Goal: Task Accomplishment & Management: Manage account settings

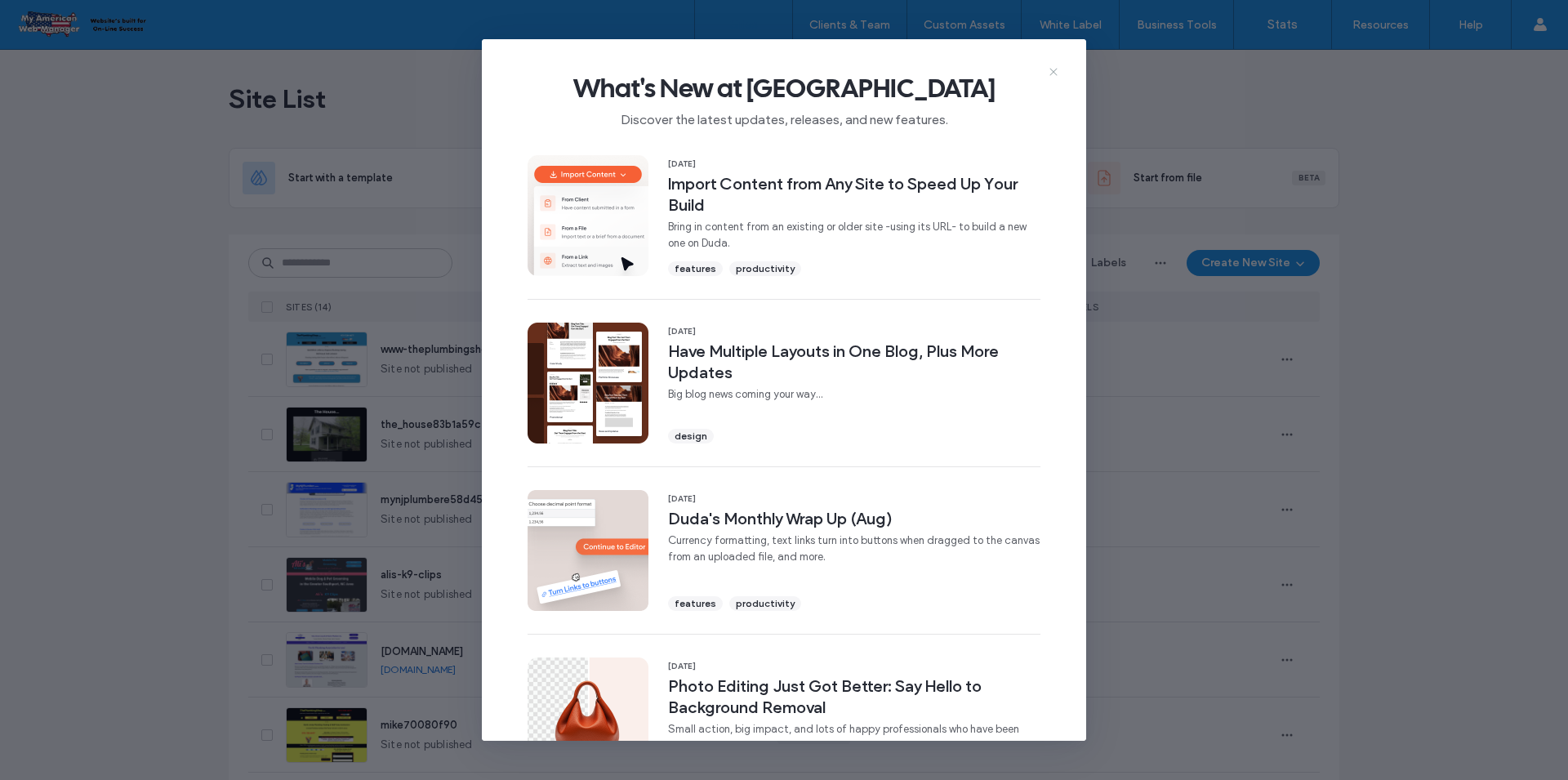
click at [1051, 73] on icon at bounding box center [1054, 71] width 13 height 13
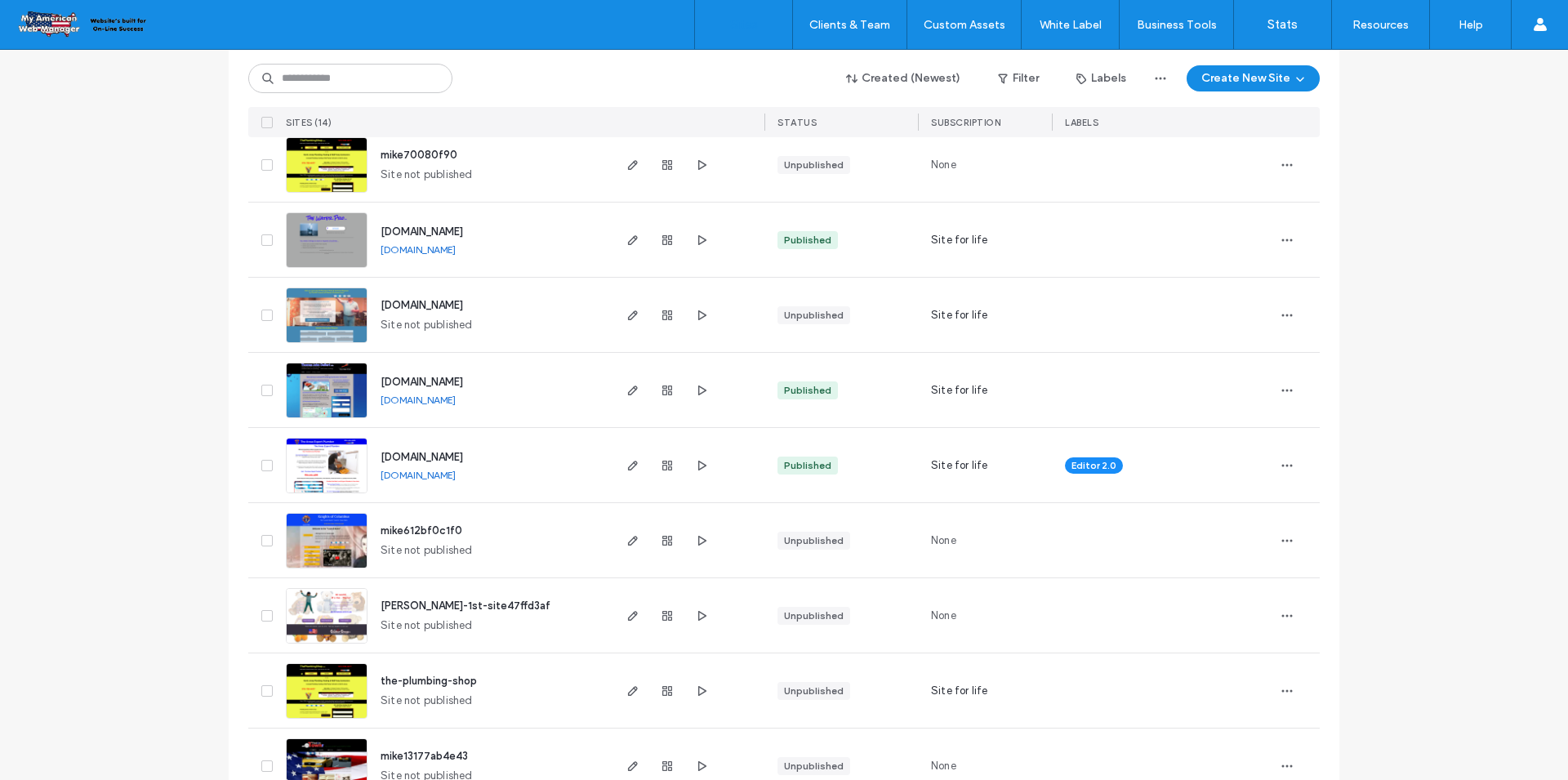
scroll to position [614, 0]
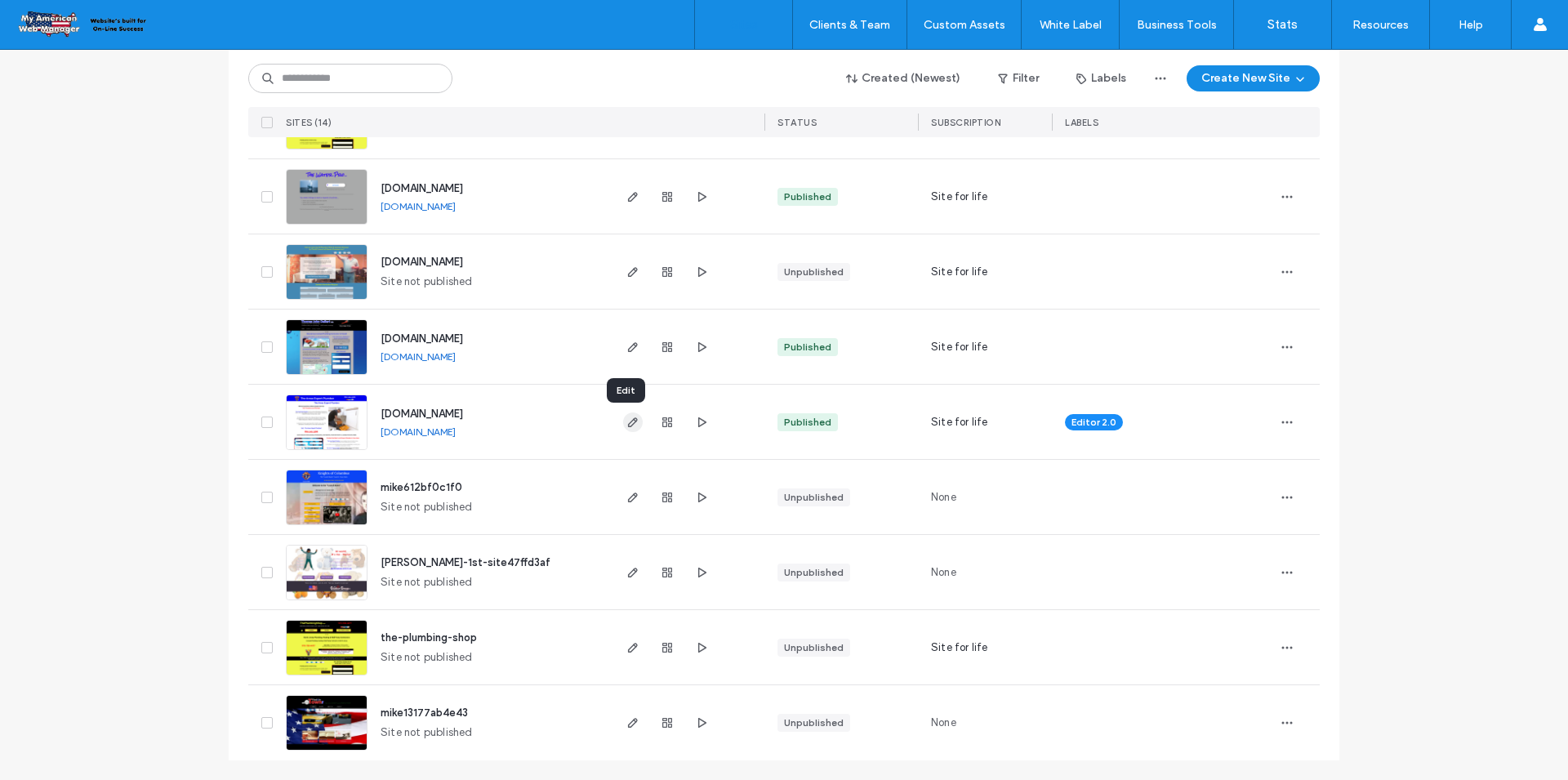
click at [627, 427] on icon "button" at bounding box center [633, 422] width 13 height 13
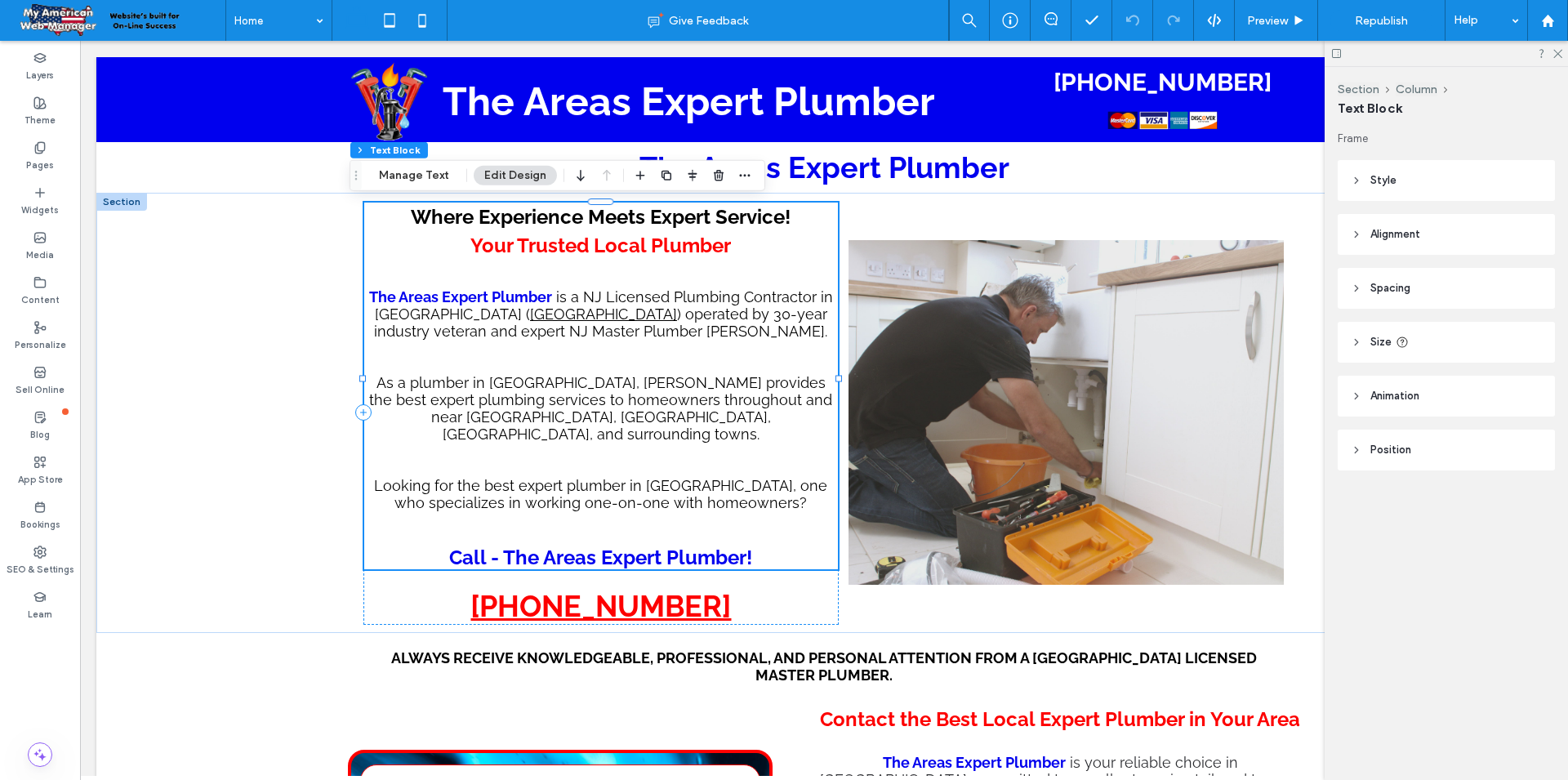
click at [589, 421] on span "As a plumber in North Jersey, Mike provides the best expert plumbing services t…" at bounding box center [601, 408] width 463 height 69
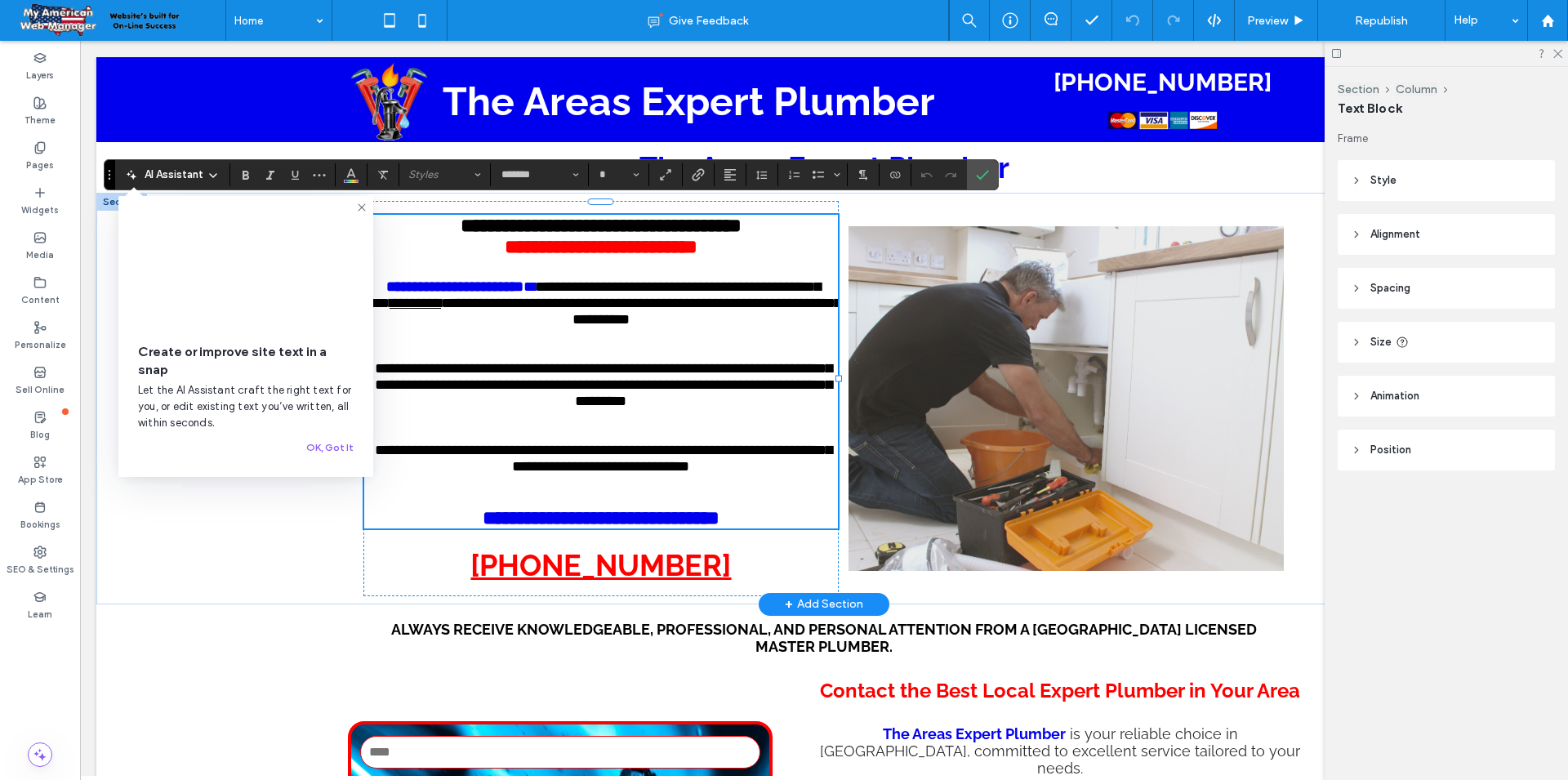
click at [583, 408] on span "**********" at bounding box center [604, 385] width 457 height 48
type input "**"
click at [988, 175] on icon "Confirm" at bounding box center [983, 175] width 13 height 13
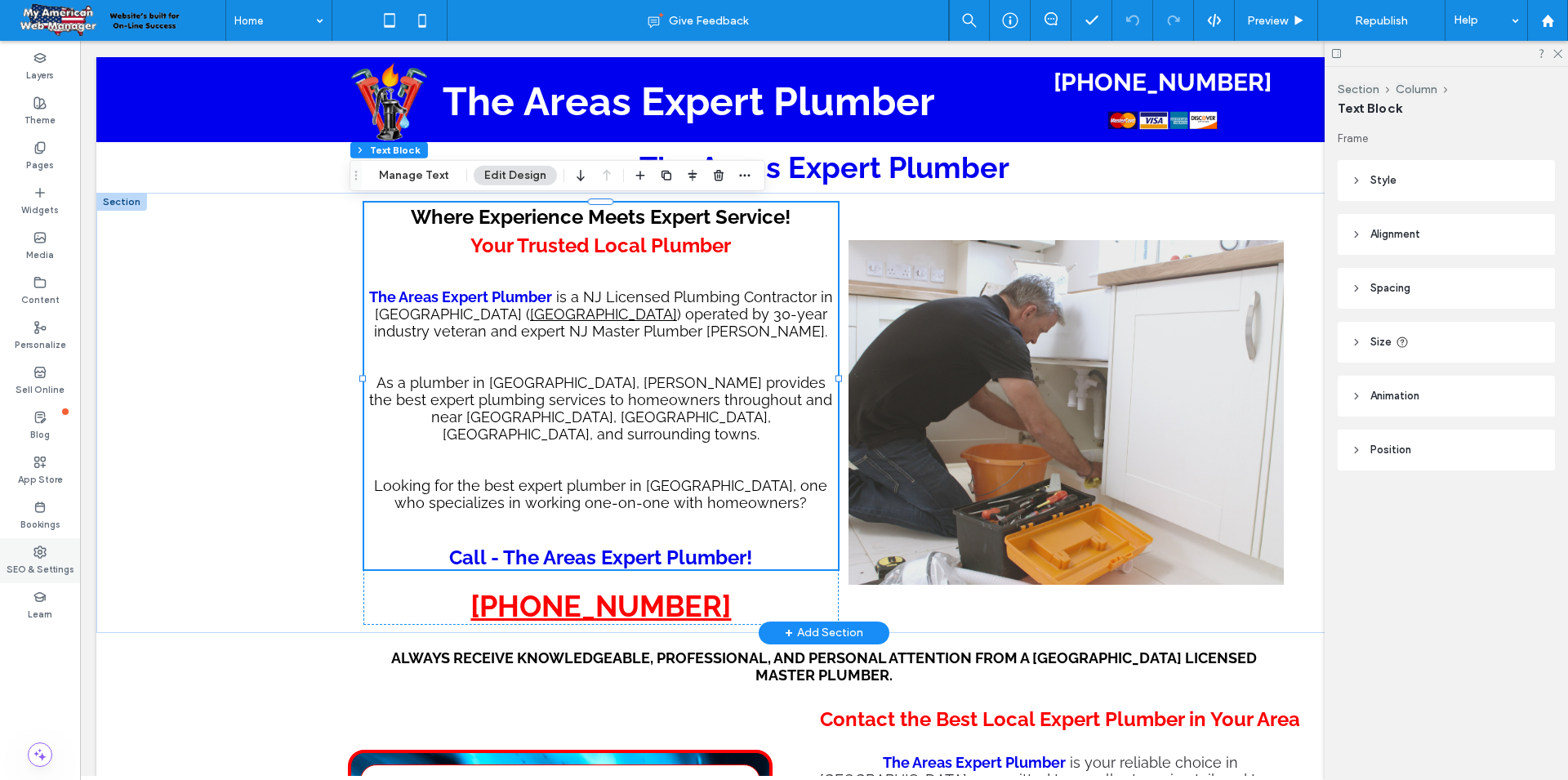
click at [31, 560] on label "SEO & Settings" at bounding box center [40, 568] width 68 height 18
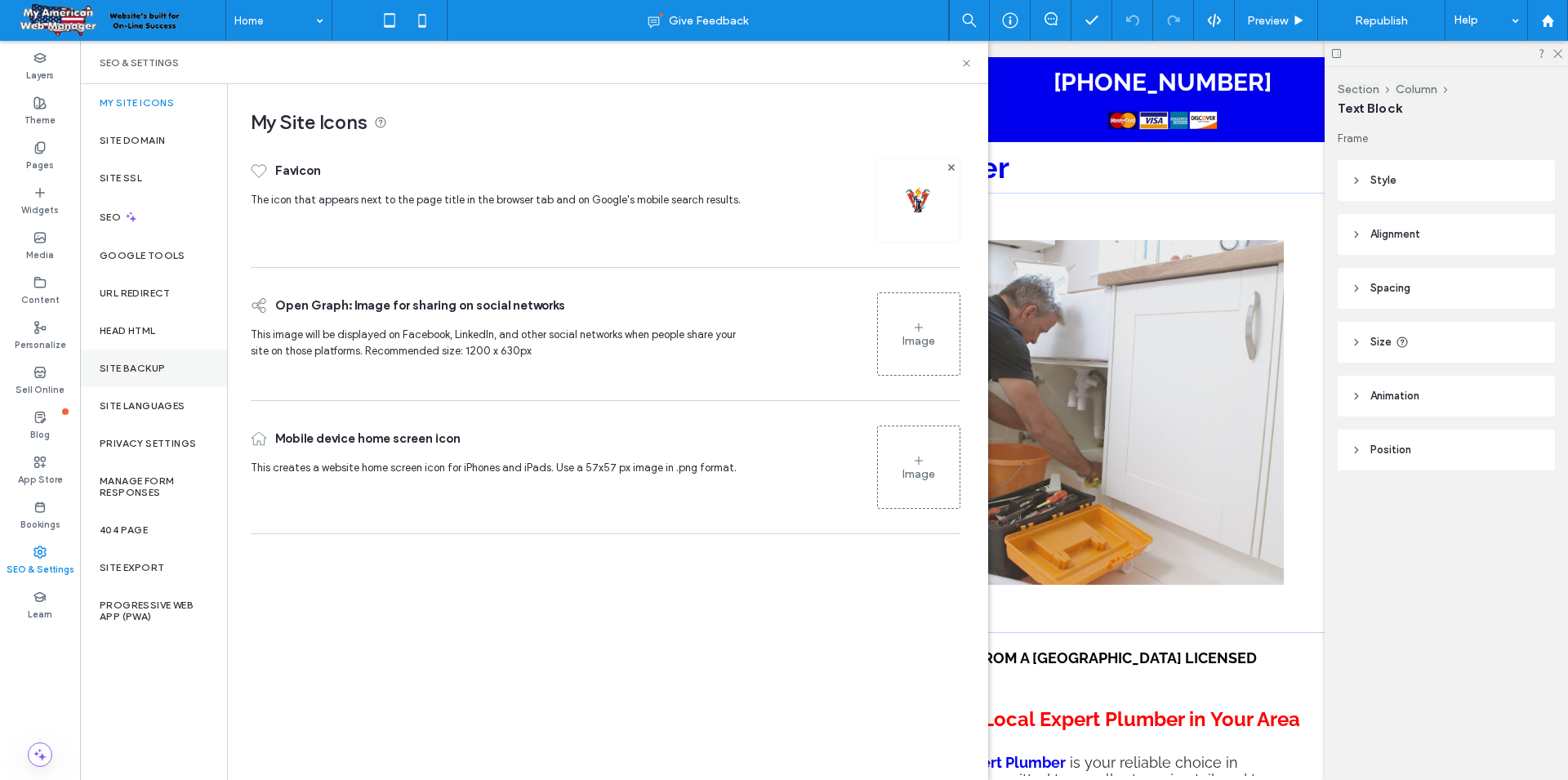
click at [134, 369] on label "Site Backup" at bounding box center [132, 368] width 65 height 11
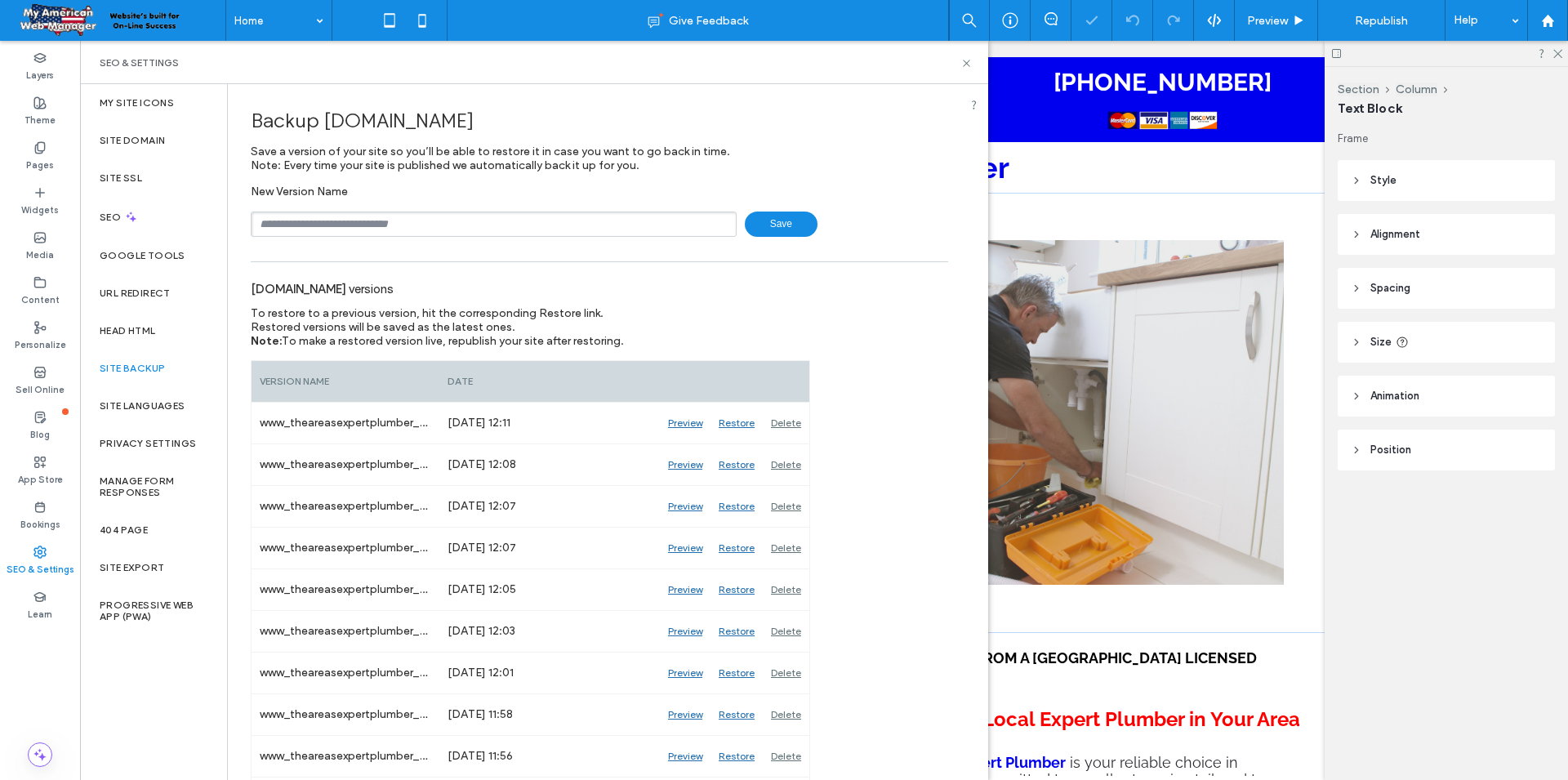
click at [372, 225] on input "text" at bounding box center [493, 224] width 486 height 26
type input "**********"
click at [791, 230] on span "Save" at bounding box center [780, 224] width 72 height 26
click at [40, 169] on label "Pages" at bounding box center [40, 164] width 27 height 18
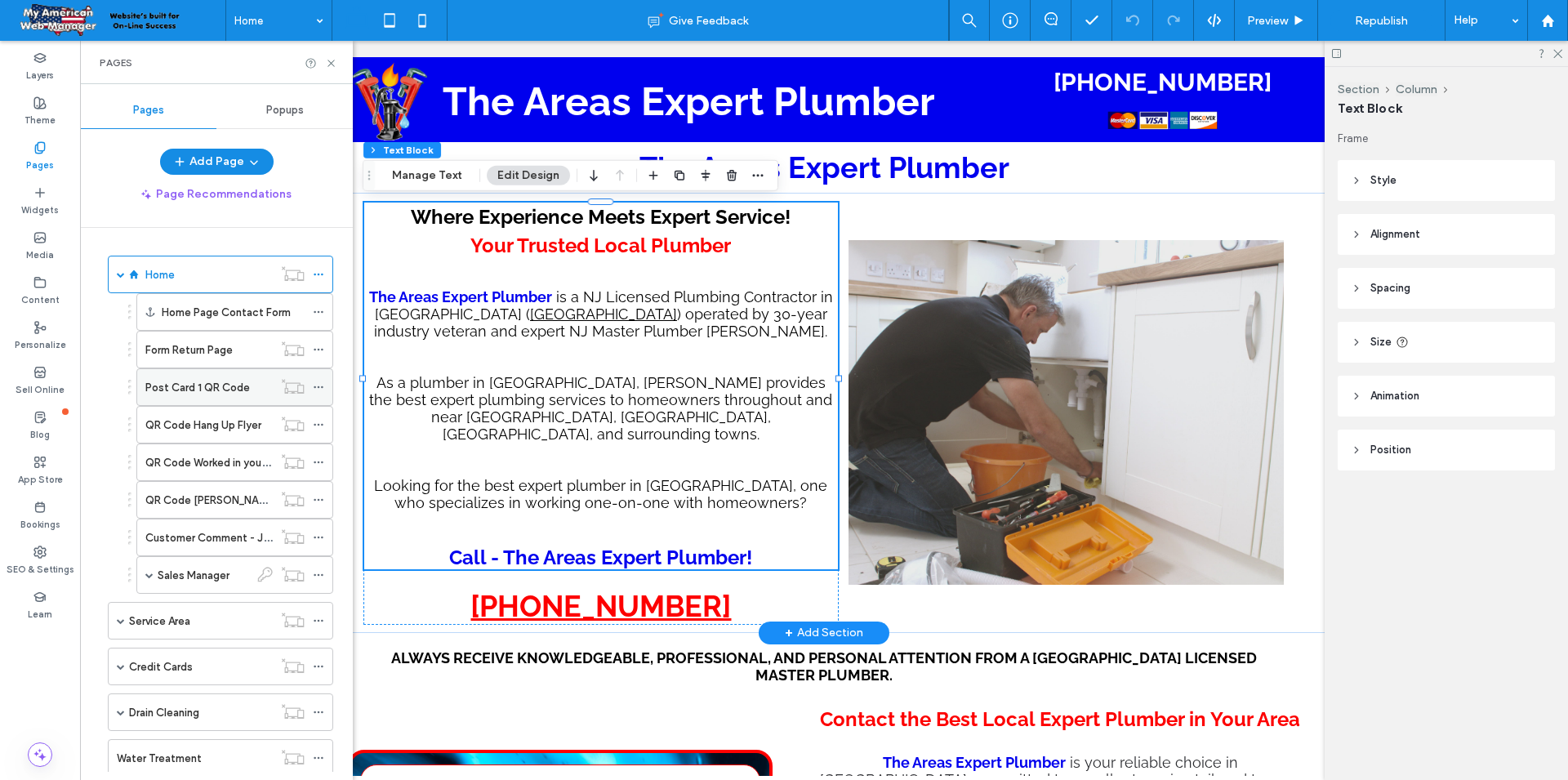
click at [200, 384] on label "Post Card 1 QR Code" at bounding box center [198, 387] width 104 height 28
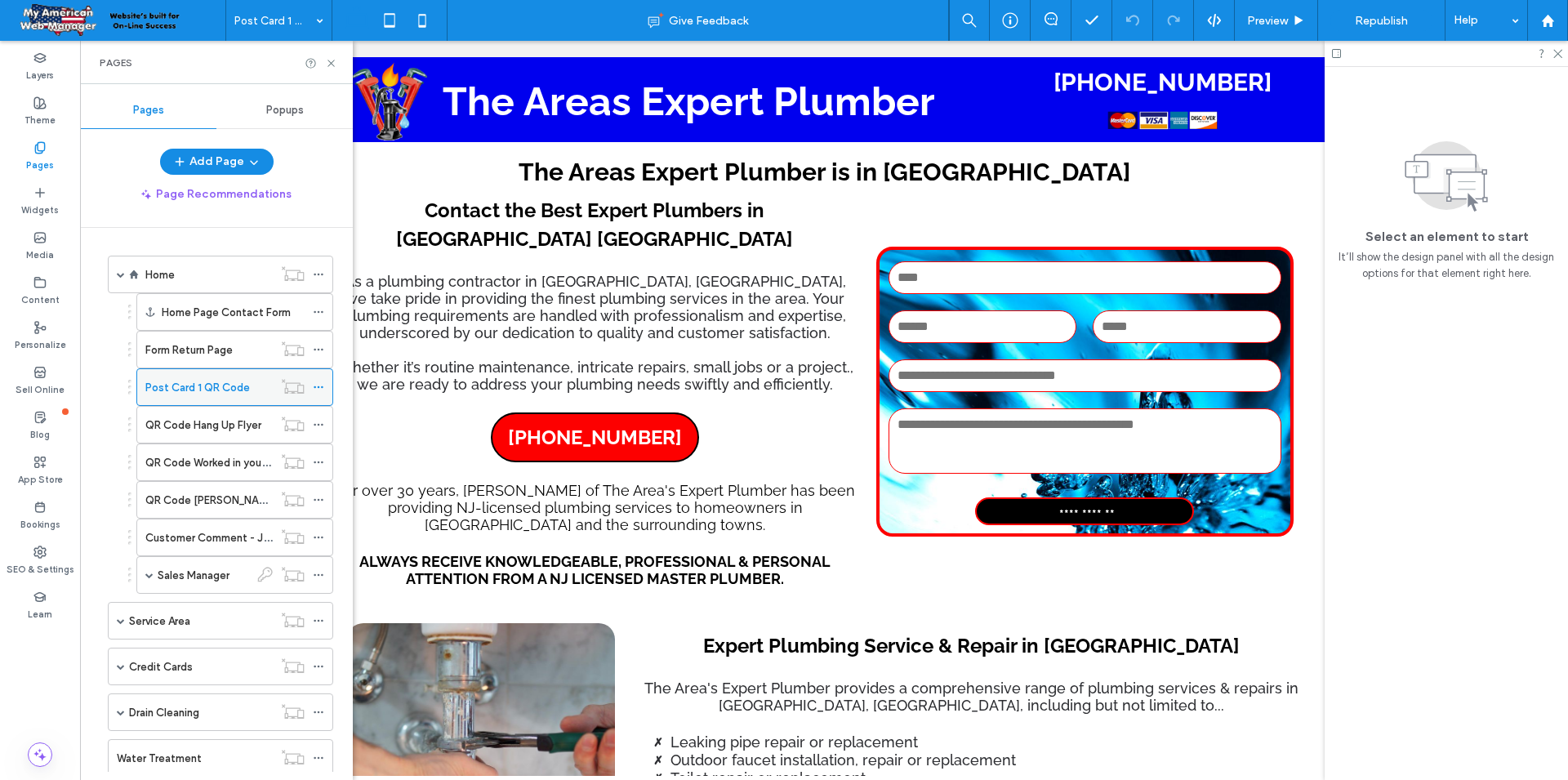
click at [200, 384] on label "Post Card 1 QR Code" at bounding box center [198, 387] width 104 height 28
click at [332, 65] on use at bounding box center [330, 62] width 6 height 6
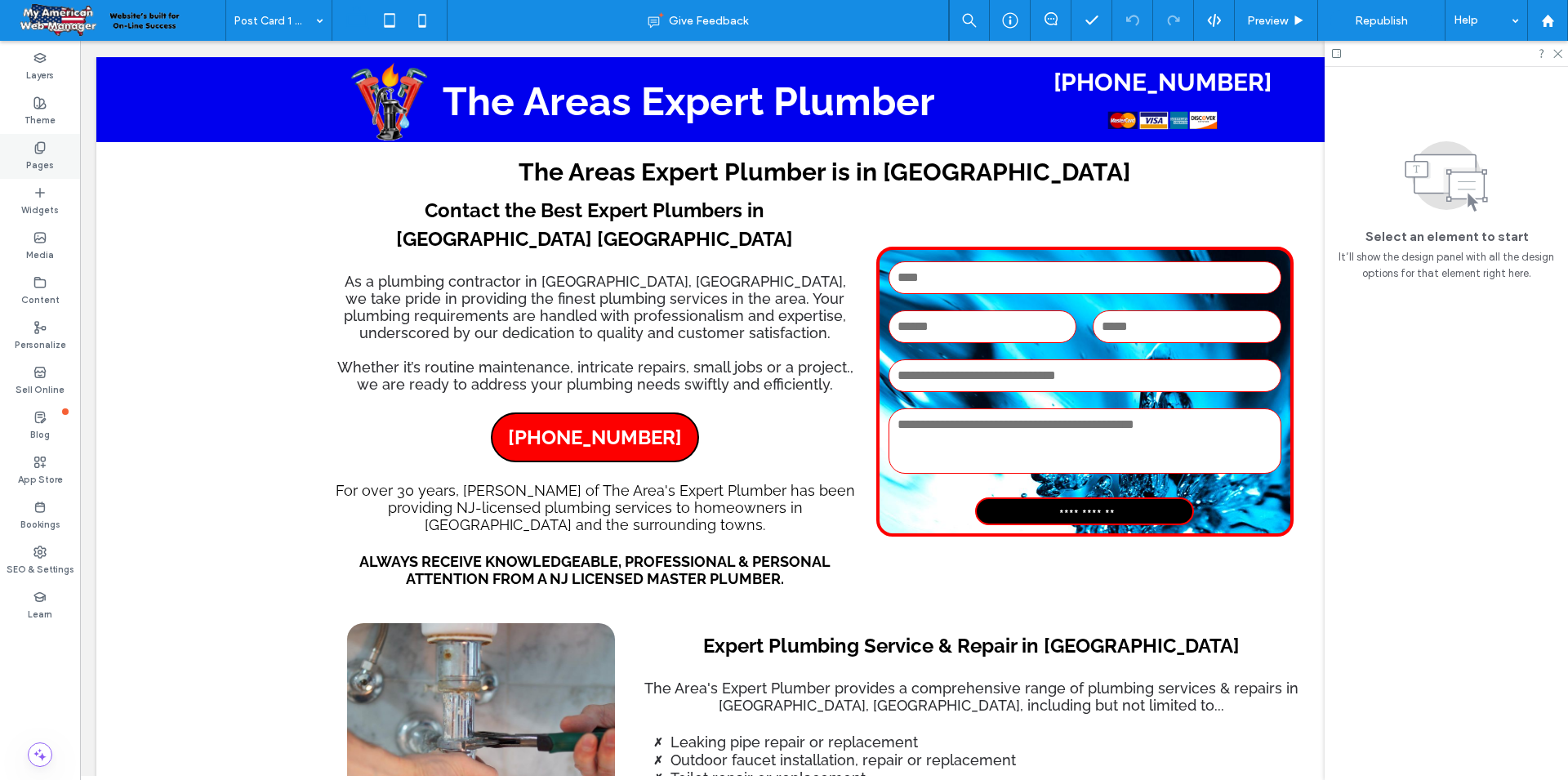
click at [48, 155] on label "Pages" at bounding box center [40, 164] width 27 height 18
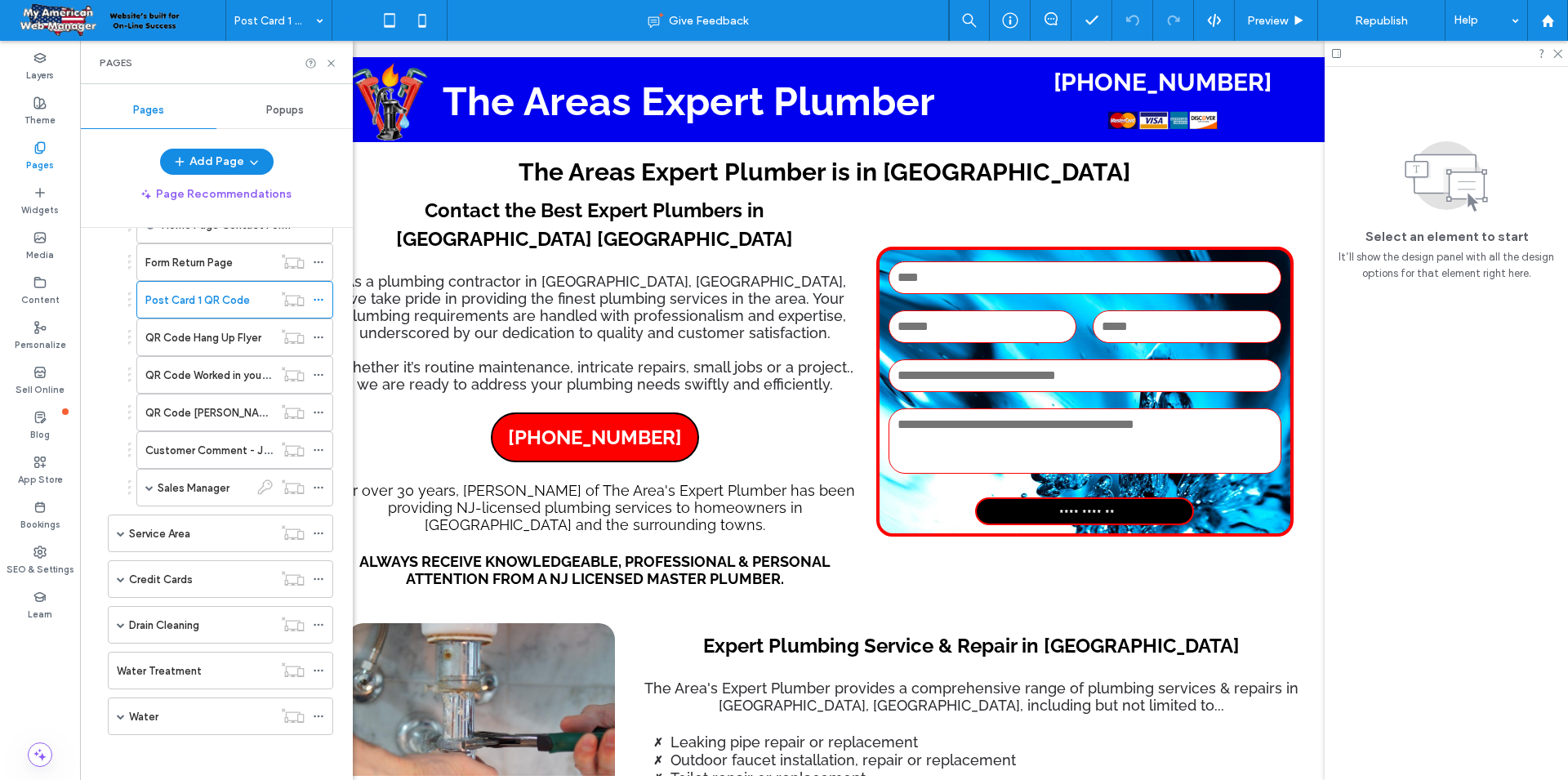
scroll to position [91, 0]
click at [204, 373] on label "QR Code Worked in your neighborhood" at bounding box center [241, 370] width 190 height 28
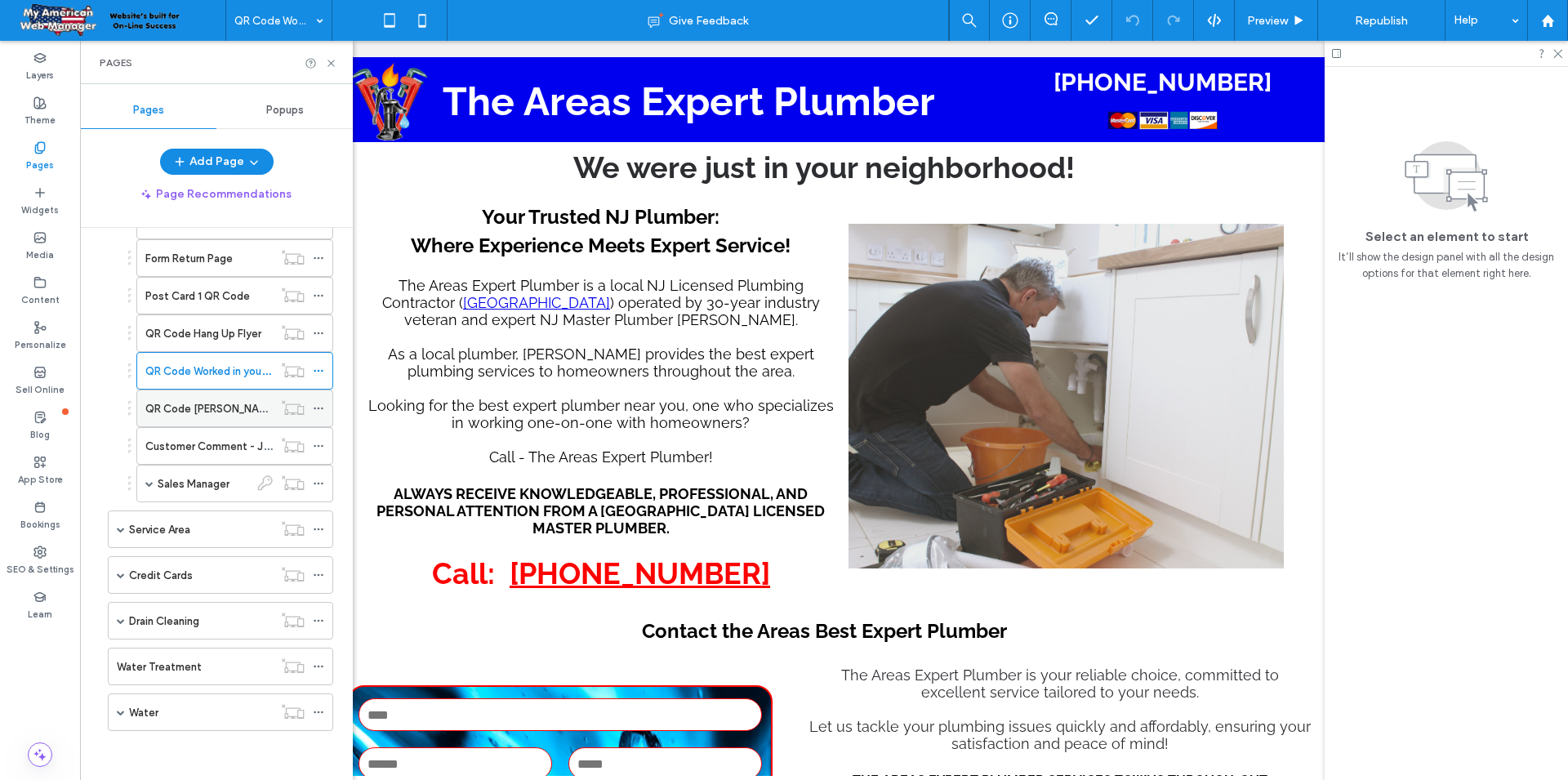
click at [240, 410] on label "QR Code Straus News - Service Directory" at bounding box center [273, 408] width 255 height 28
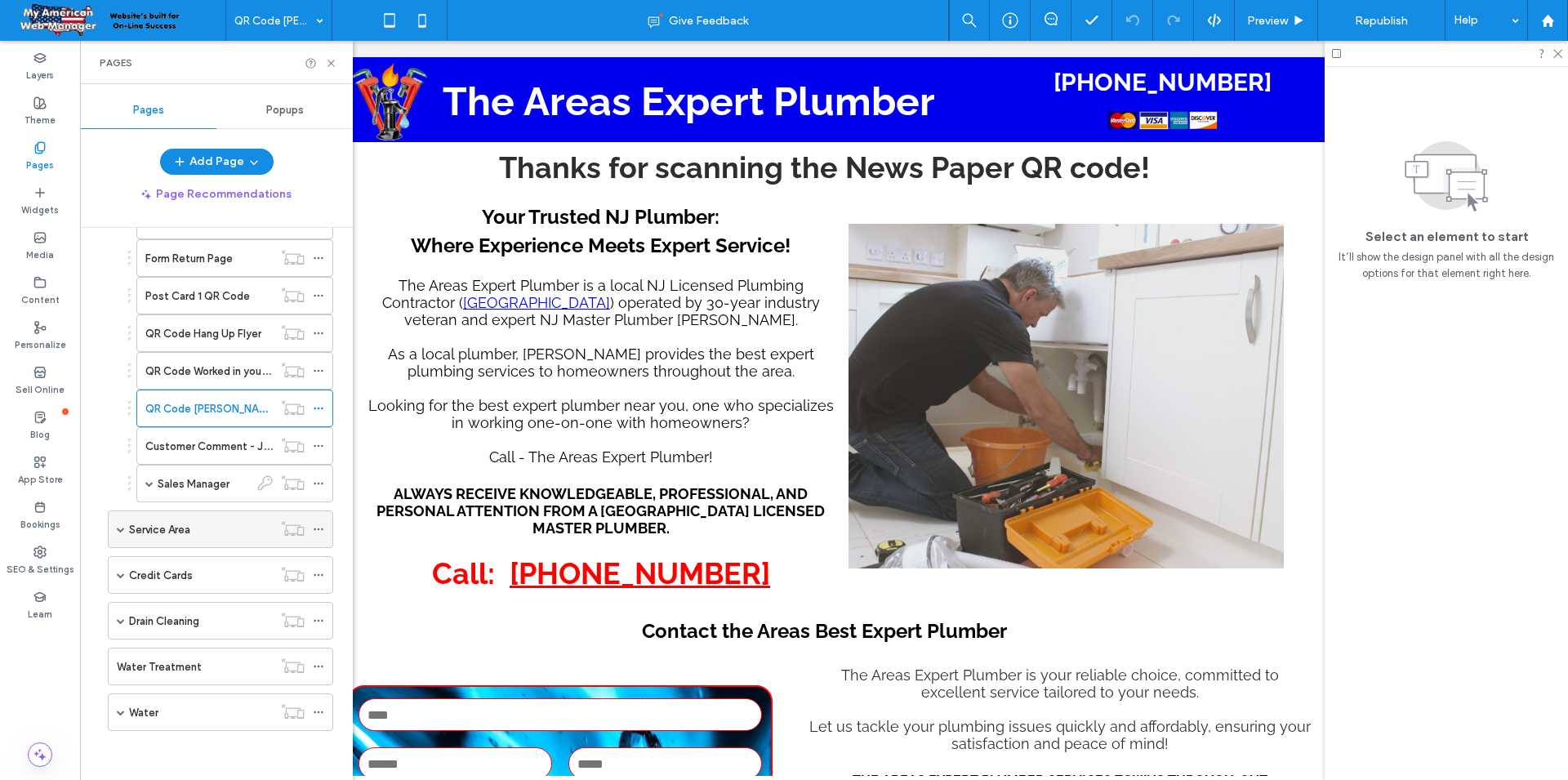
click at [215, 535] on div "Service Area" at bounding box center [200, 529] width 144 height 17
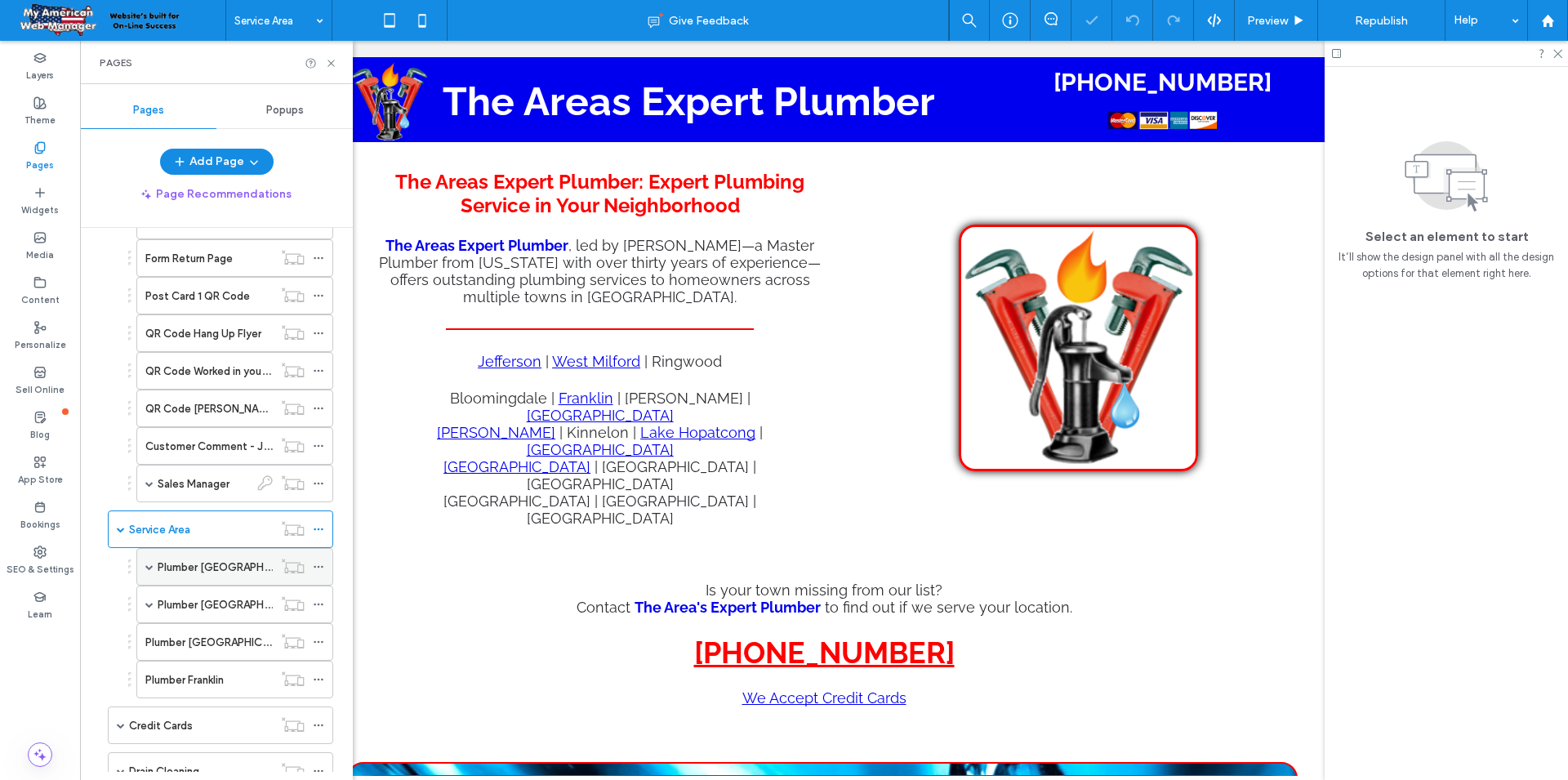
click at [213, 569] on label "Plumber West Milford NJ" at bounding box center [289, 566] width 263 height 28
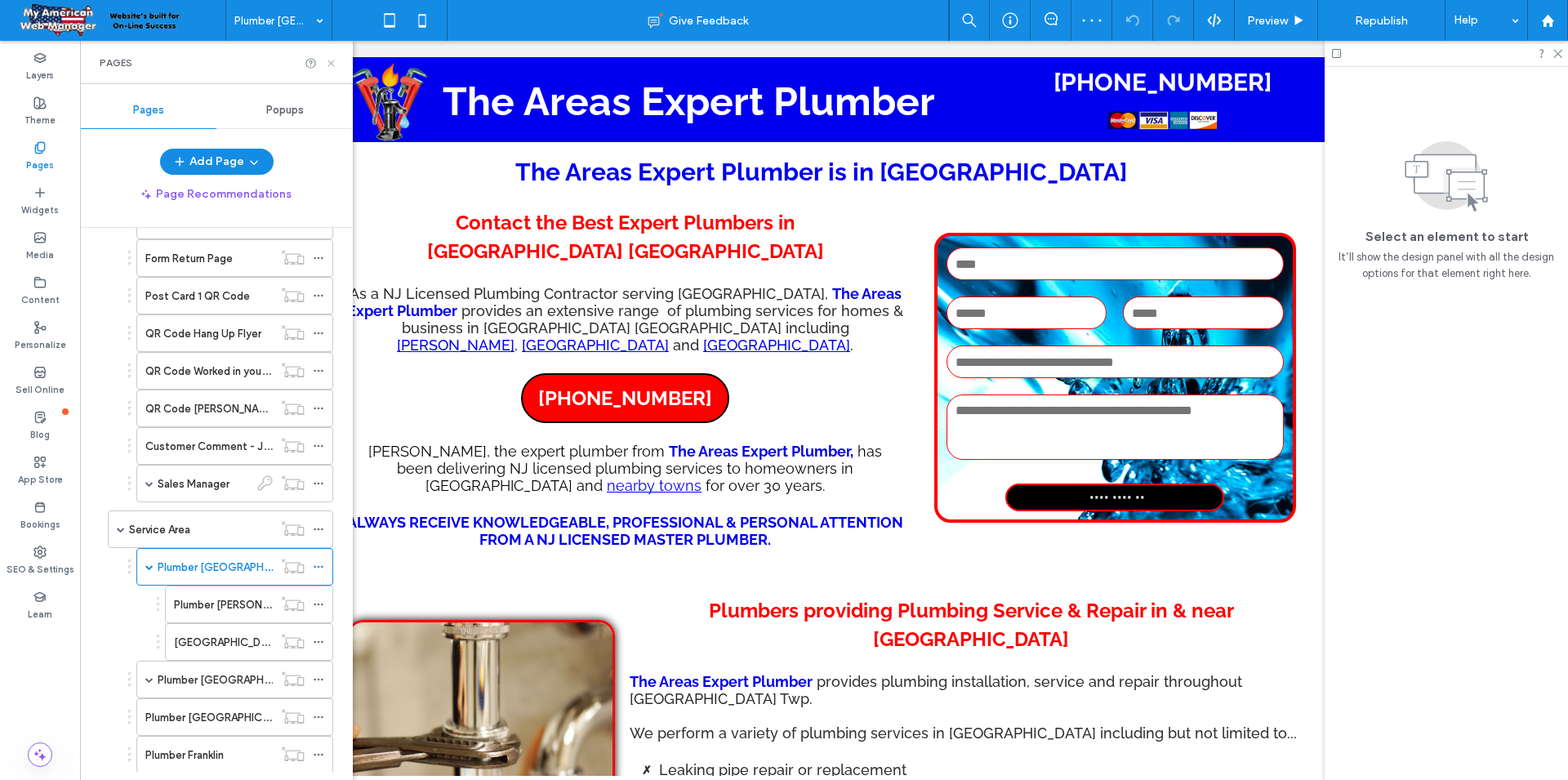
click at [335, 60] on icon at bounding box center [330, 62] width 12 height 12
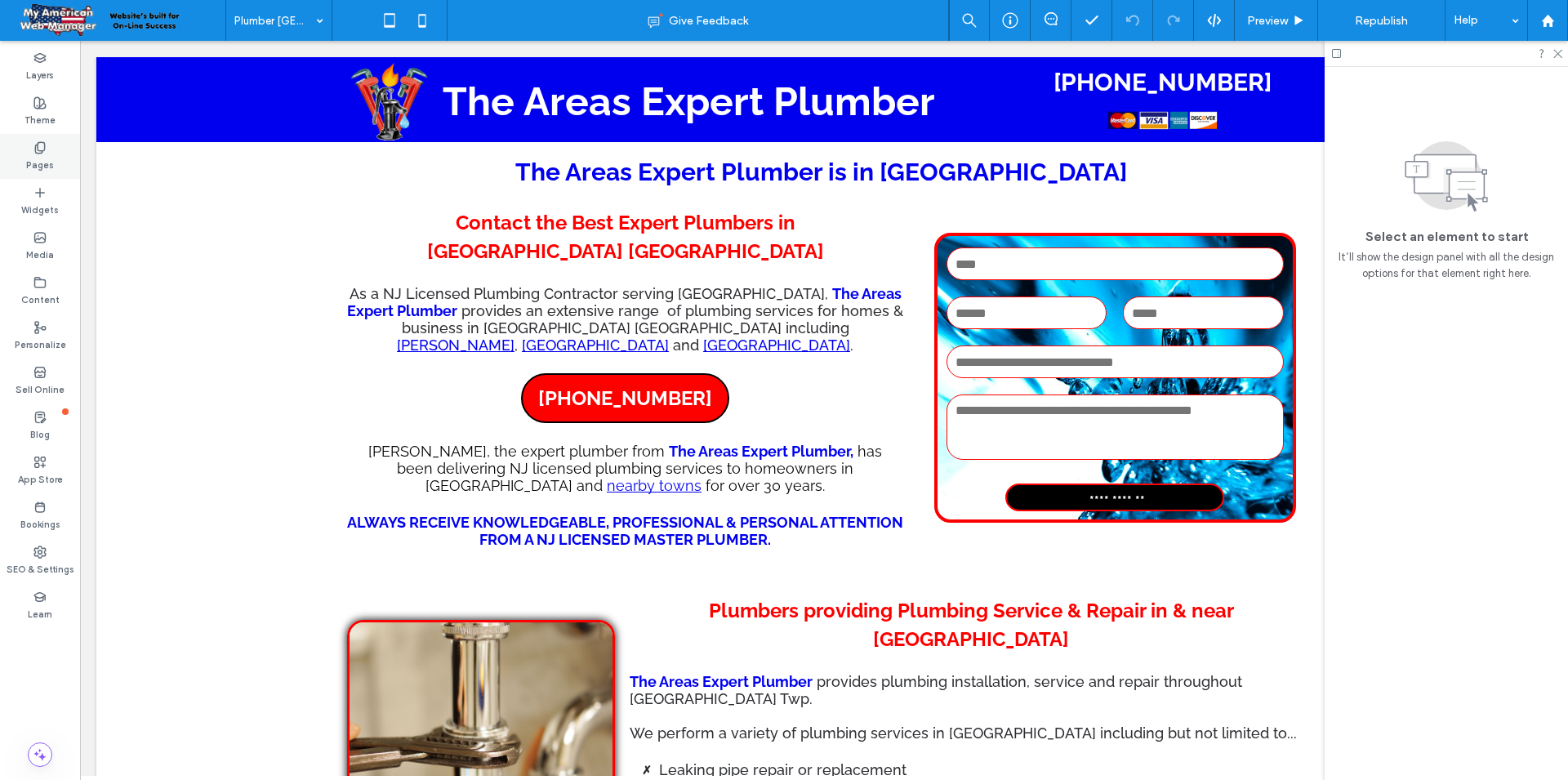
click at [50, 153] on div "Pages" at bounding box center [39, 155] width 80 height 45
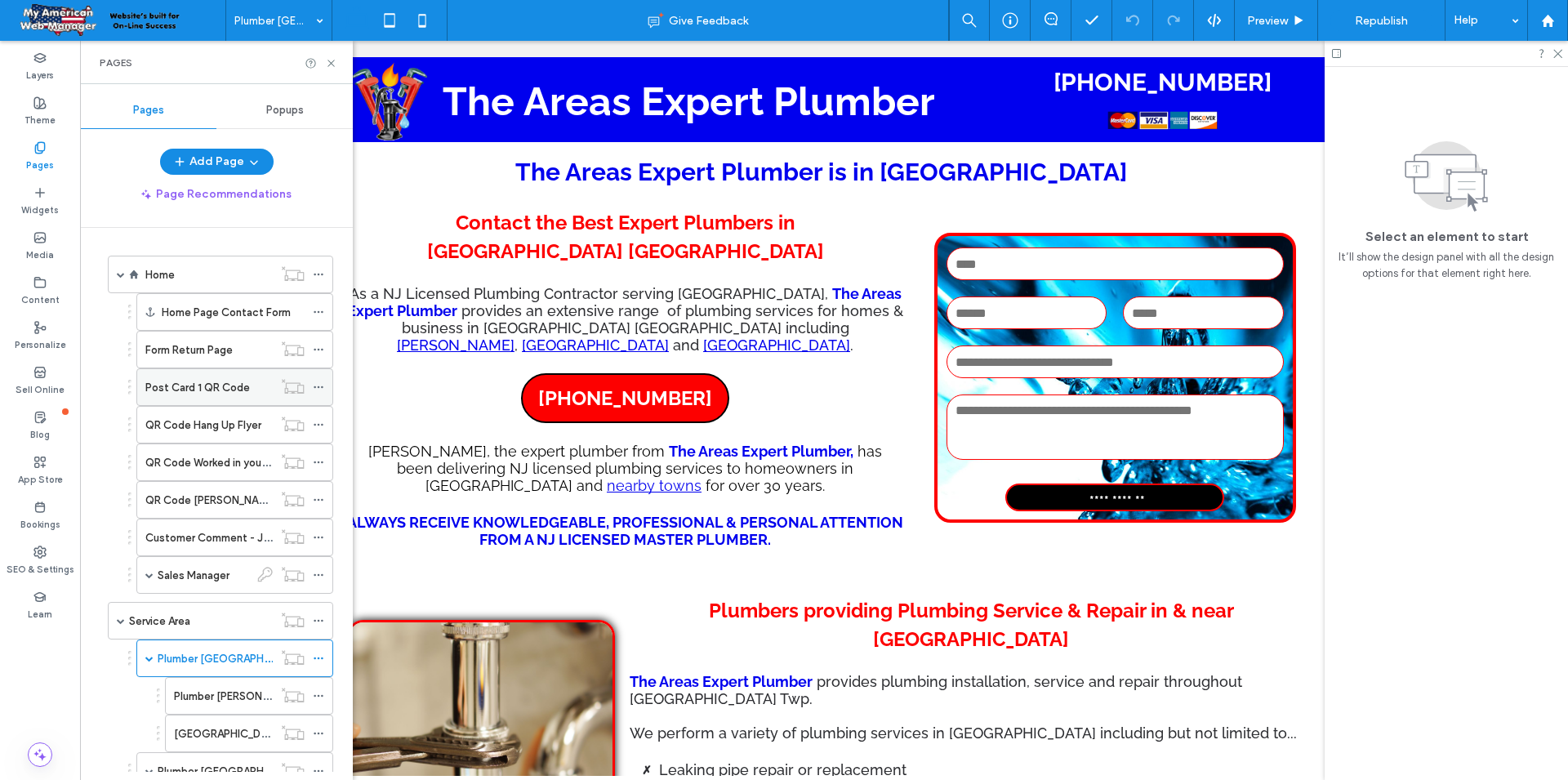
click at [242, 390] on label "Post Card 1 QR Code" at bounding box center [198, 387] width 104 height 28
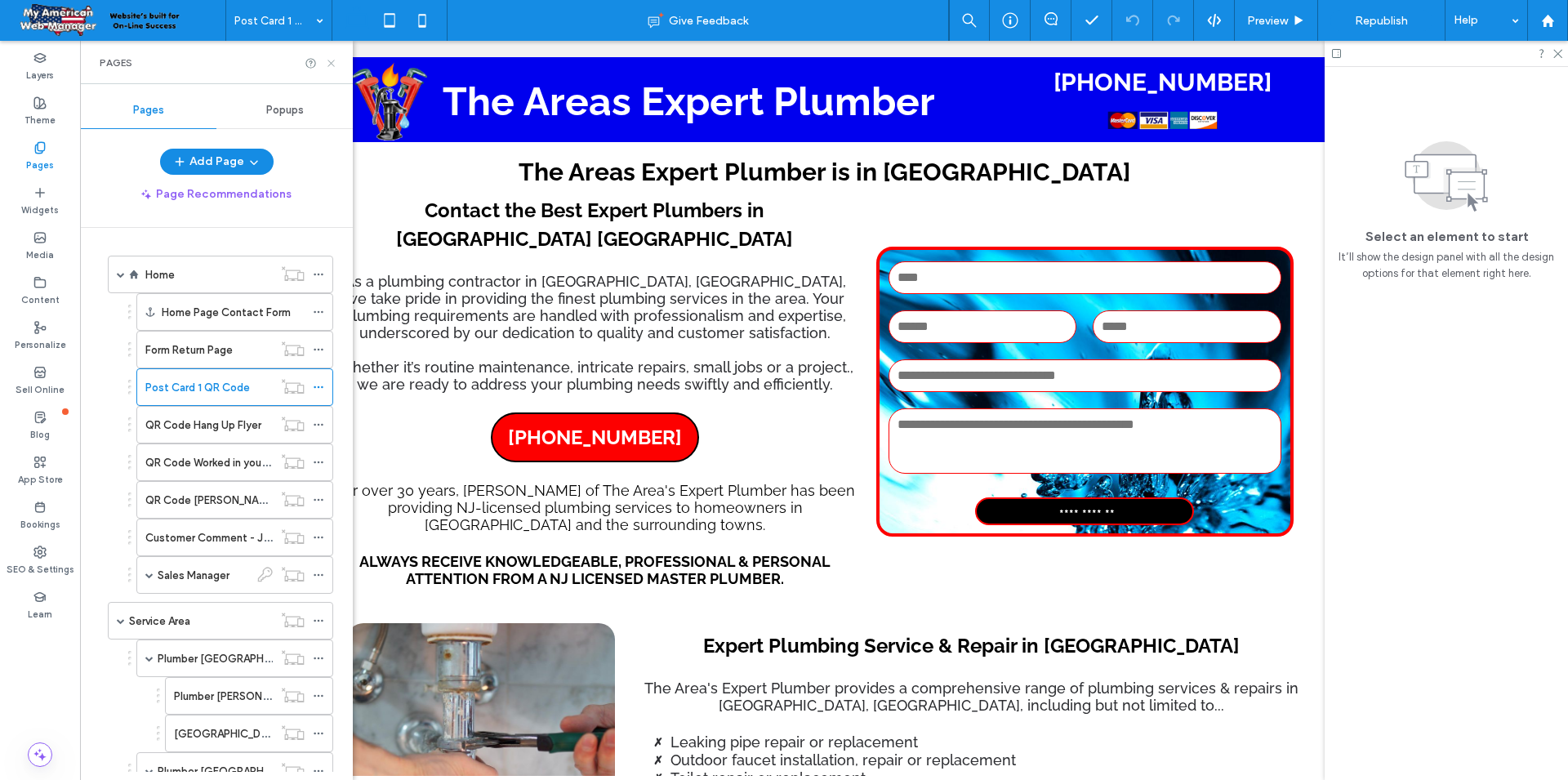
click at [331, 62] on icon at bounding box center [330, 62] width 12 height 12
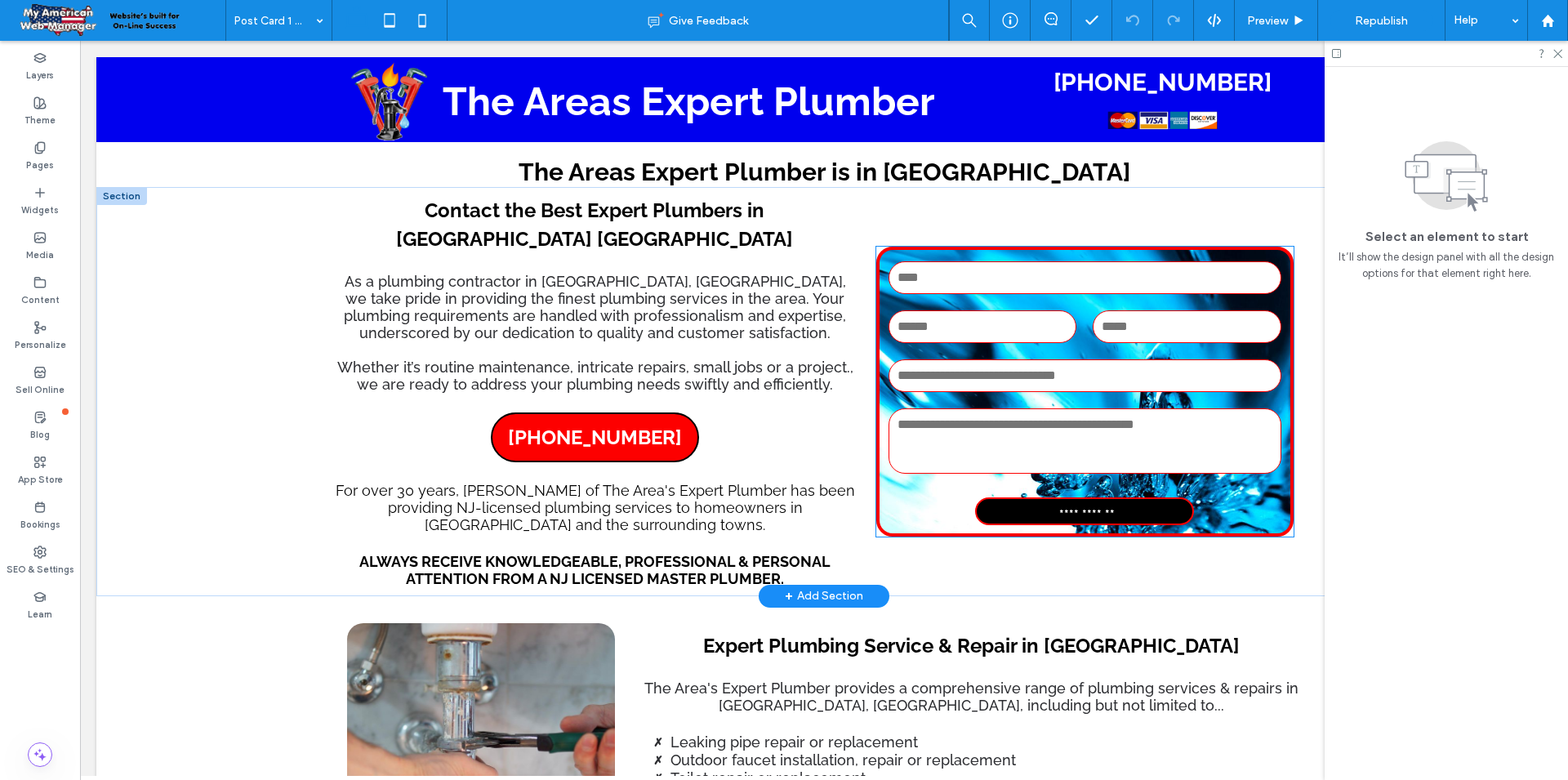
click at [928, 253] on div "Name:" at bounding box center [1085, 278] width 410 height 49
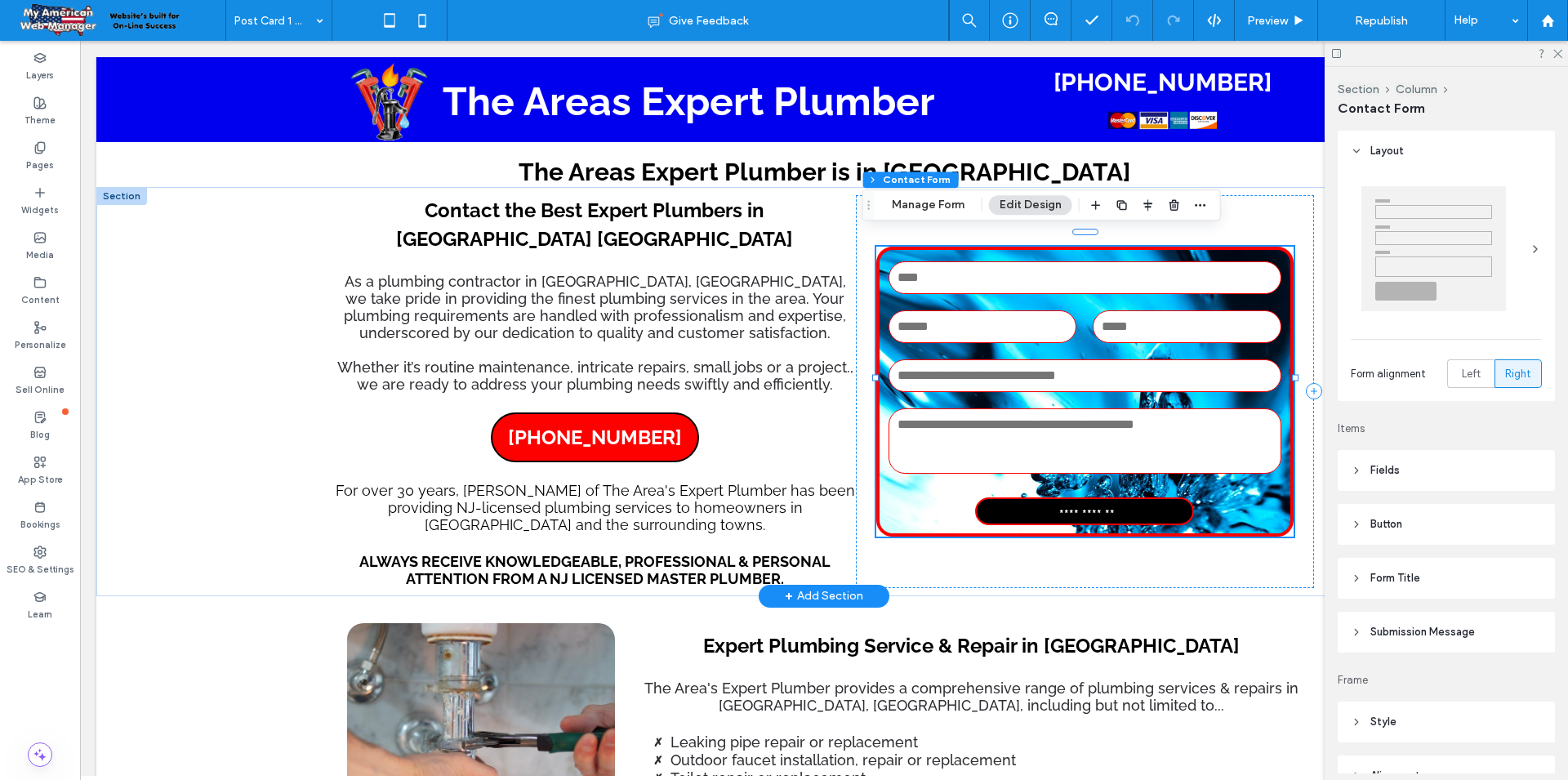
type input "*"
type input "***"
type input "**"
type input "*"
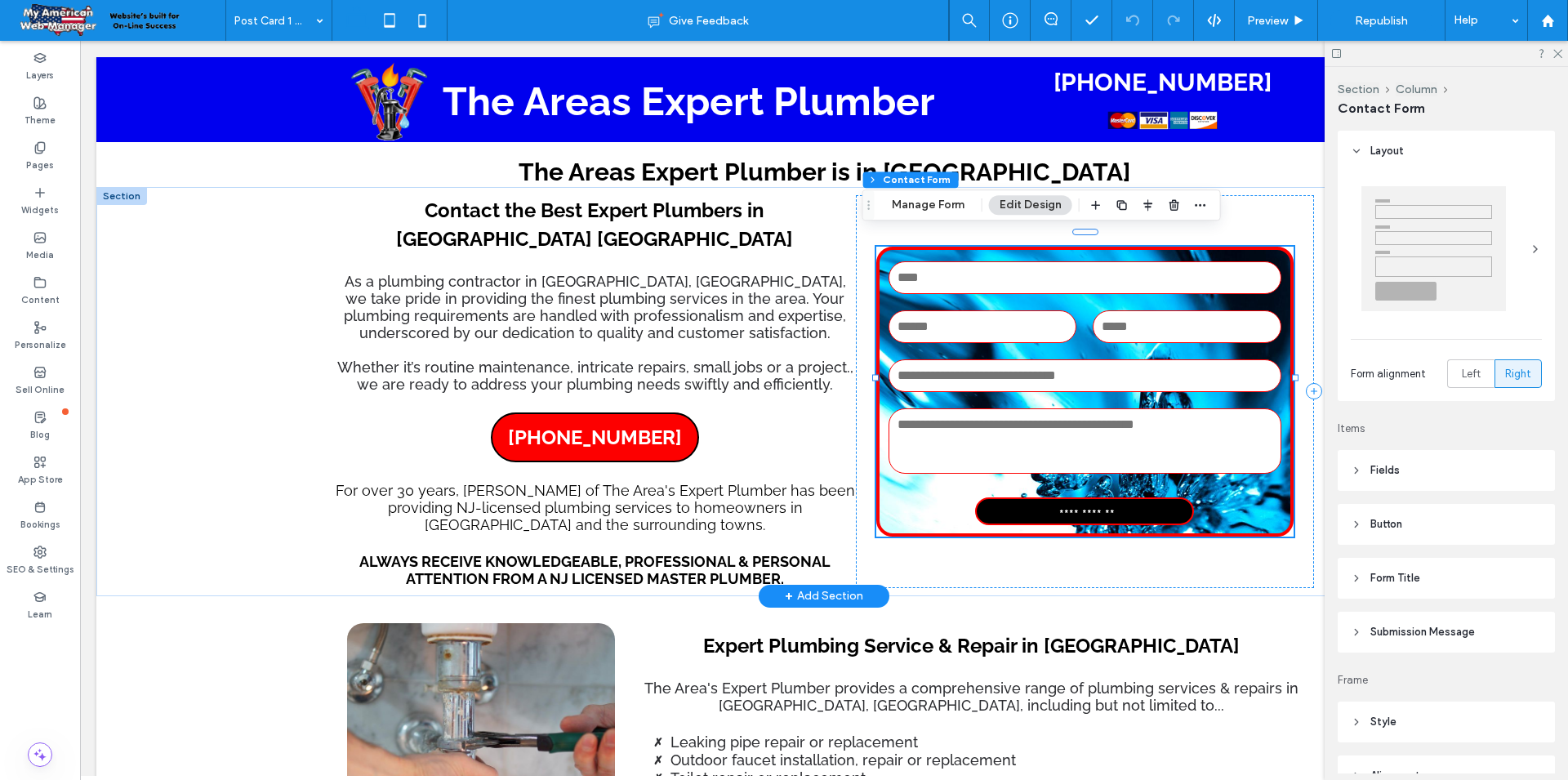
type input "***"
type input "*"
type input "***"
type input "**"
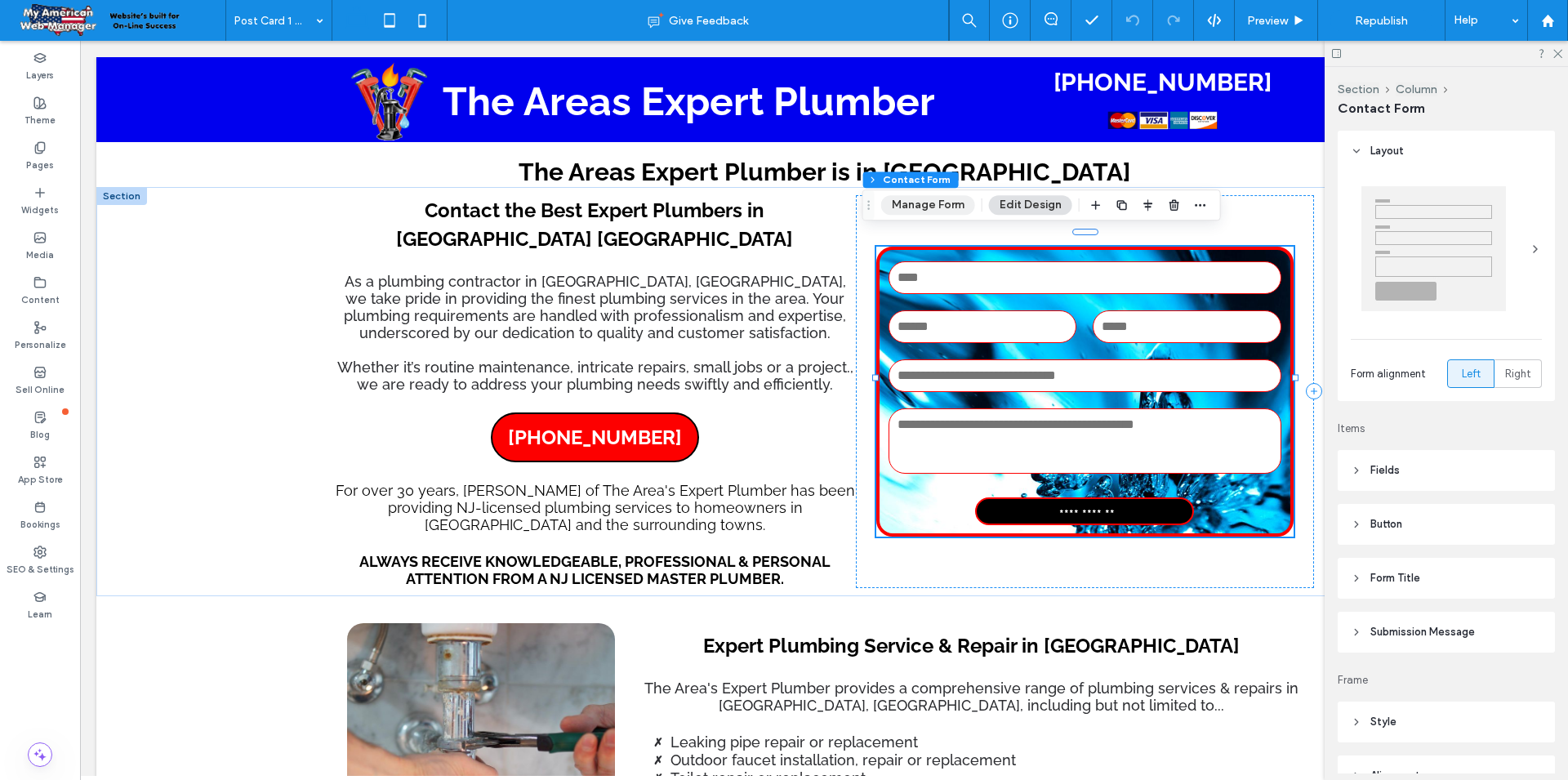
click at [929, 209] on button "Manage Form" at bounding box center [928, 204] width 94 height 19
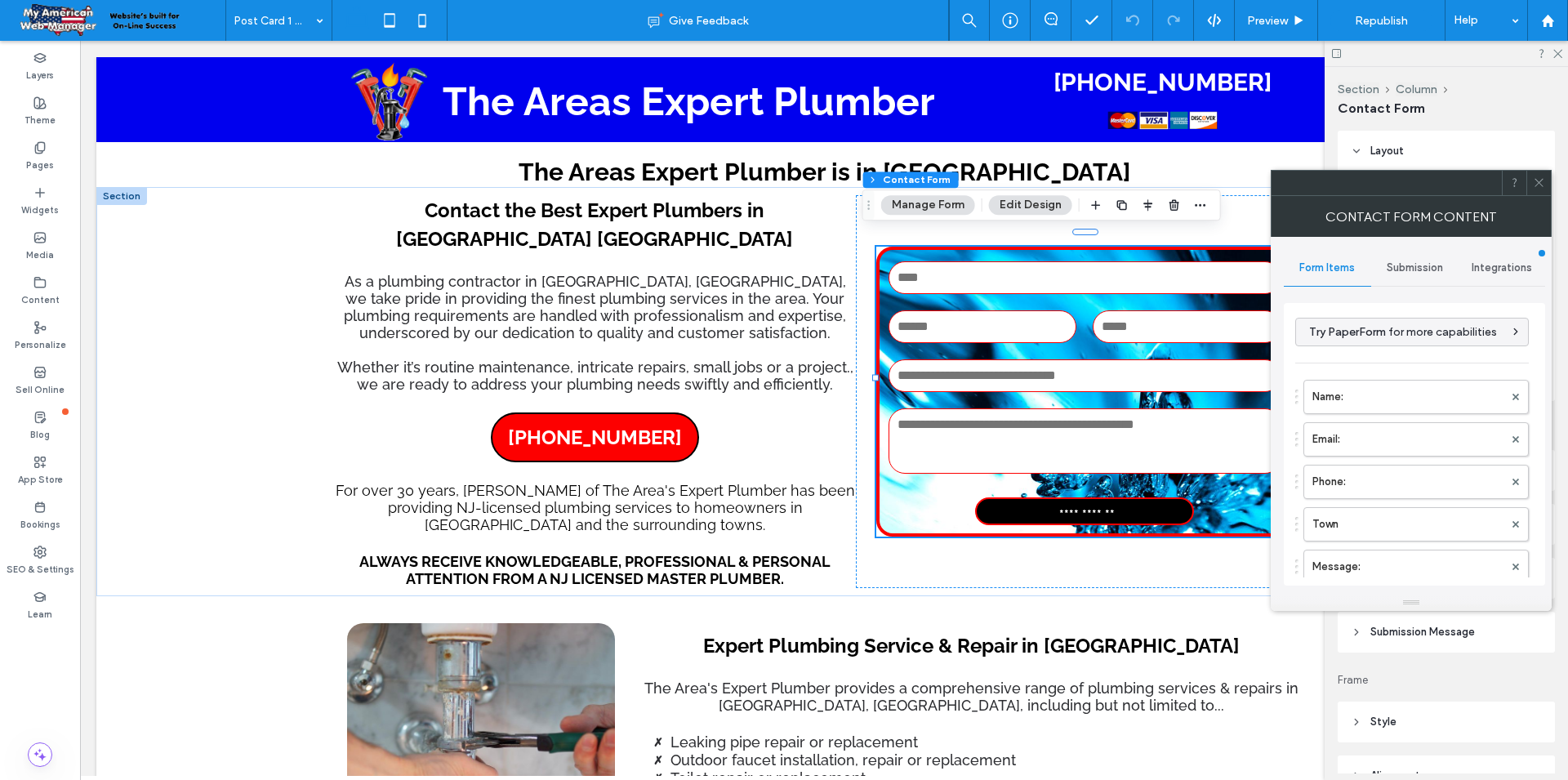
type input "**********"
click at [1444, 401] on label "Name:" at bounding box center [1408, 397] width 191 height 33
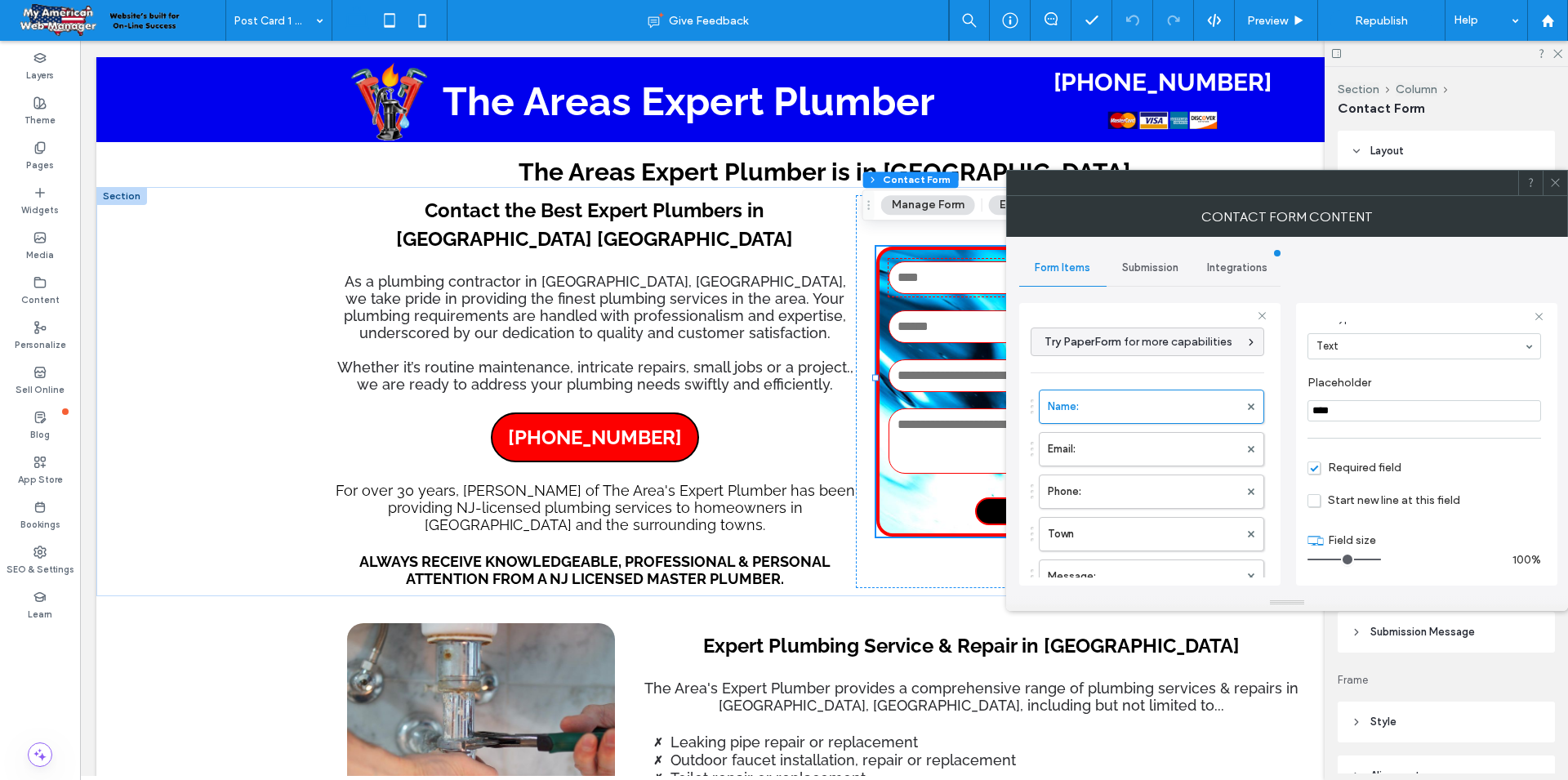
scroll to position [114, 0]
click at [1174, 451] on label "Email:" at bounding box center [1144, 449] width 191 height 33
click at [1174, 491] on label "Phone:" at bounding box center [1144, 492] width 191 height 33
click at [1158, 544] on label "Town" at bounding box center [1144, 534] width 191 height 33
type input "**"
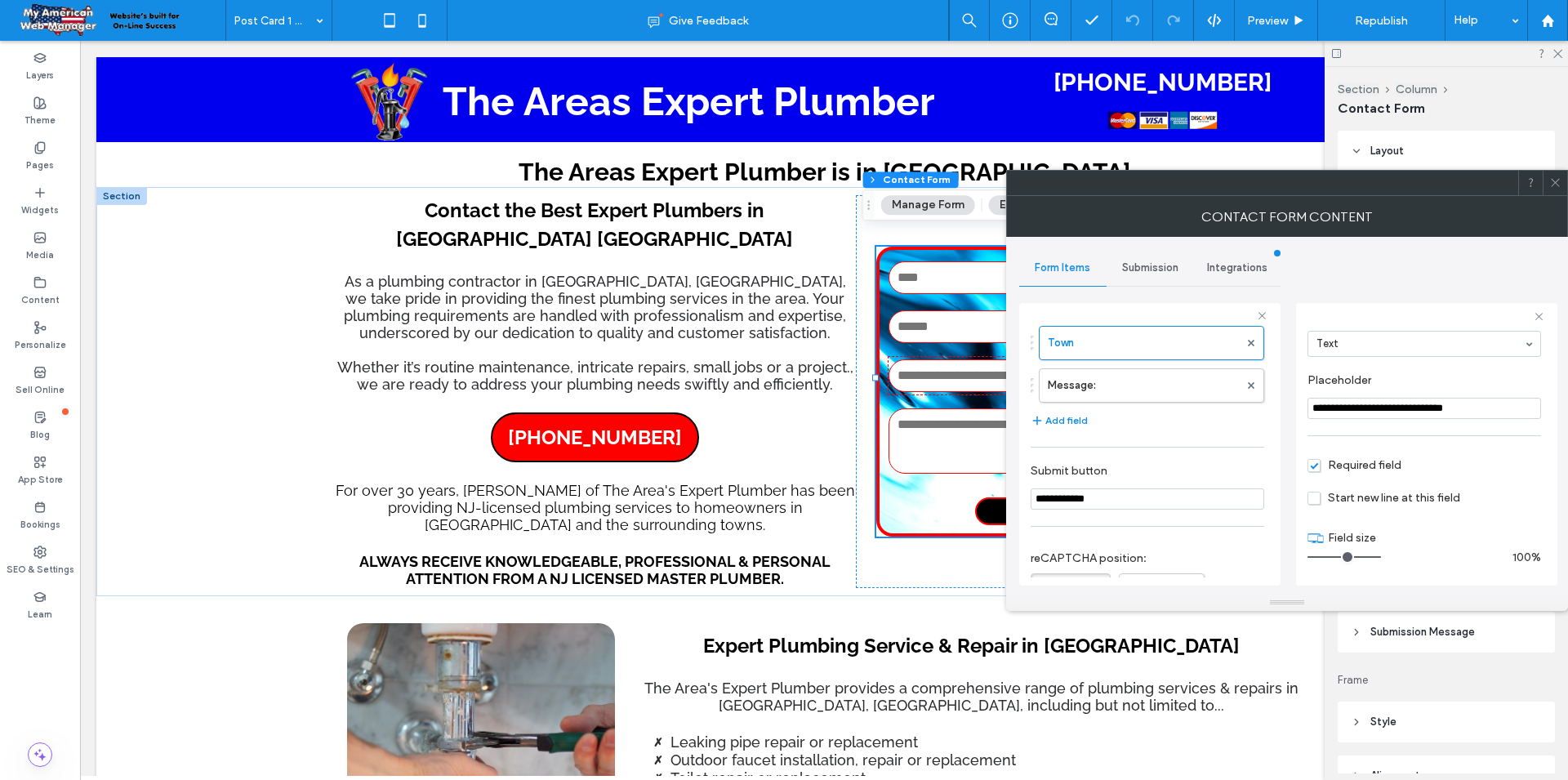
scroll to position [199, 0]
click at [1179, 390] on label "Message:" at bounding box center [1144, 378] width 191 height 33
type input "**********"
click at [1562, 183] on div at bounding box center [1555, 183] width 25 height 25
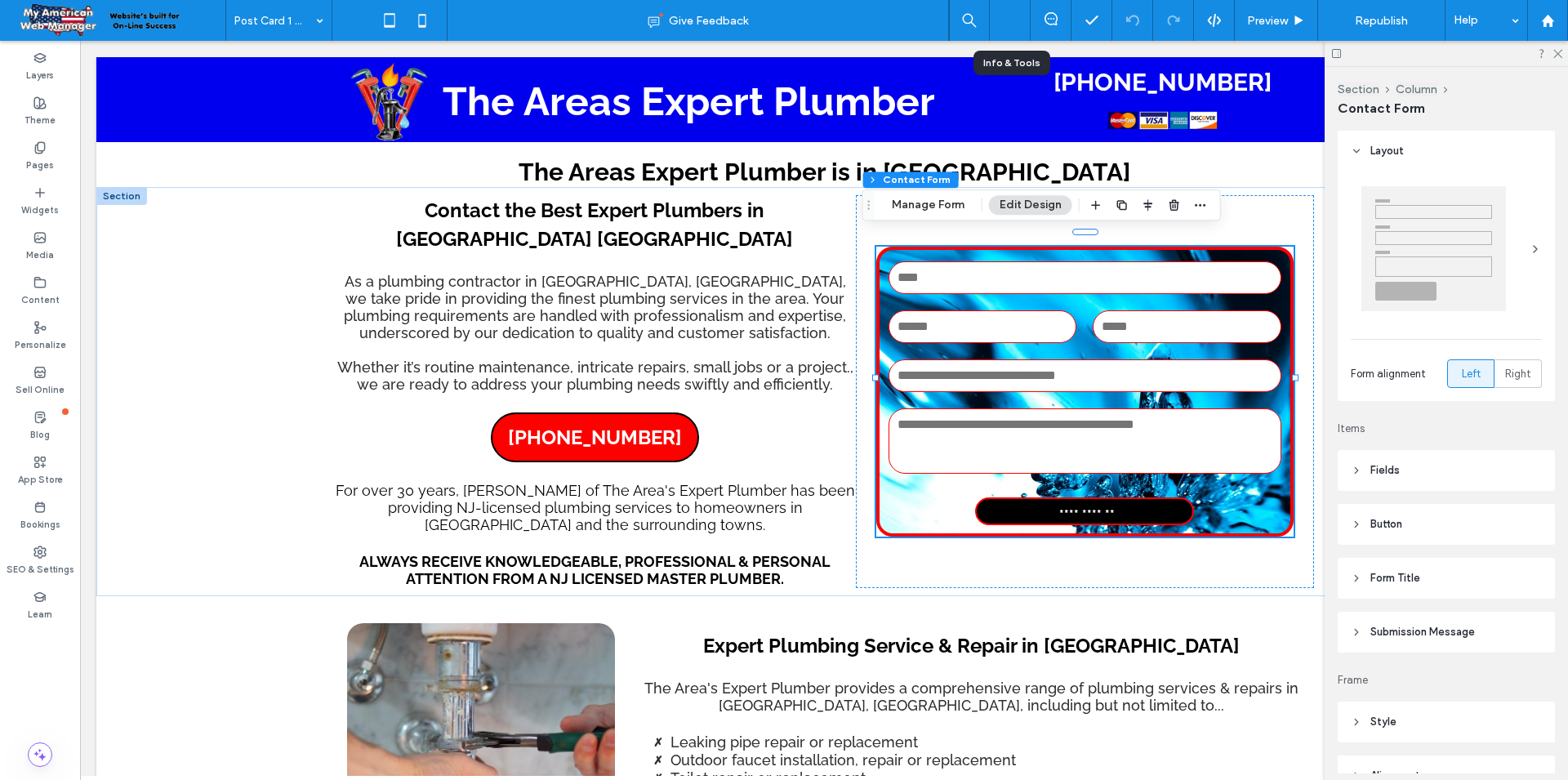
click at [1011, 25] on icon at bounding box center [1011, 20] width 16 height 16
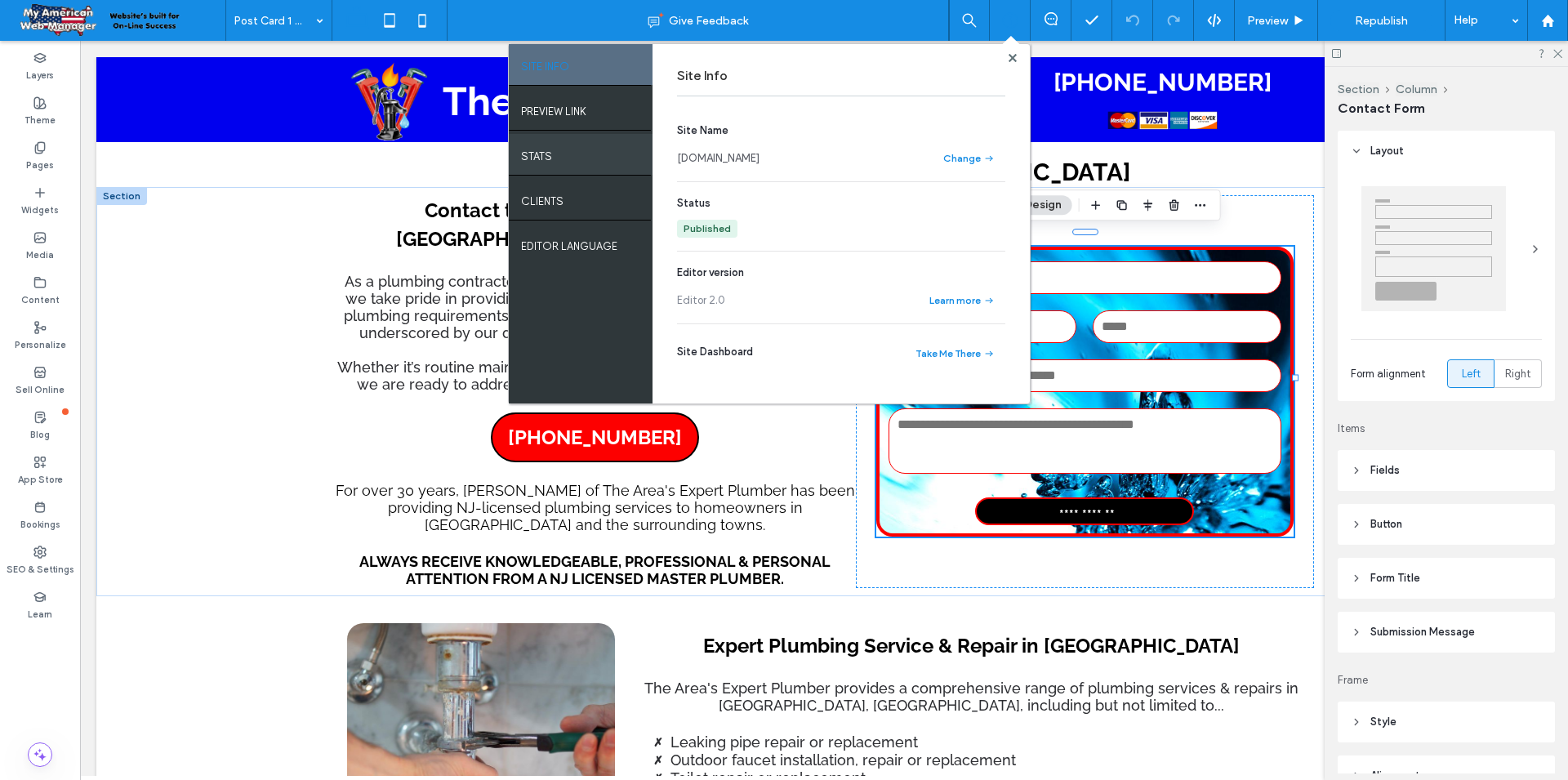
click at [543, 161] on label "STATS" at bounding box center [537, 152] width 31 height 20
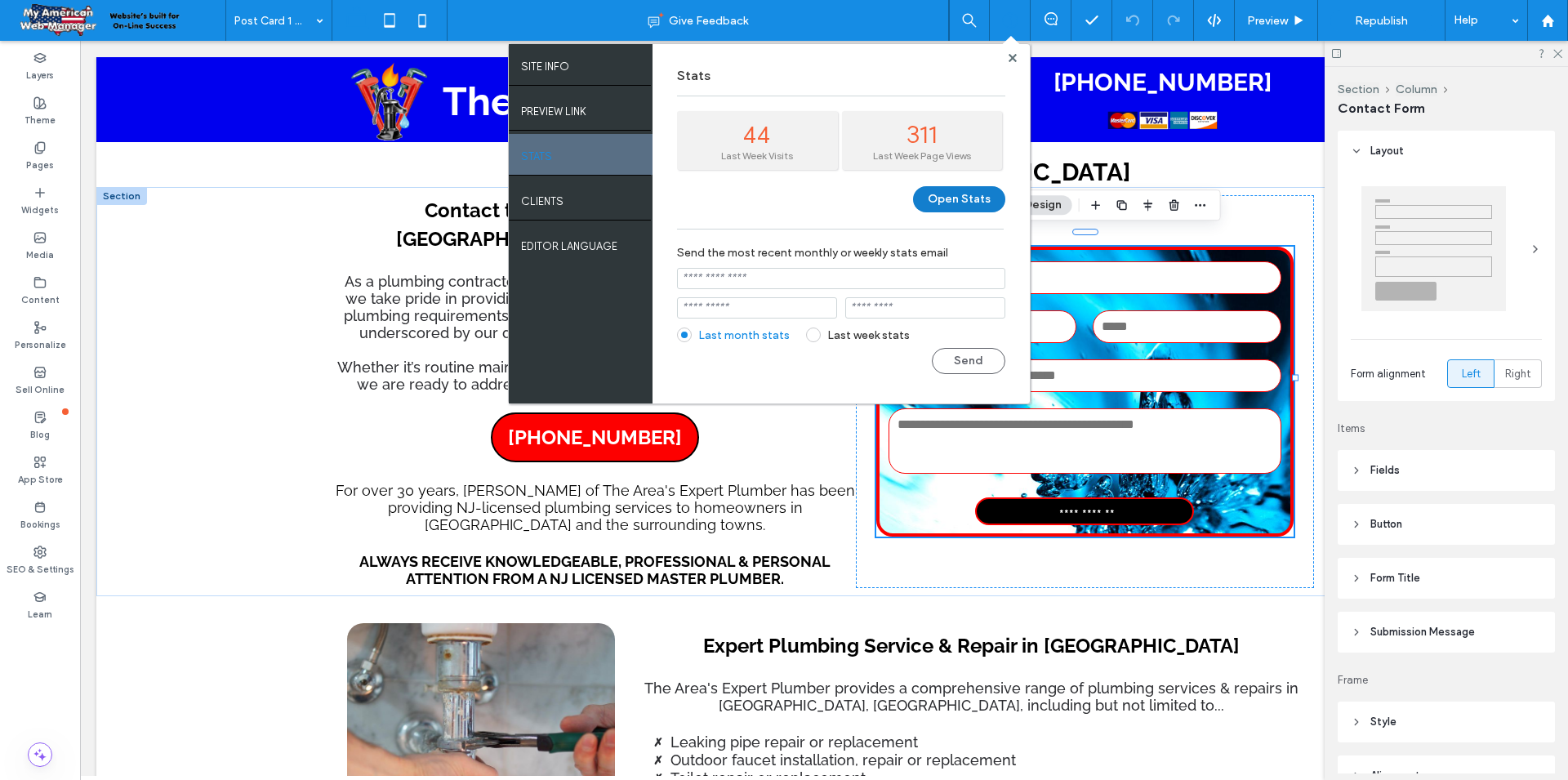
click at [950, 207] on button "Open Stats" at bounding box center [959, 199] width 92 height 27
click at [1009, 50] on div "Stats 44 Last Week Visits 311 Last Week Page Views Open Stats Send the most rec…" at bounding box center [841, 223] width 377 height 359
click at [1014, 60] on use at bounding box center [1012, 57] width 8 height 8
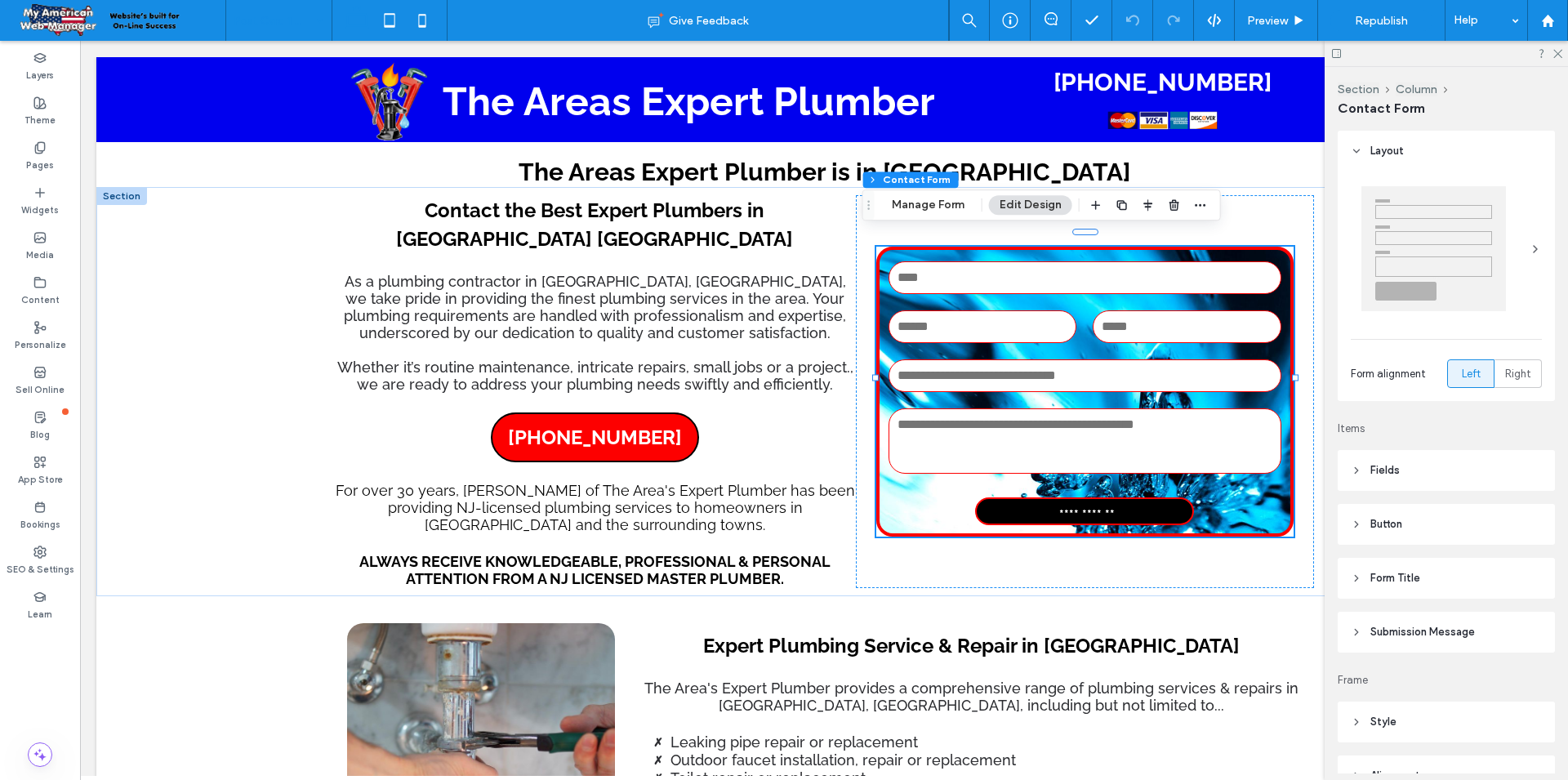
click at [311, 21] on div "Post Card 1 QR Code" at bounding box center [278, 20] width 105 height 41
click at [48, 165] on label "Pages" at bounding box center [40, 164] width 27 height 18
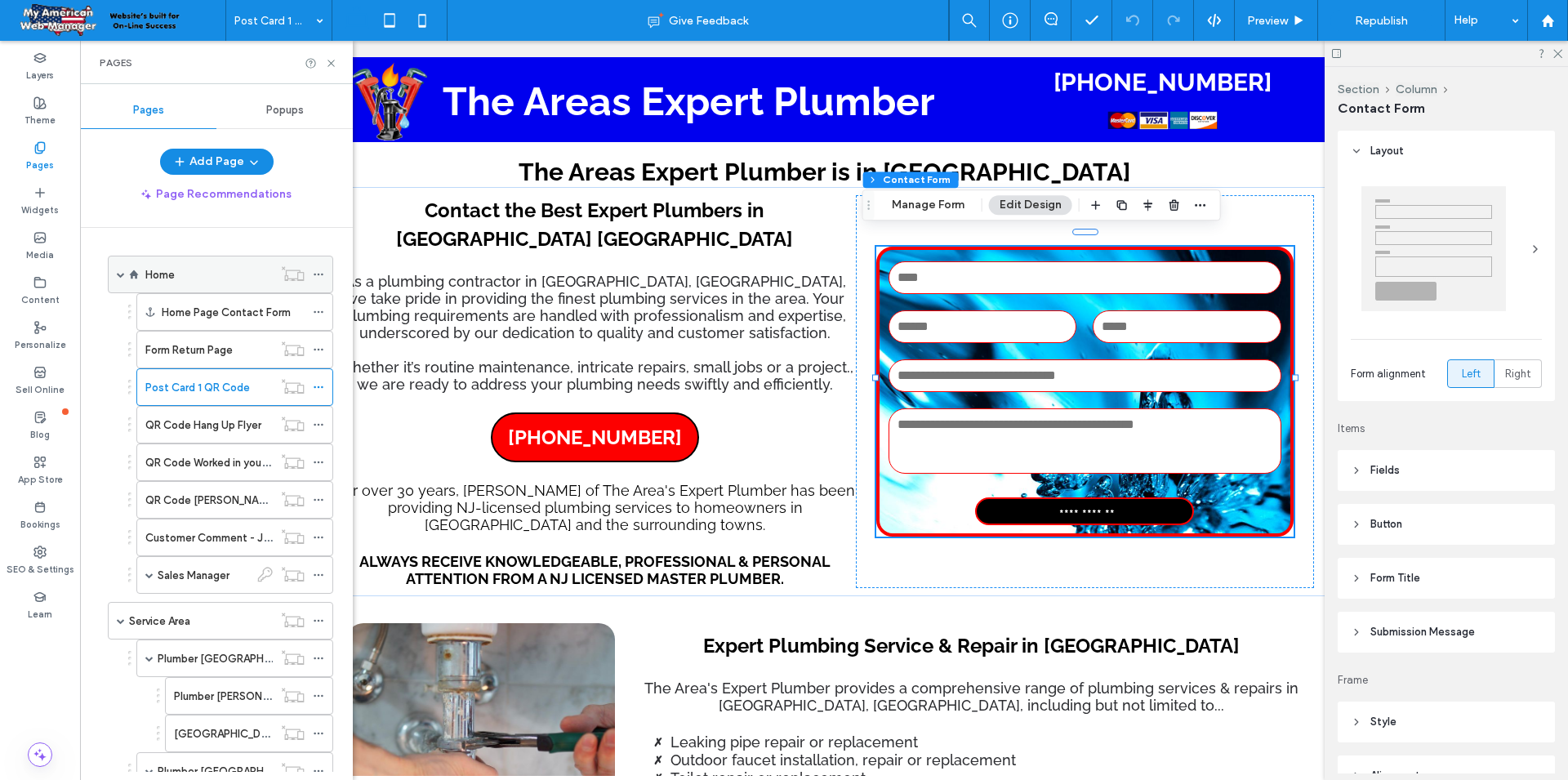
click at [173, 264] on div "Home" at bounding box center [209, 273] width 127 height 36
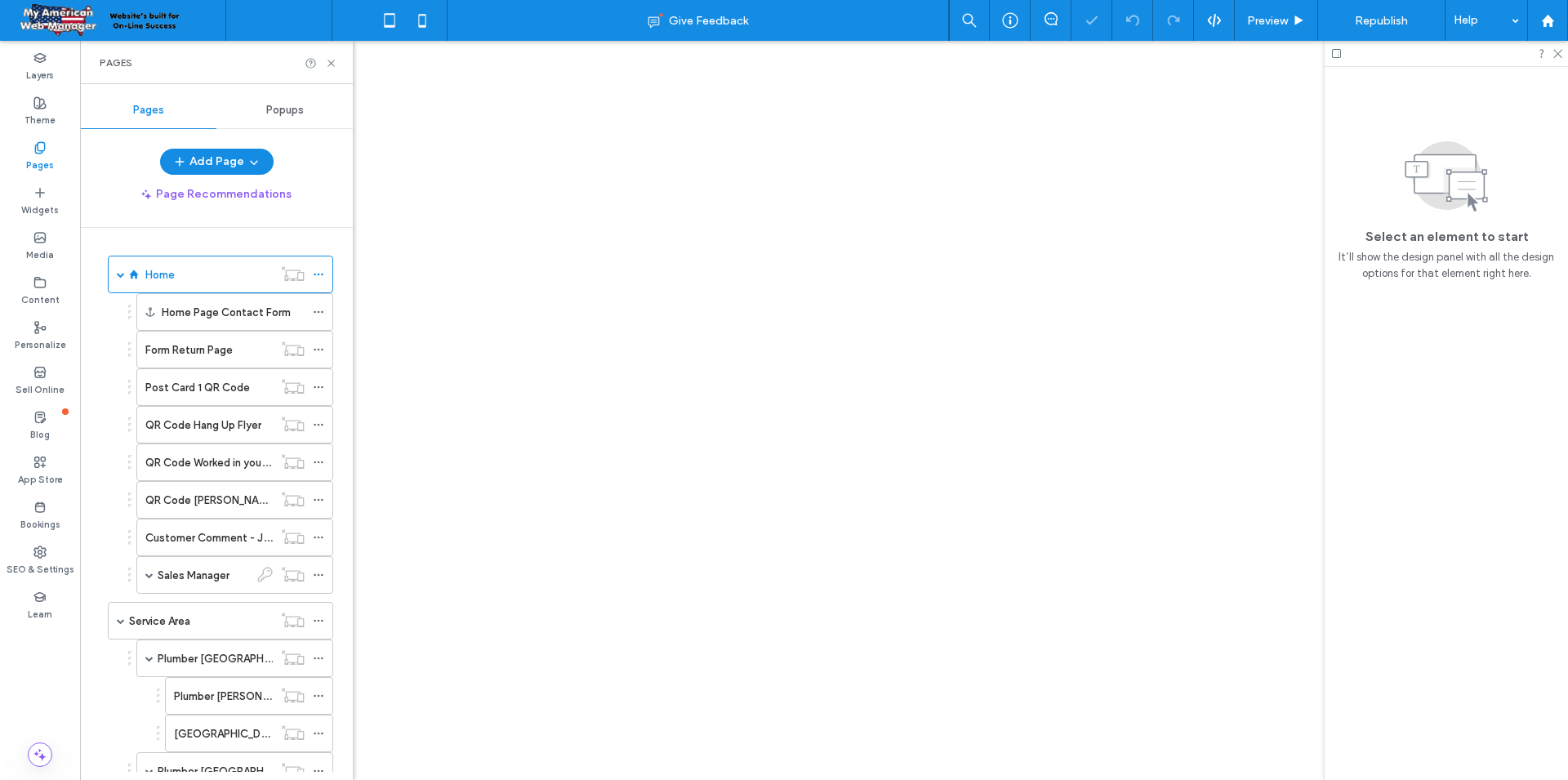
click at [317, 19] on div "Home" at bounding box center [278, 20] width 105 height 41
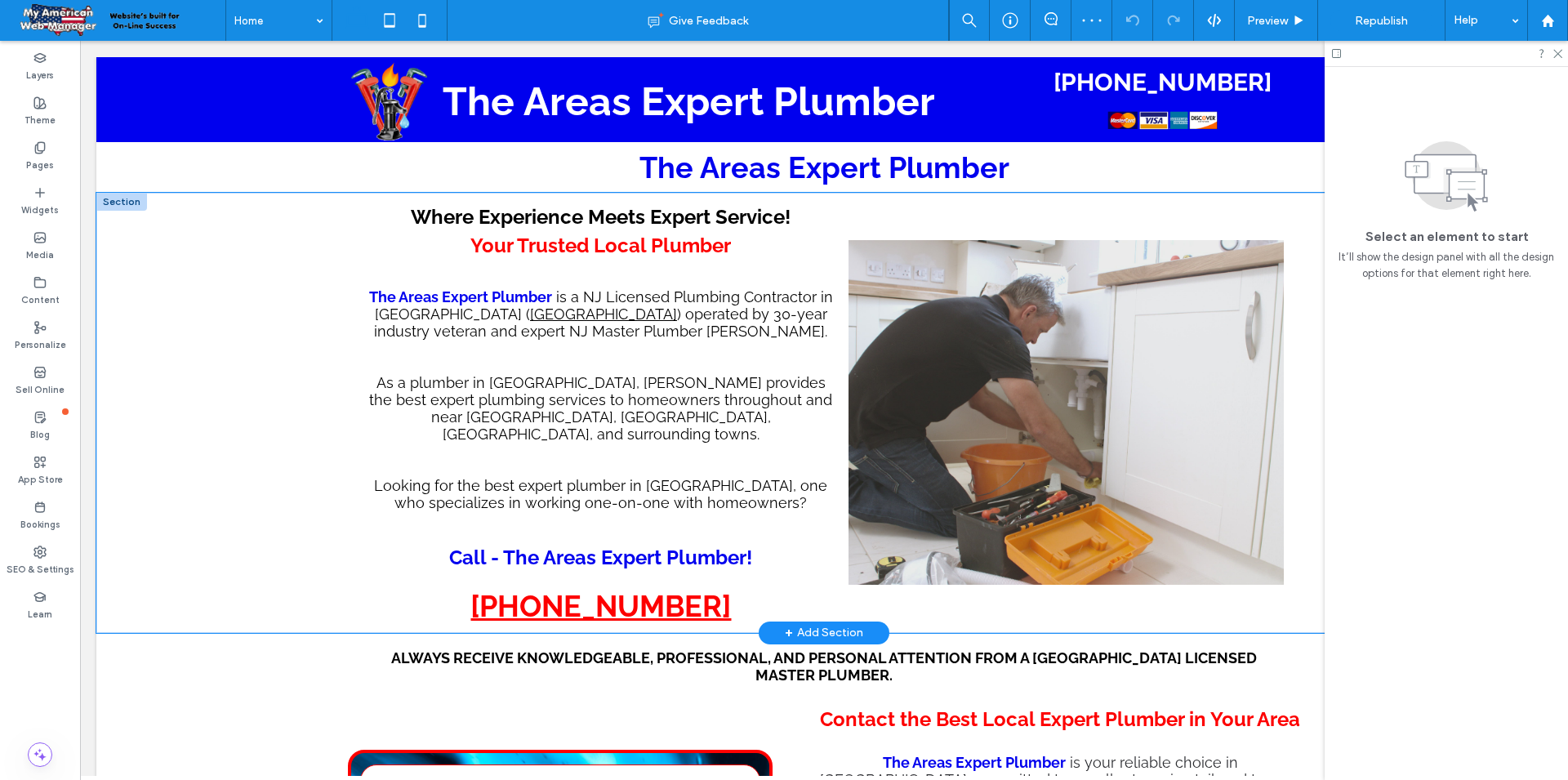
click at [1304, 376] on div "Where Experience Meets Expert Service! Your Trusted Local Plumber The Areas Exp…" at bounding box center [823, 412] width 1455 height 440
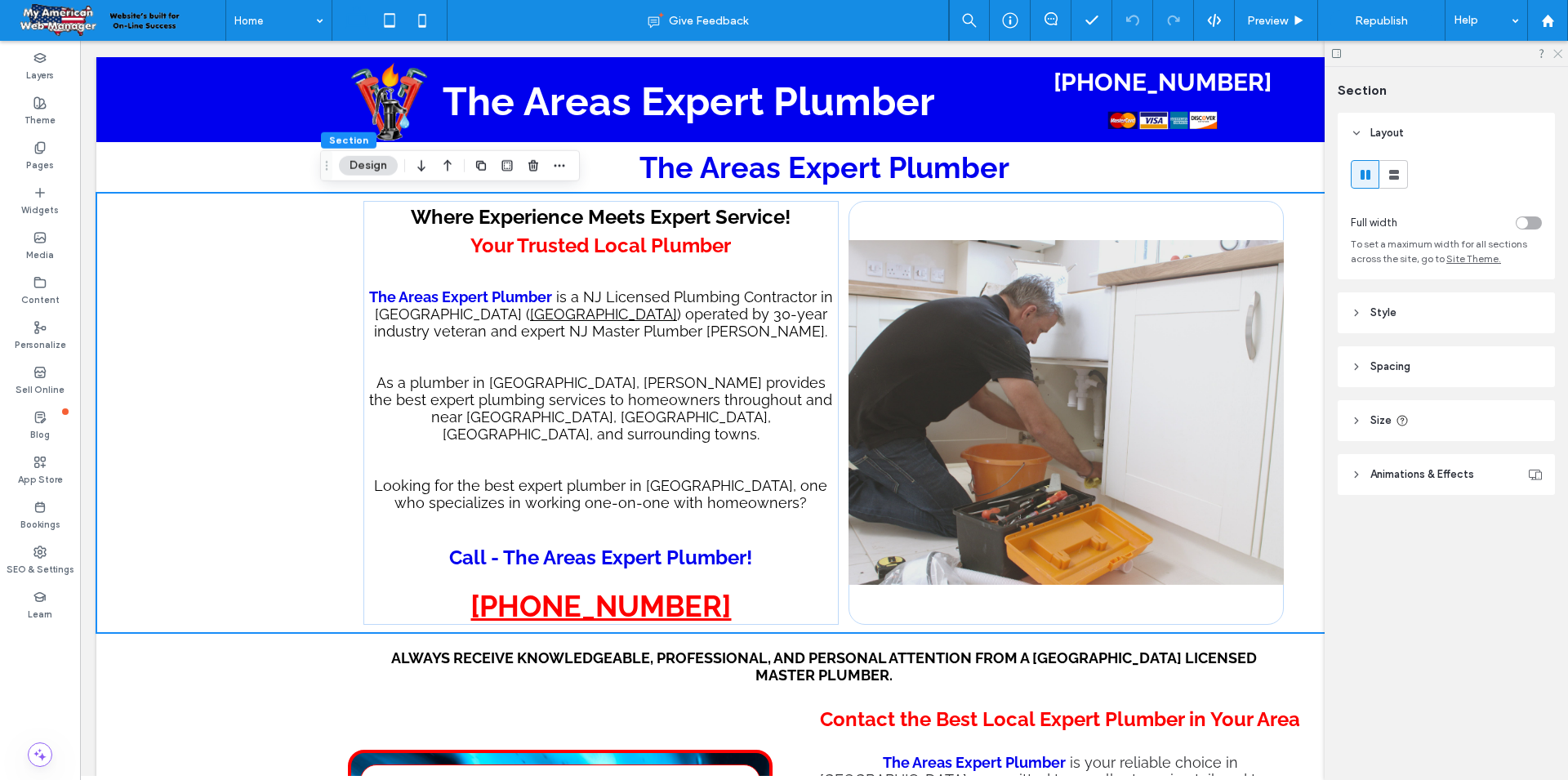
click at [1557, 55] on use at bounding box center [1558, 54] width 9 height 9
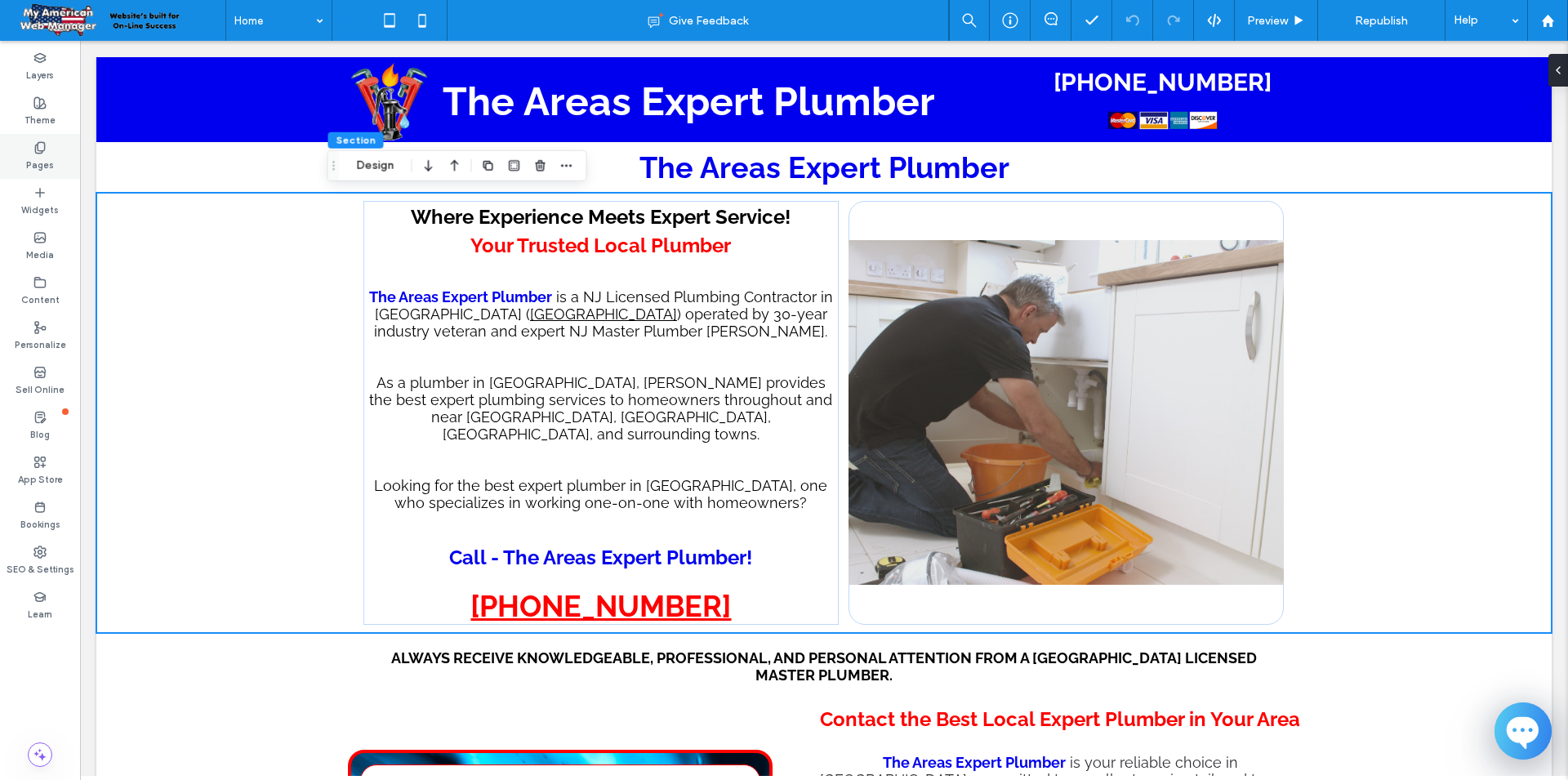
click at [47, 164] on label "Pages" at bounding box center [40, 164] width 27 height 18
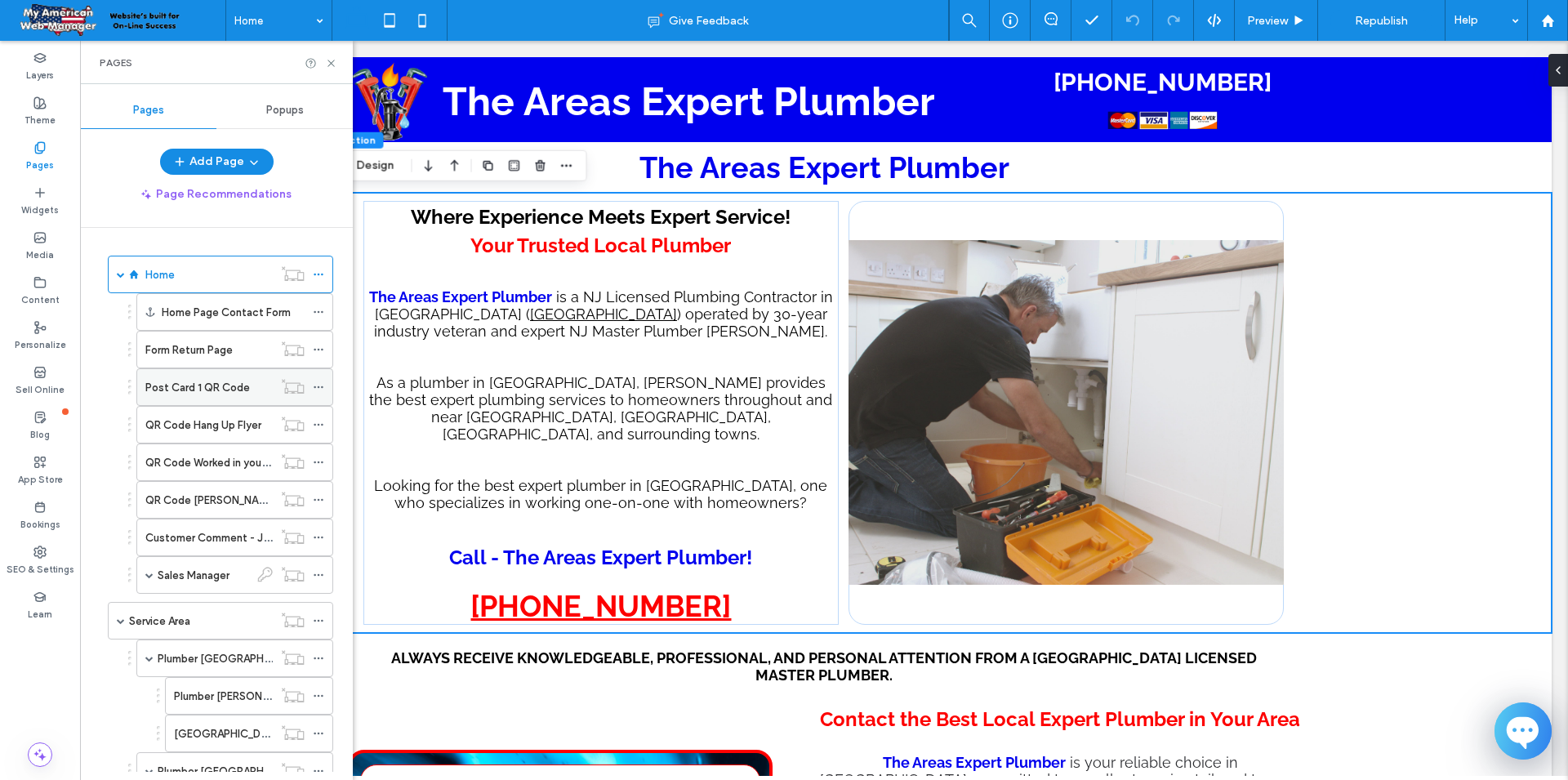
click at [318, 390] on icon at bounding box center [318, 387] width 11 height 11
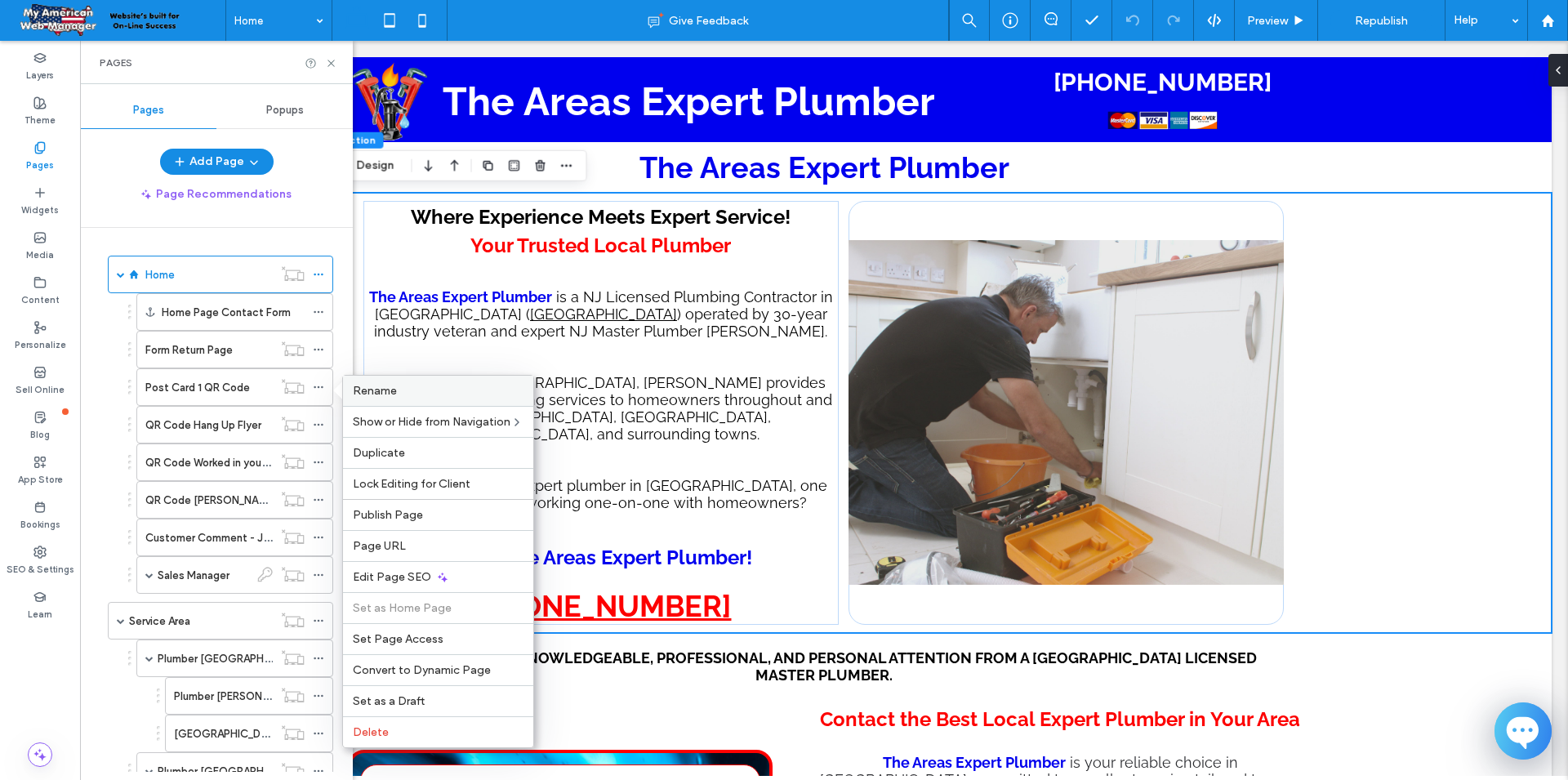
click at [371, 393] on span "Rename" at bounding box center [375, 390] width 44 height 14
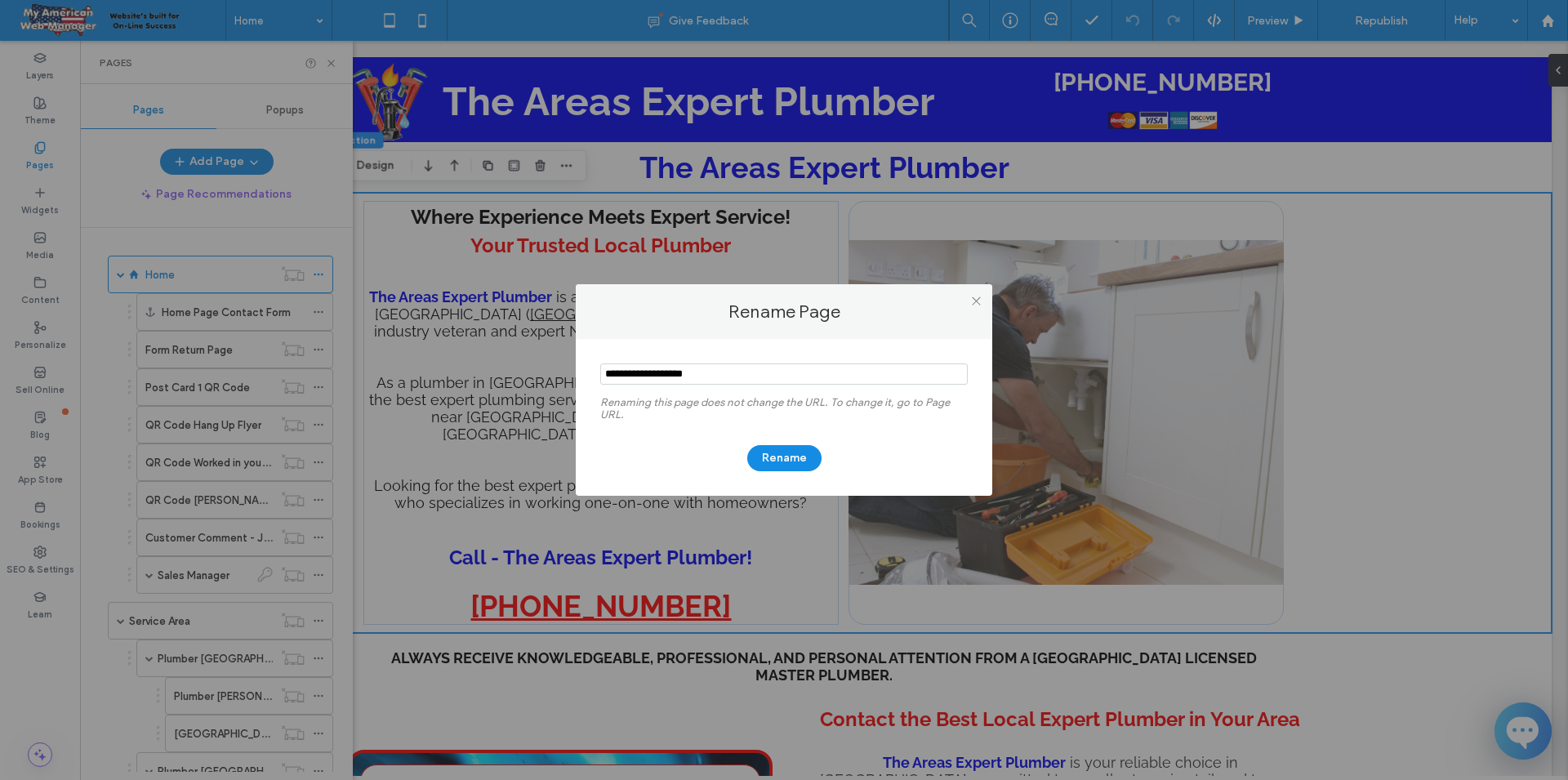
click at [716, 375] on input "notEmpty" at bounding box center [784, 373] width 368 height 21
type input "**********"
click at [801, 461] on button "Rename" at bounding box center [784, 458] width 74 height 27
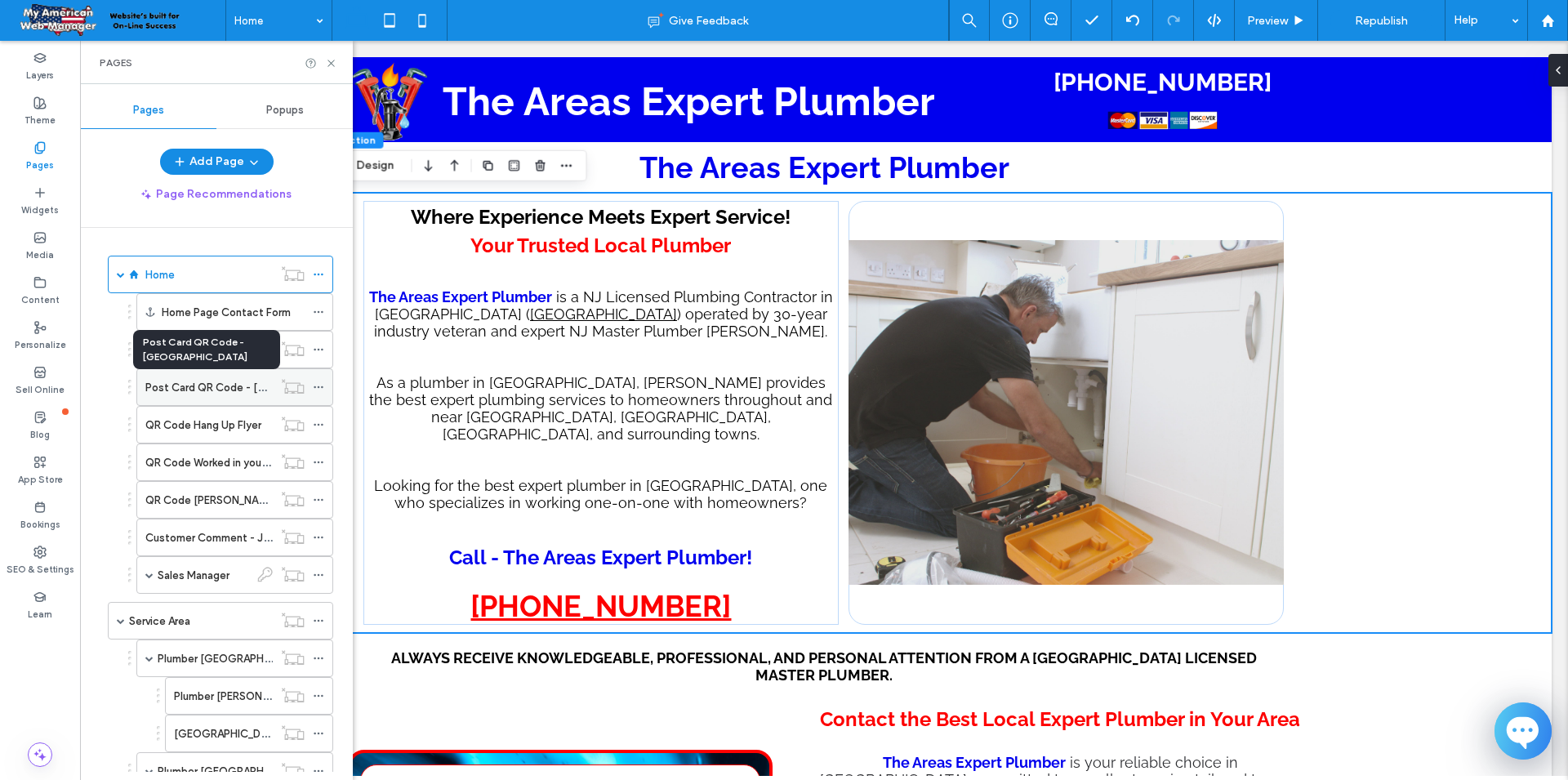
click at [217, 388] on label "Post Card QR Code - Oak Ridge" at bounding box center [253, 387] width 217 height 28
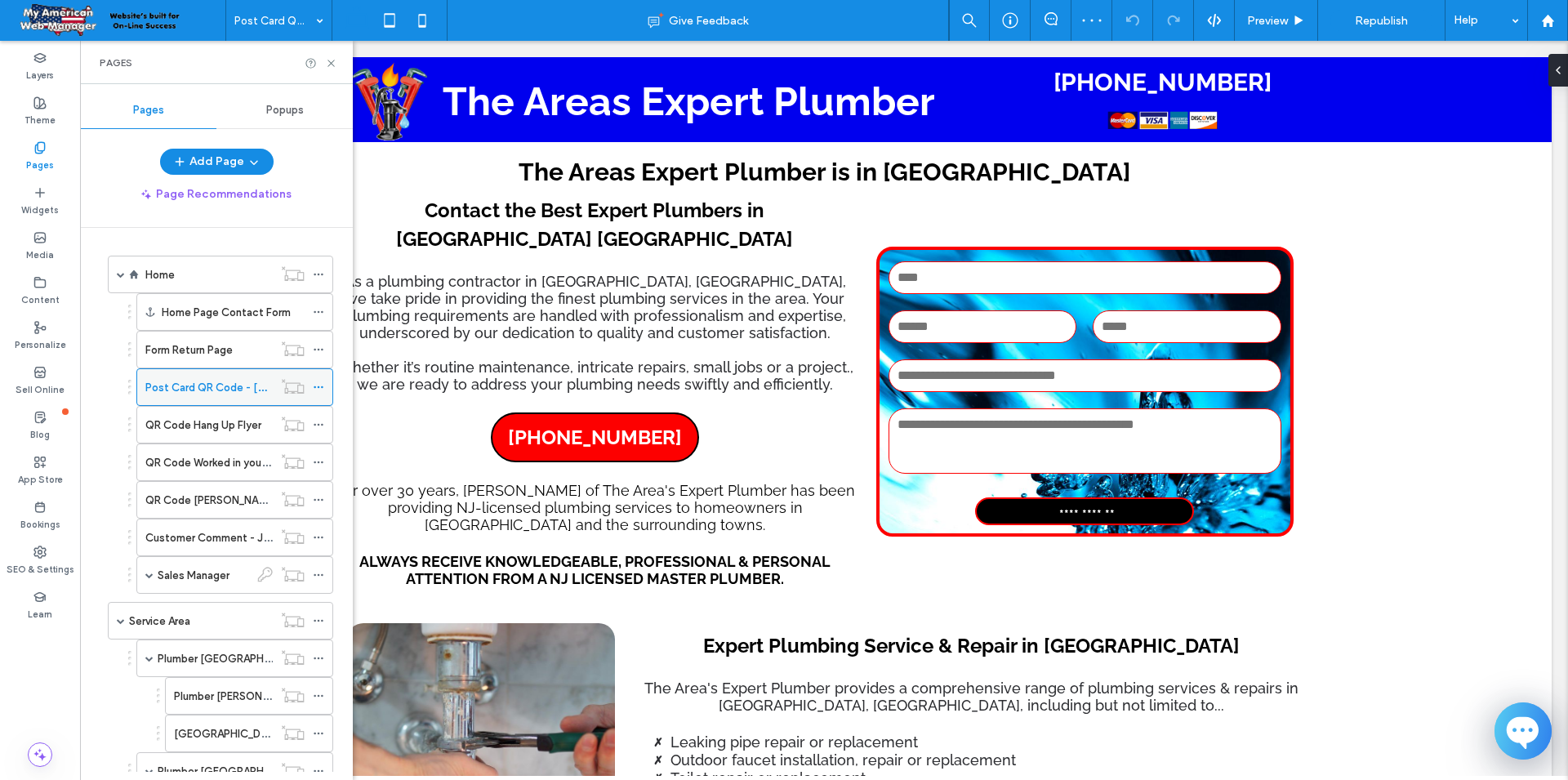
click at [313, 387] on icon at bounding box center [318, 387] width 11 height 11
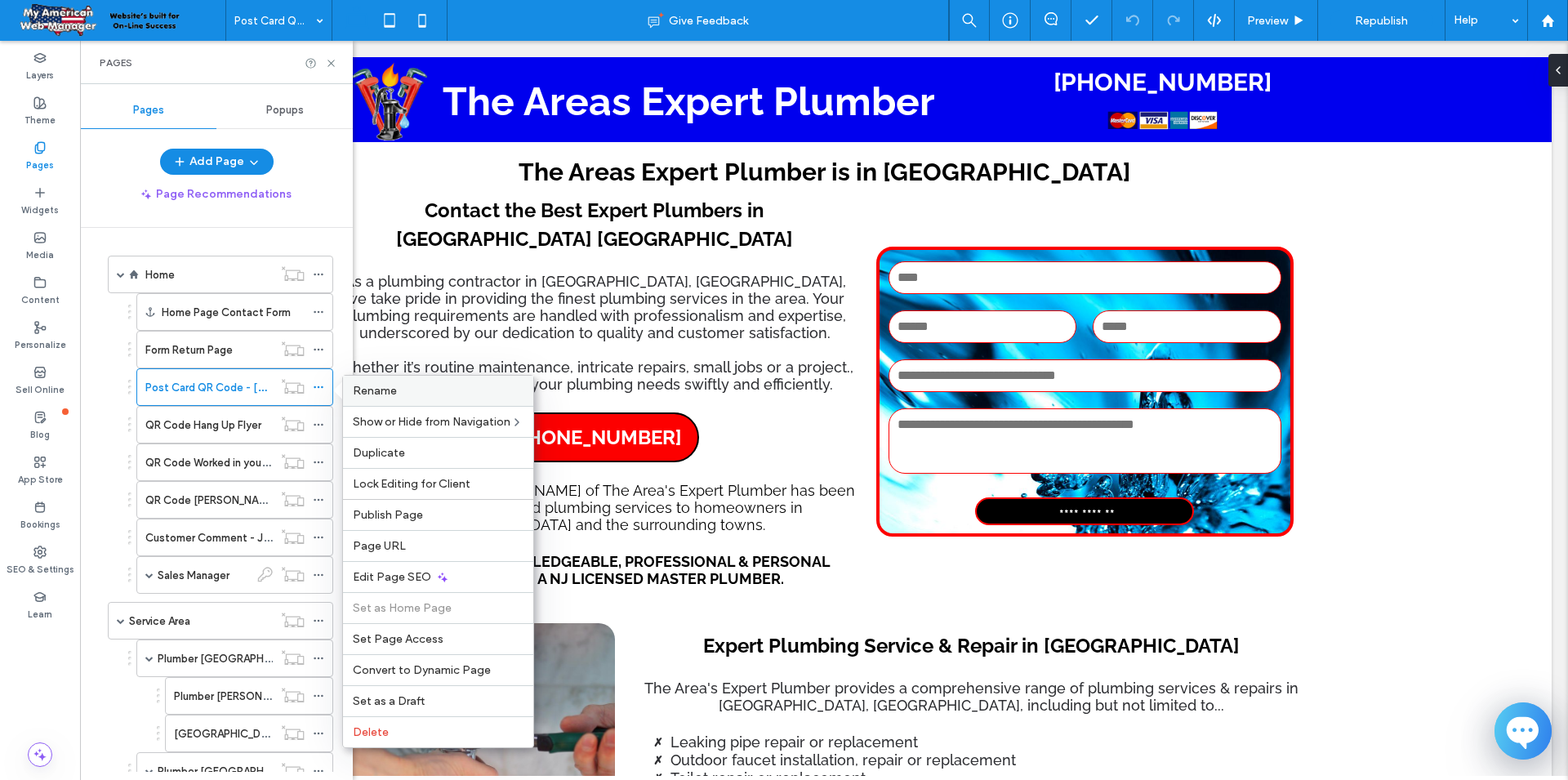
click at [406, 396] on label "Rename" at bounding box center [438, 390] width 171 height 14
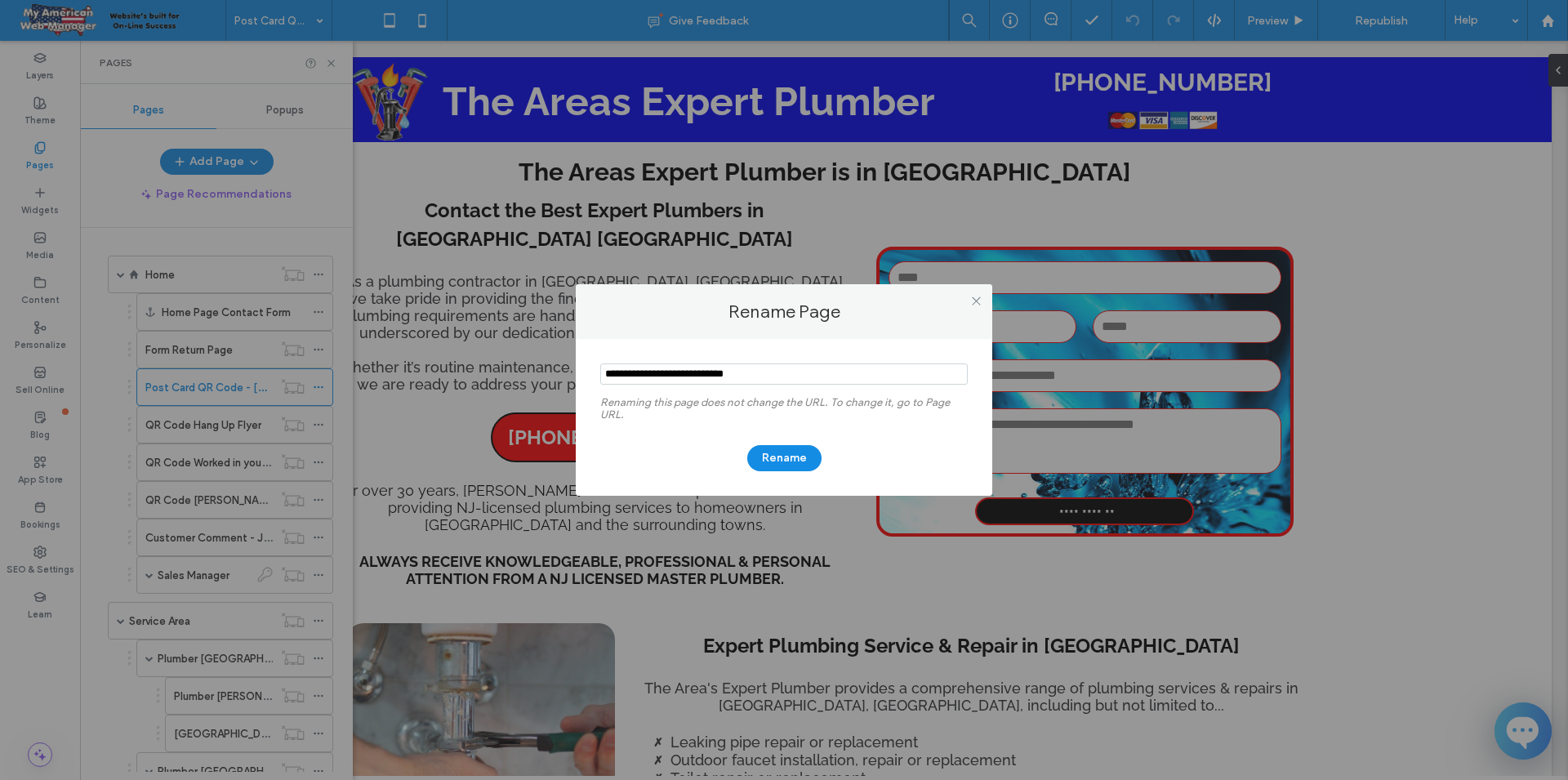
click at [802, 369] on input "notEmpty" at bounding box center [784, 373] width 368 height 21
type input "**********"
click at [761, 453] on button "Rename" at bounding box center [784, 458] width 74 height 27
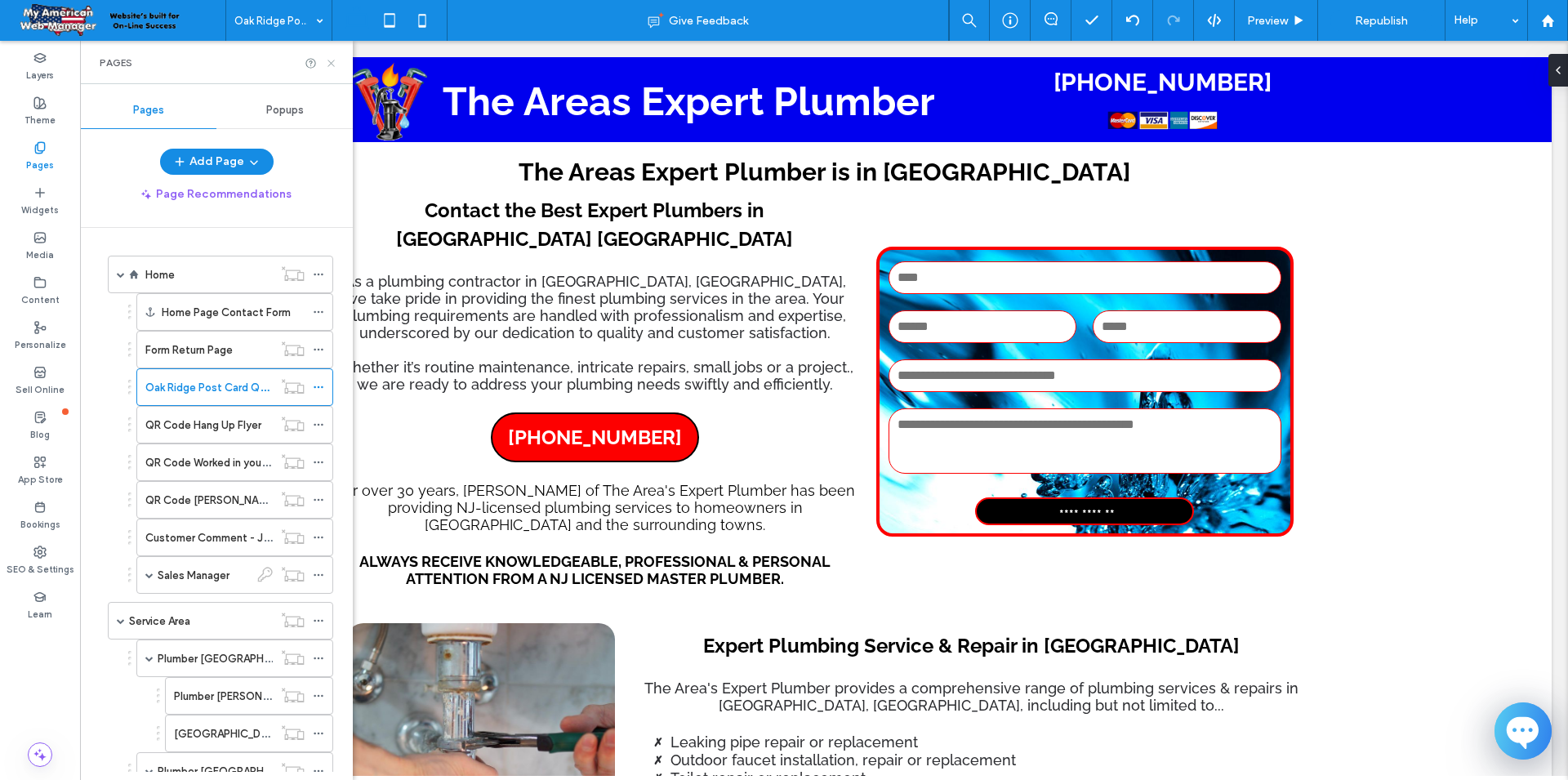
click at [329, 69] on icon at bounding box center [330, 62] width 12 height 12
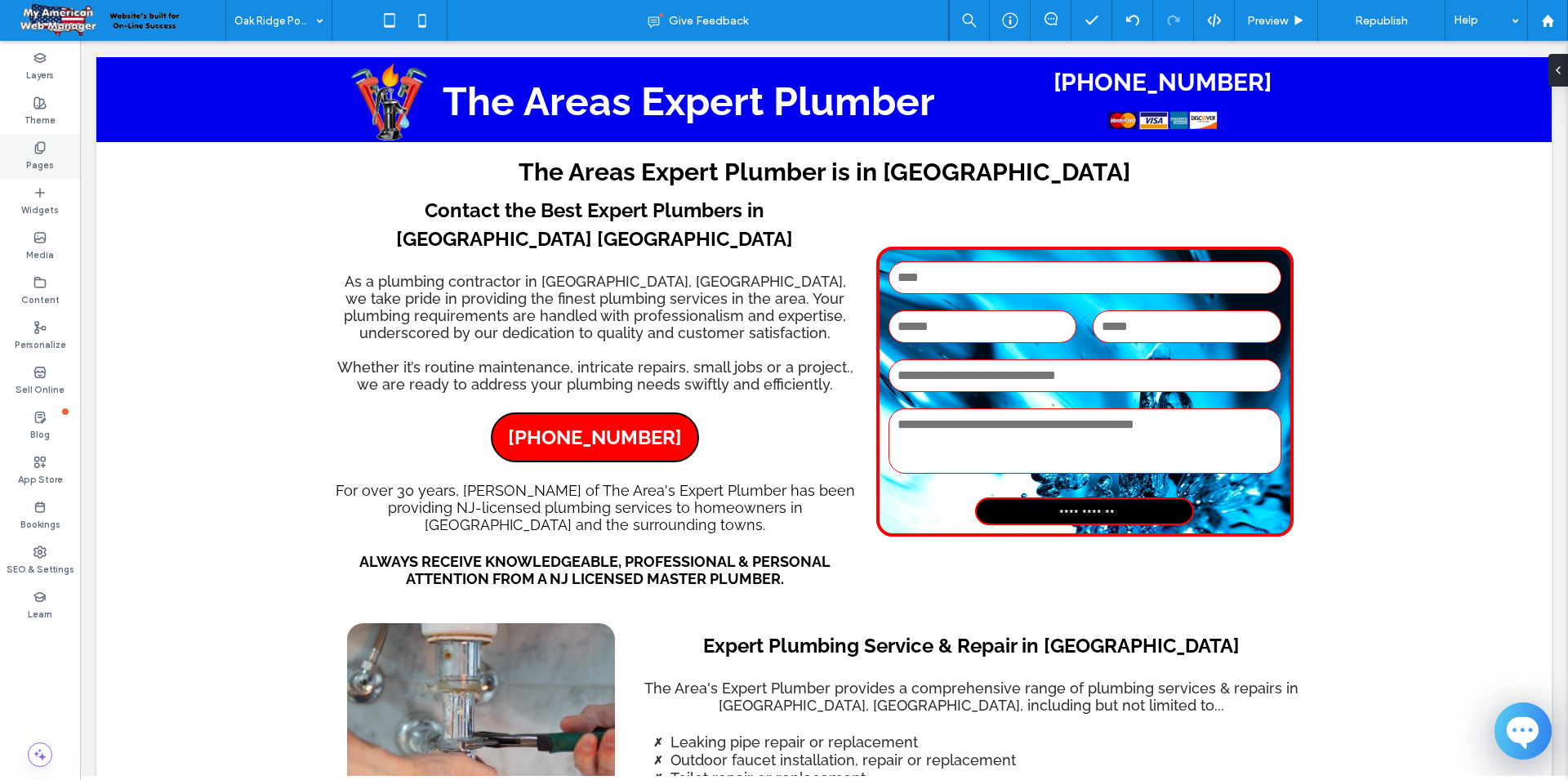
click at [34, 148] on icon at bounding box center [40, 147] width 13 height 13
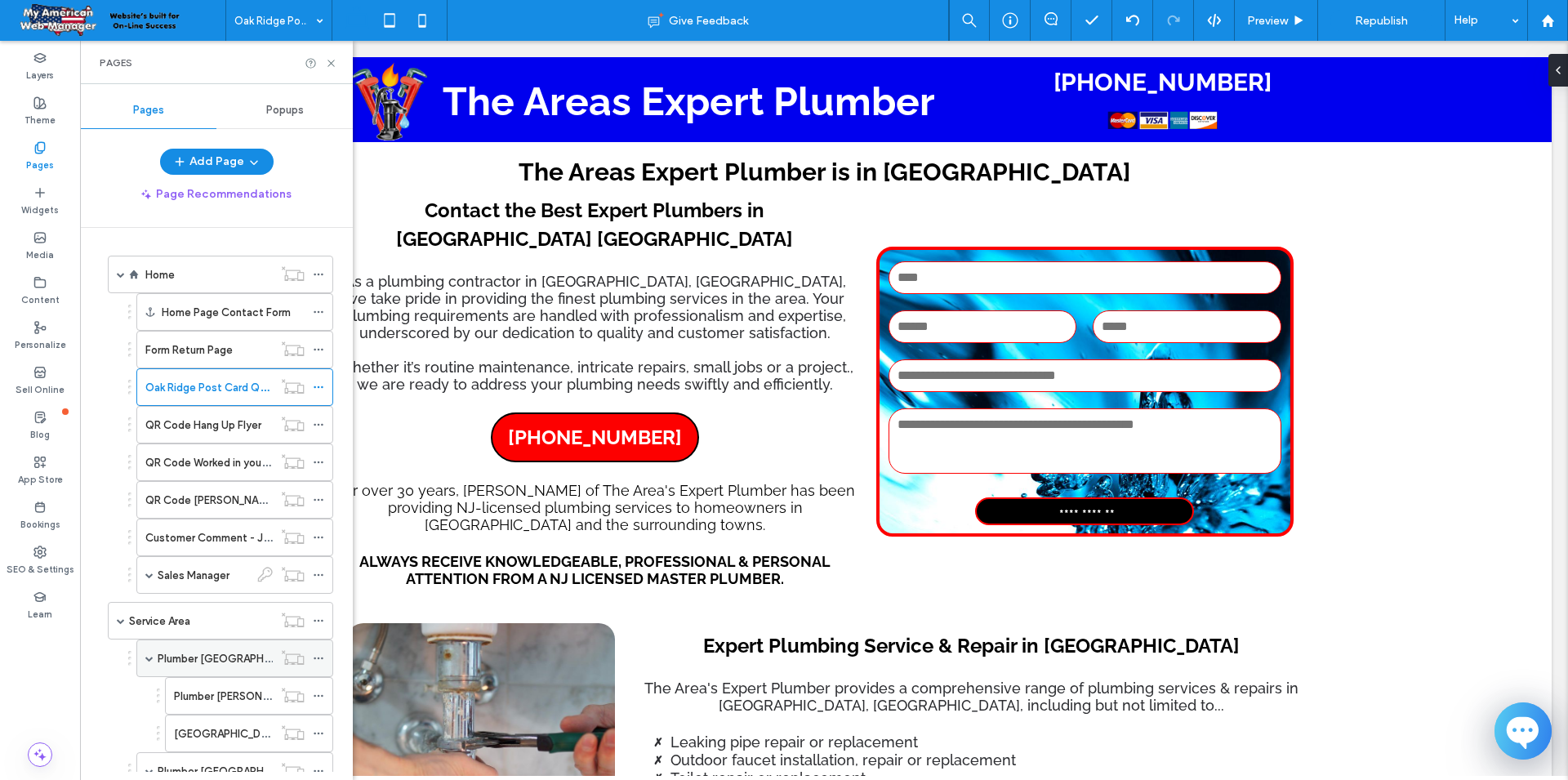
click at [224, 671] on div "Plumber West Milford NJ" at bounding box center [215, 657] width 115 height 36
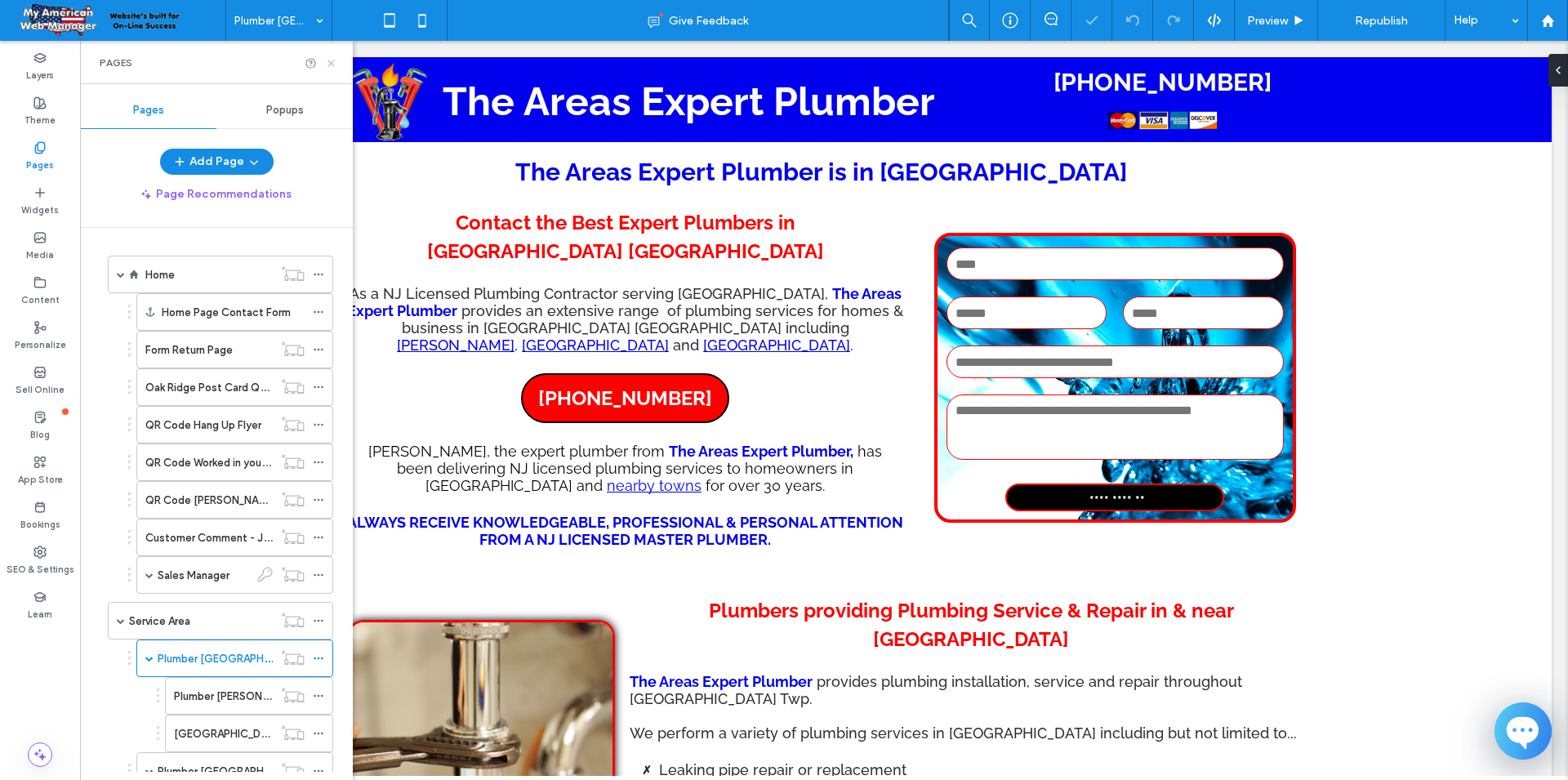
click at [329, 64] on icon at bounding box center [330, 62] width 12 height 12
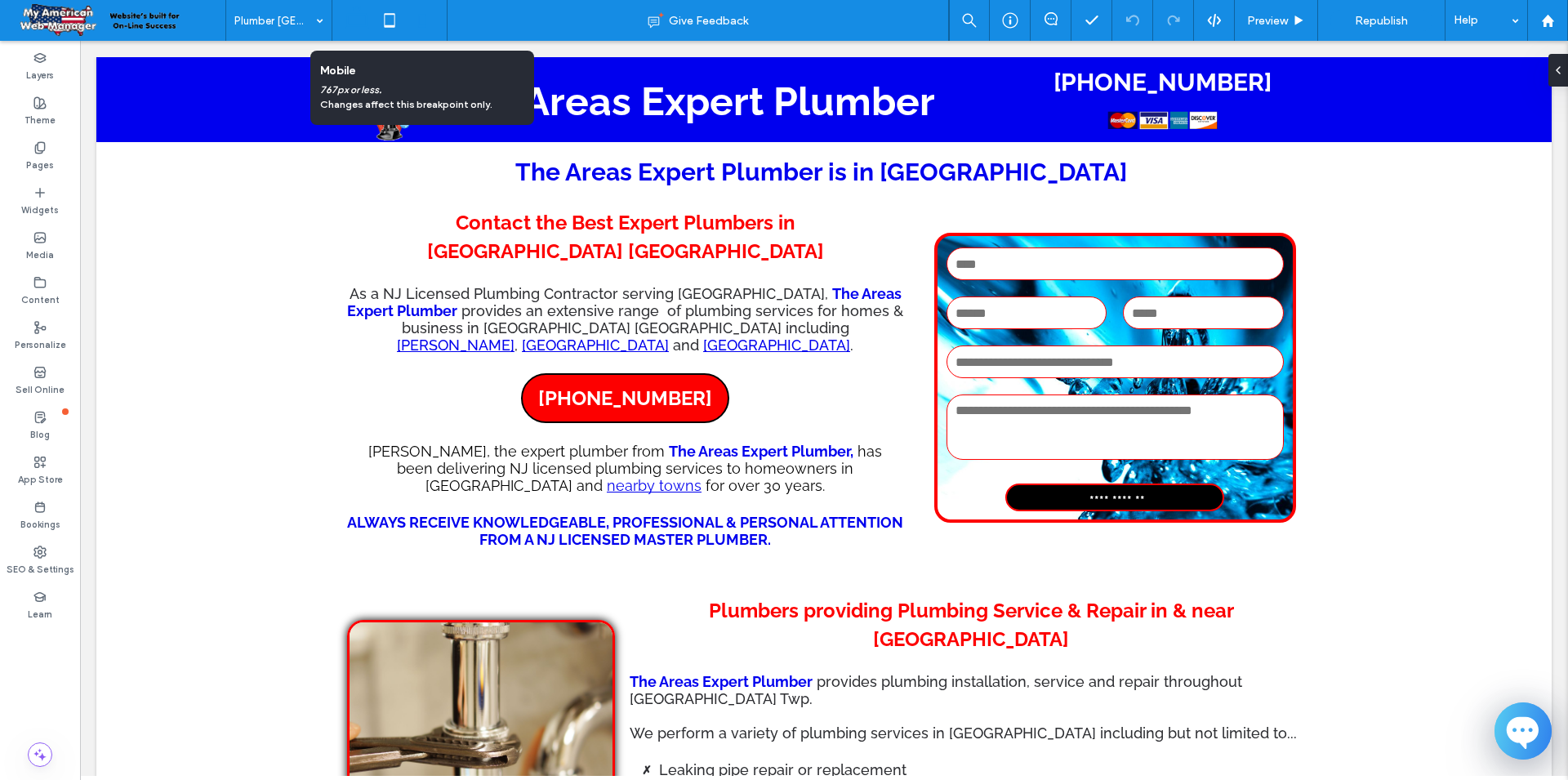
click at [417, 25] on icon at bounding box center [423, 20] width 33 height 33
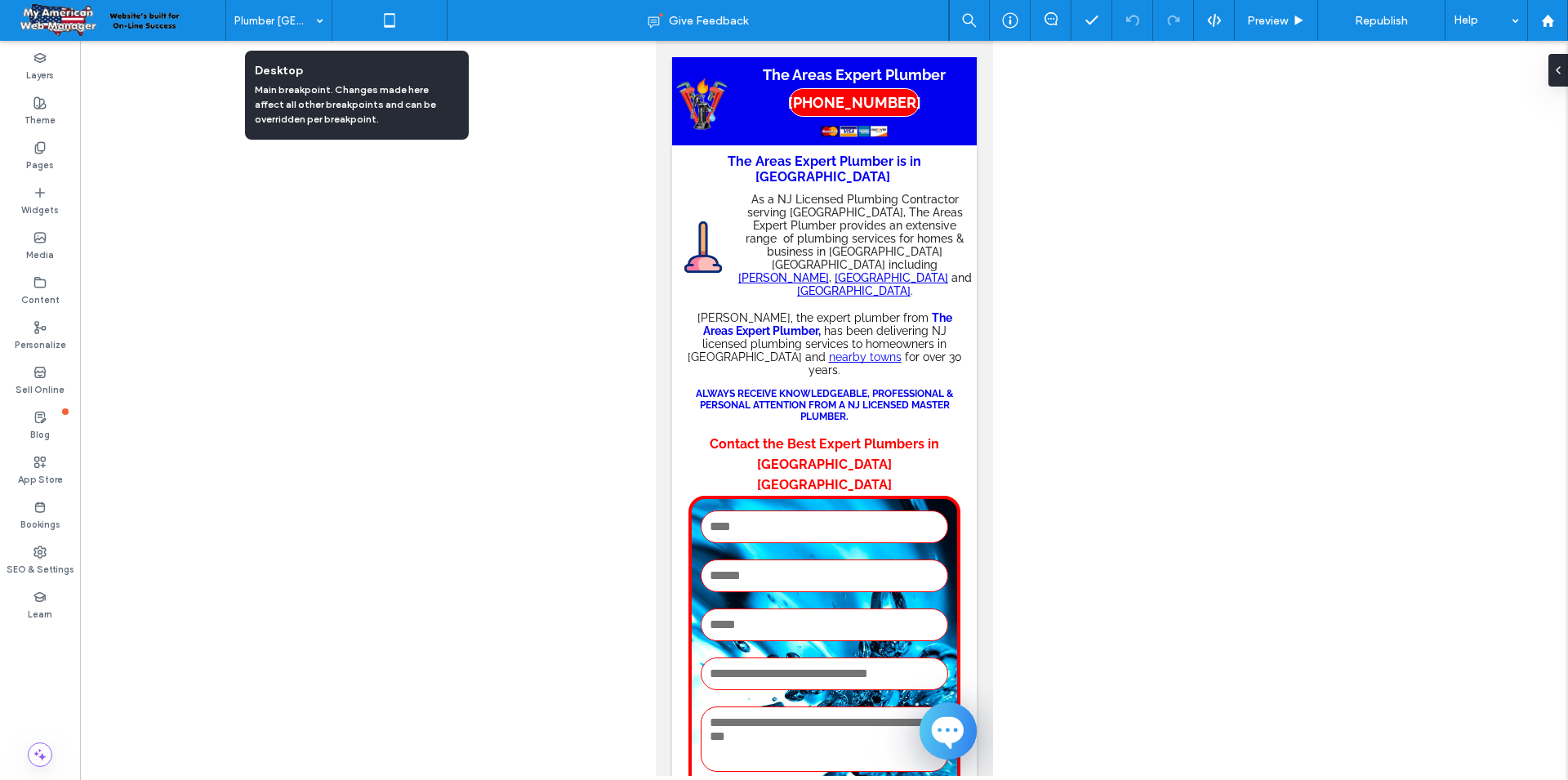
click at [349, 19] on icon at bounding box center [357, 20] width 33 height 33
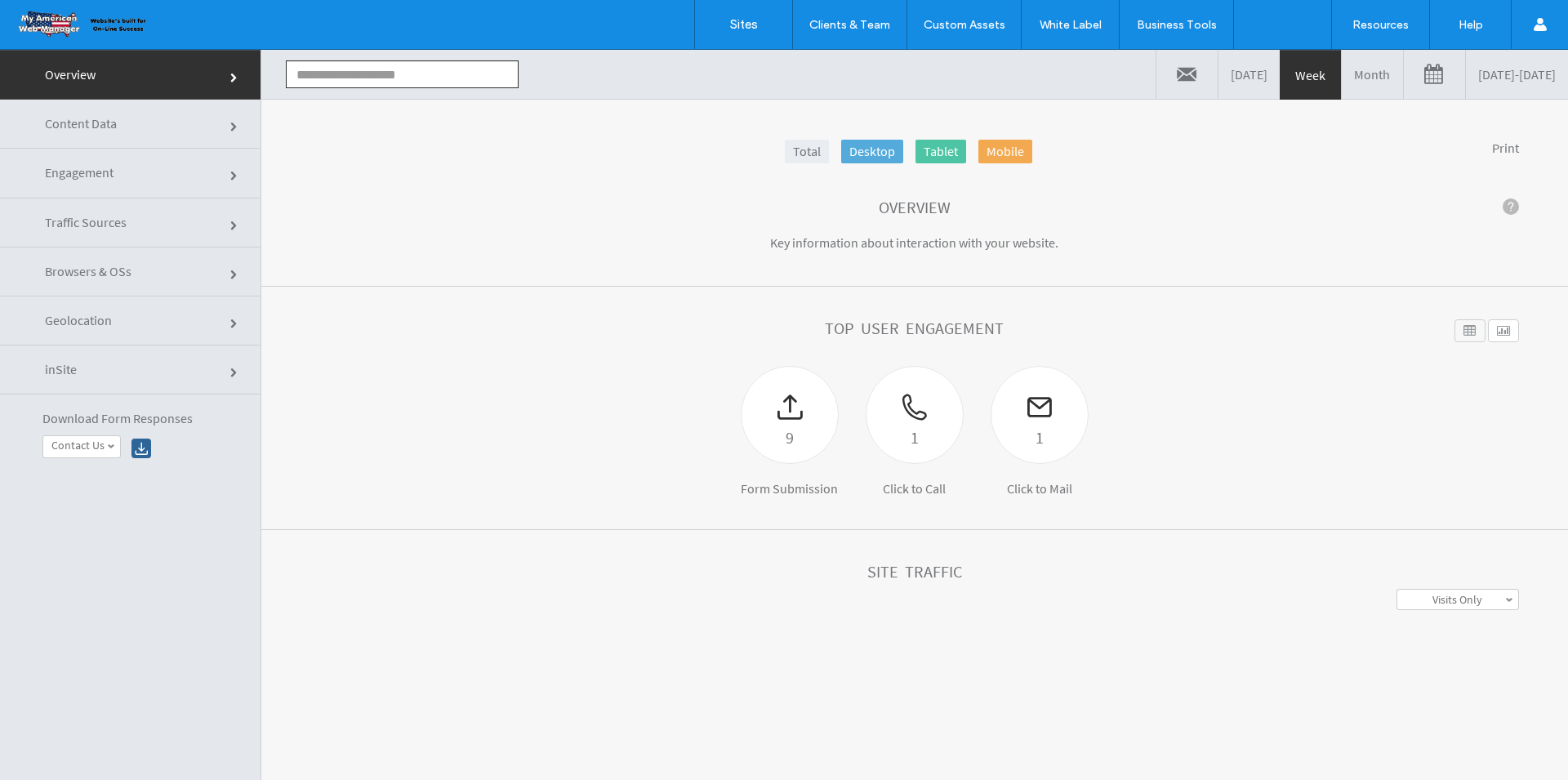
type input "**********"
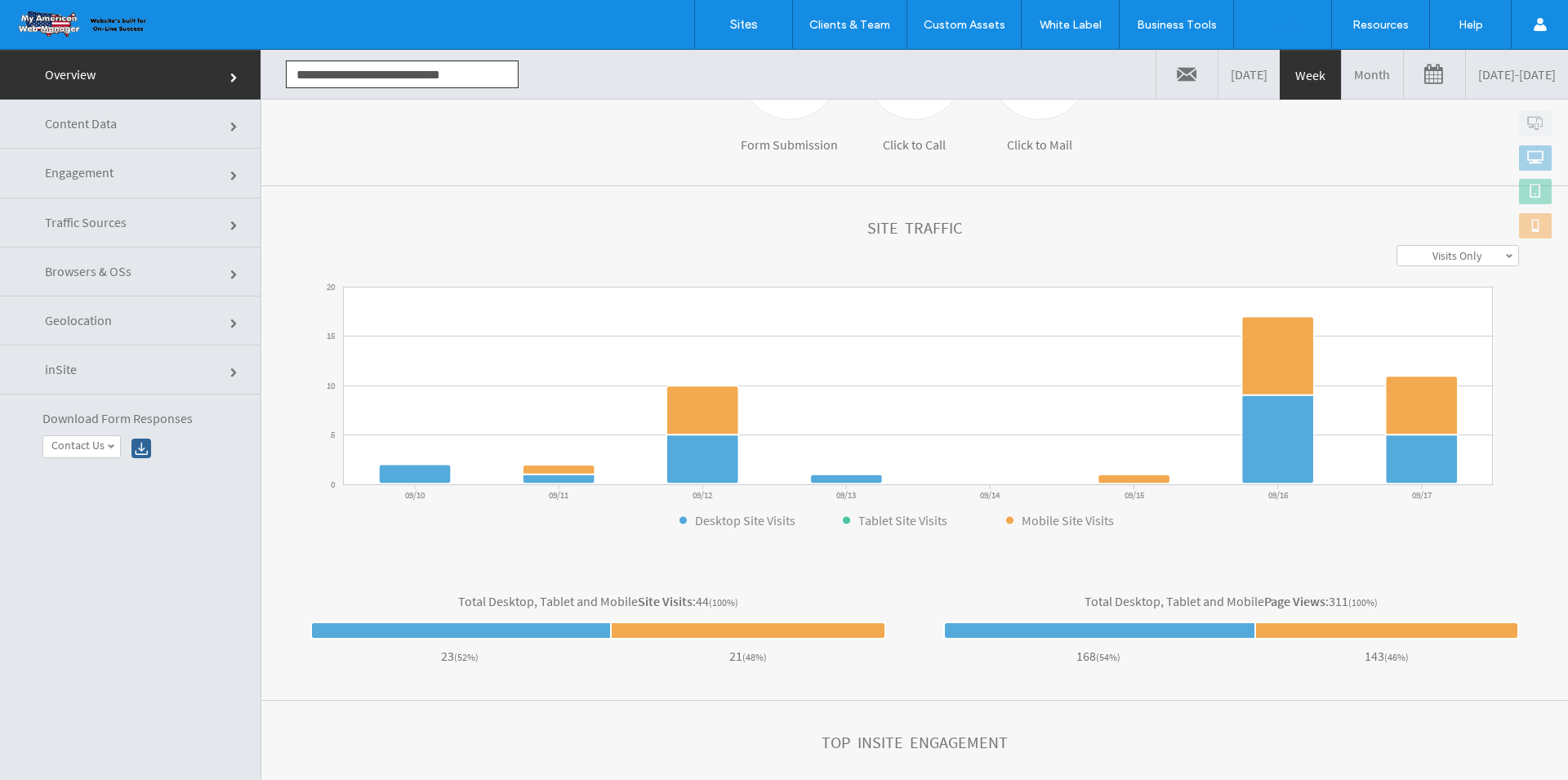
click at [128, 136] on link "Content Data" at bounding box center [130, 124] width 261 height 49
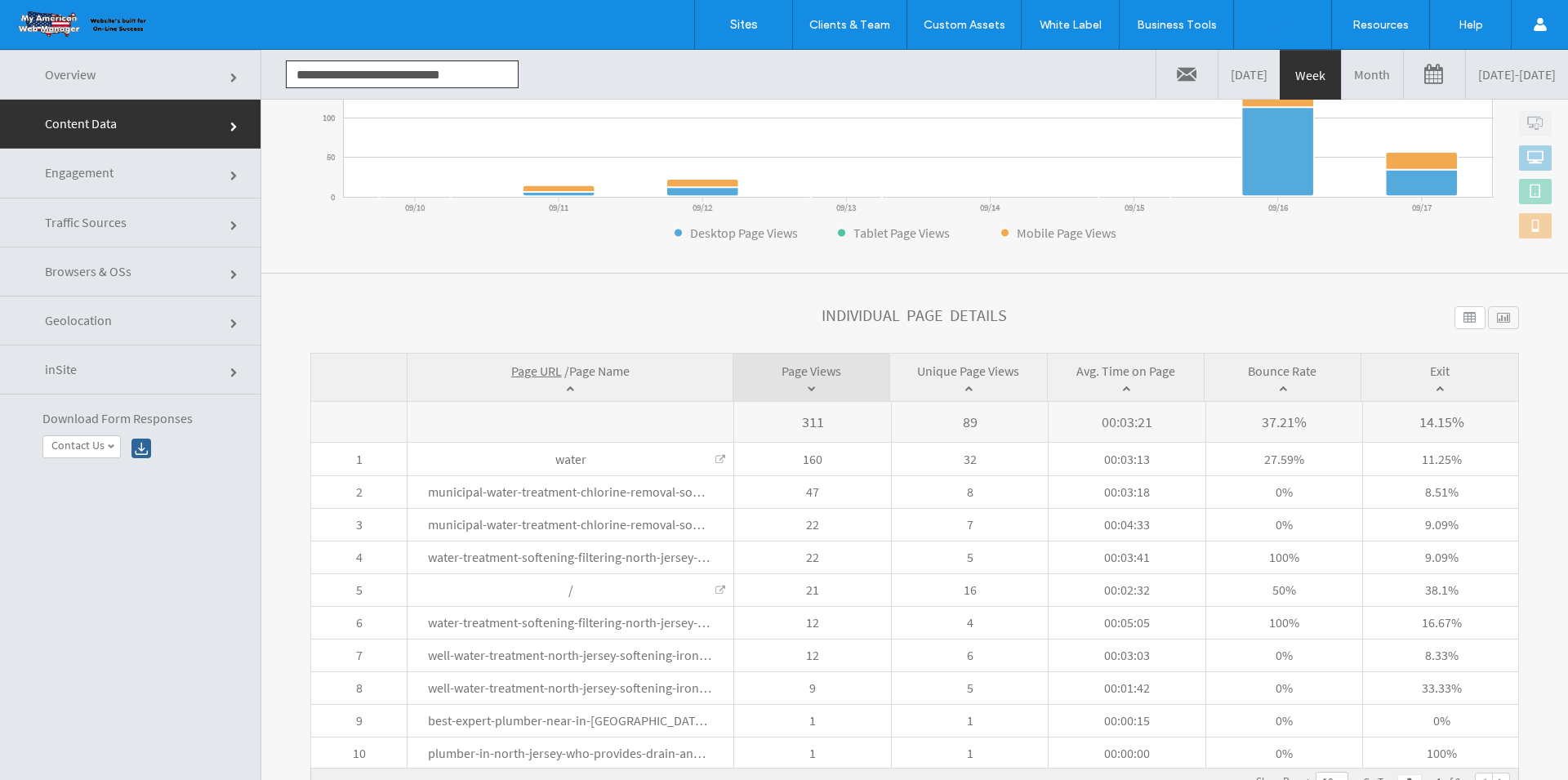
scroll to position [82, 0]
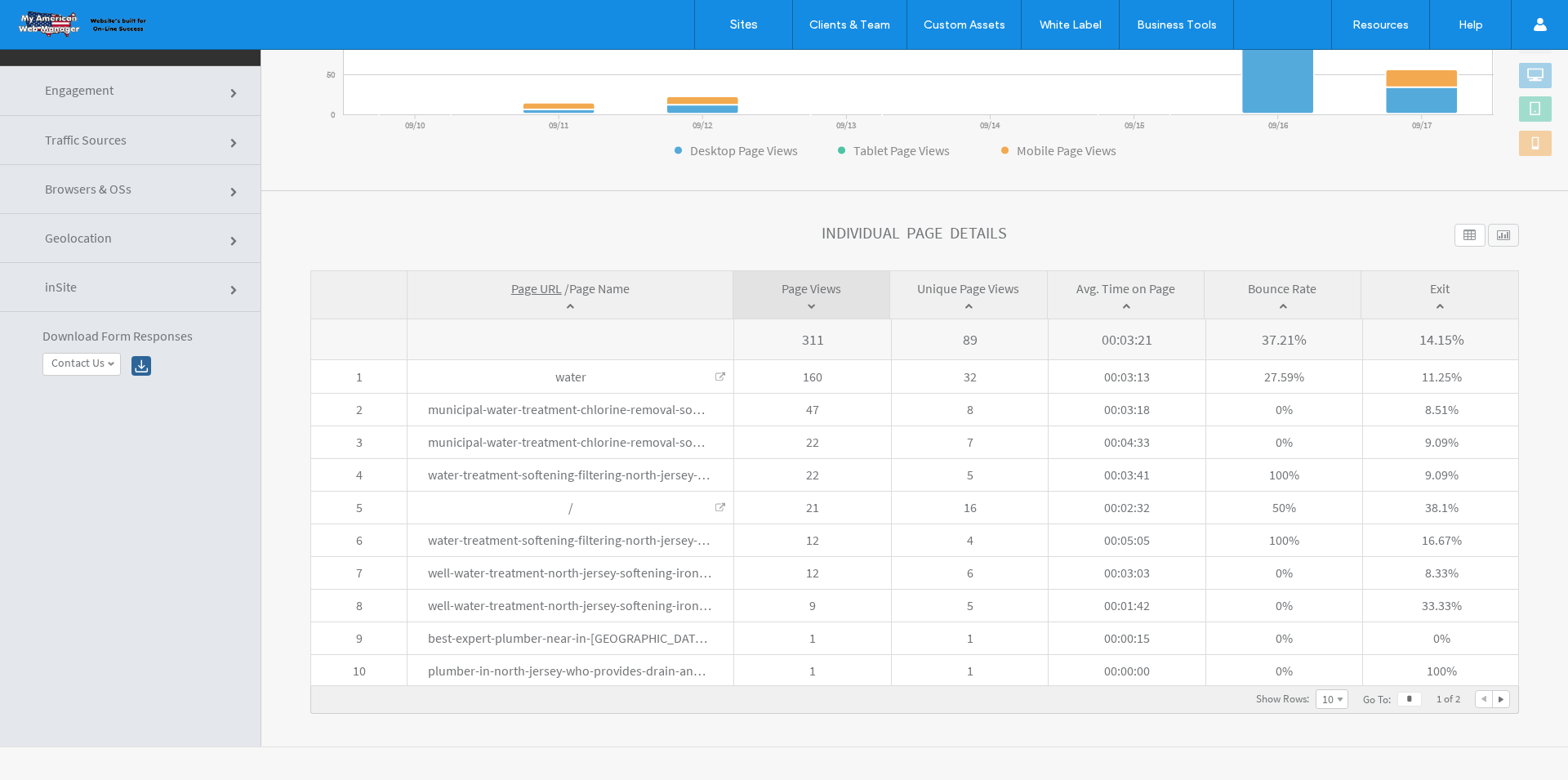
click at [1493, 697] on div at bounding box center [1501, 699] width 16 height 16
type input "*"
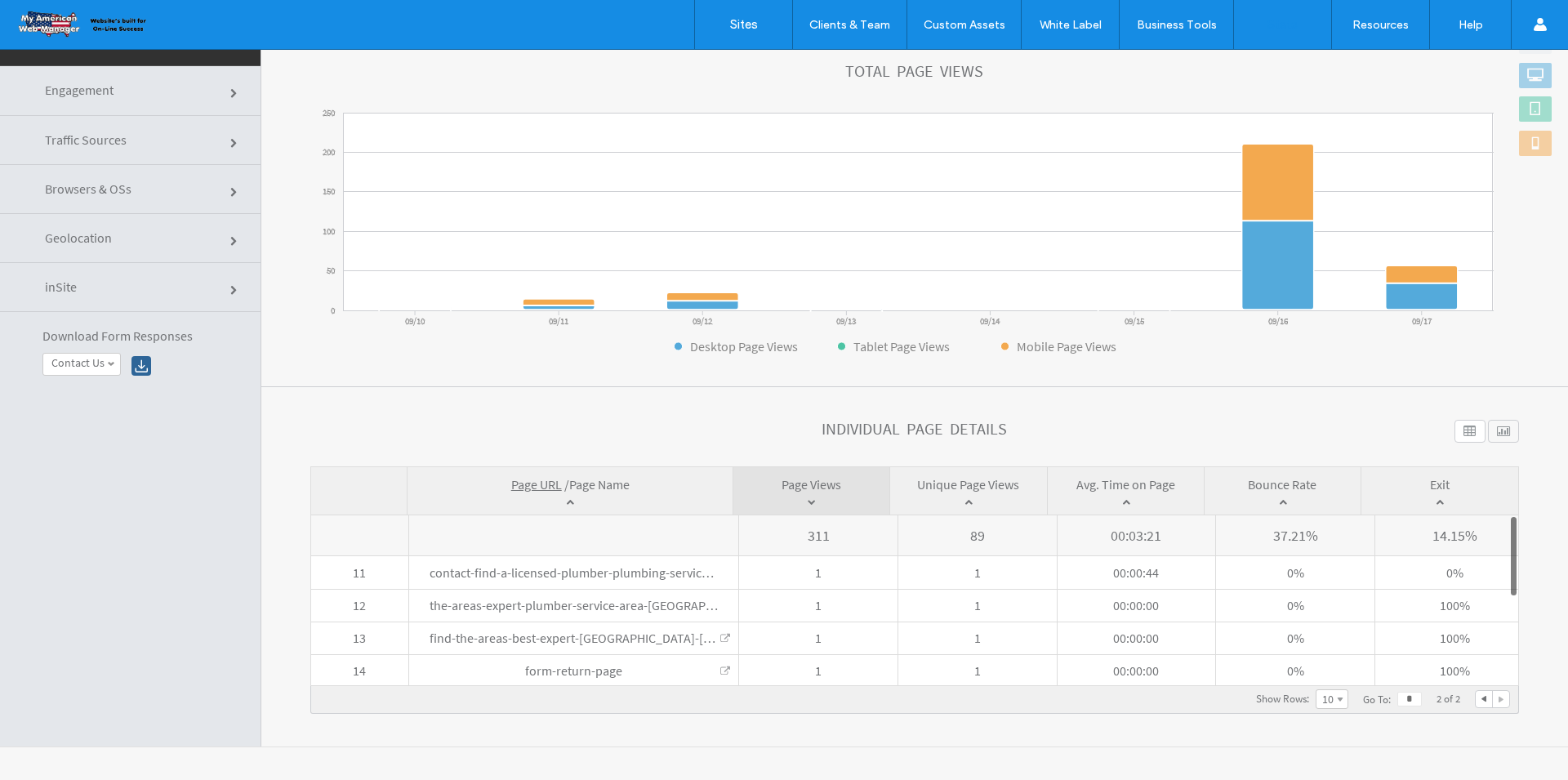
scroll to position [175, 0]
click at [156, 285] on link "inSite" at bounding box center [130, 287] width 261 height 49
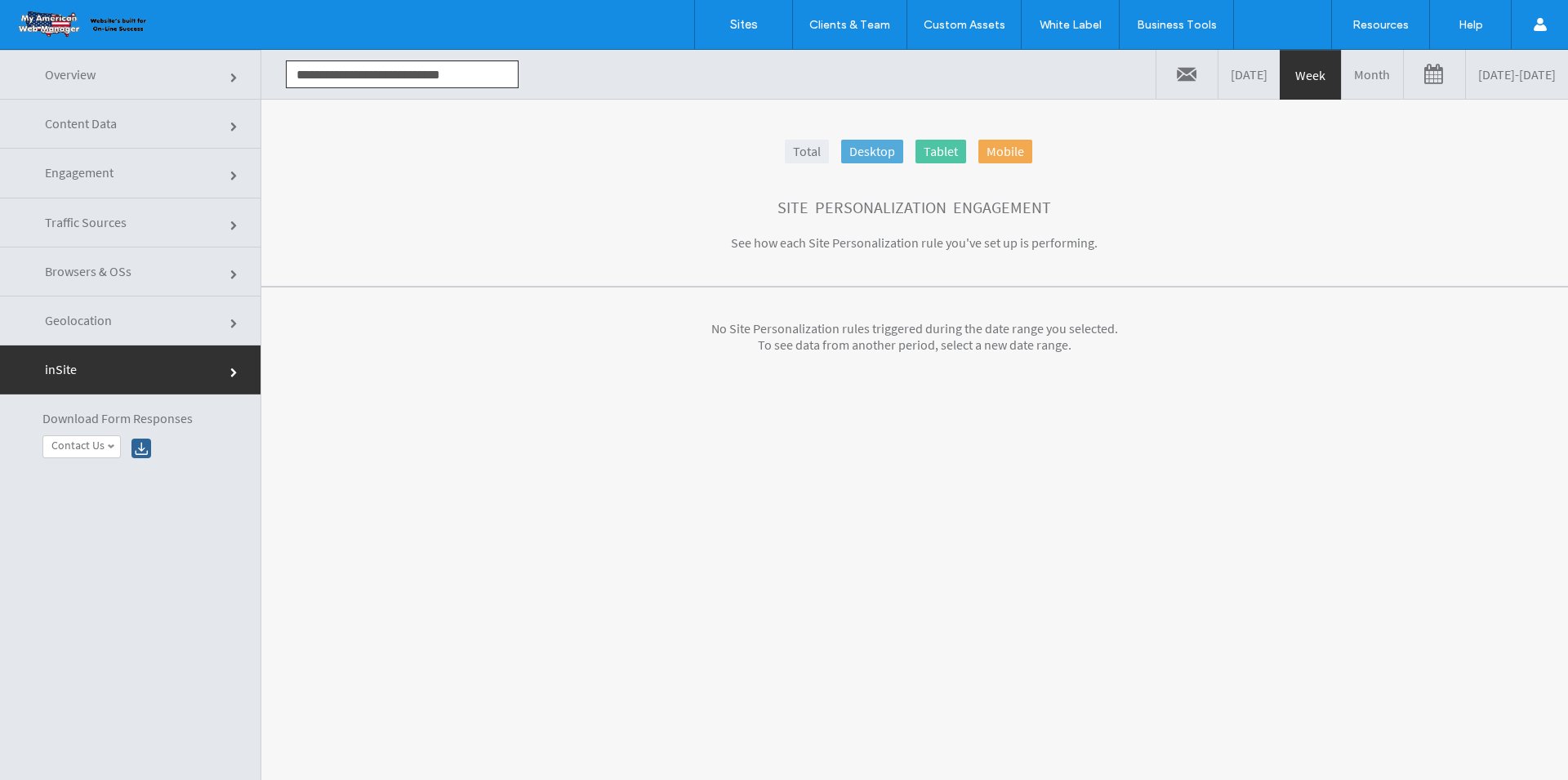
click at [156, 327] on link "Geolocation" at bounding box center [130, 321] width 261 height 49
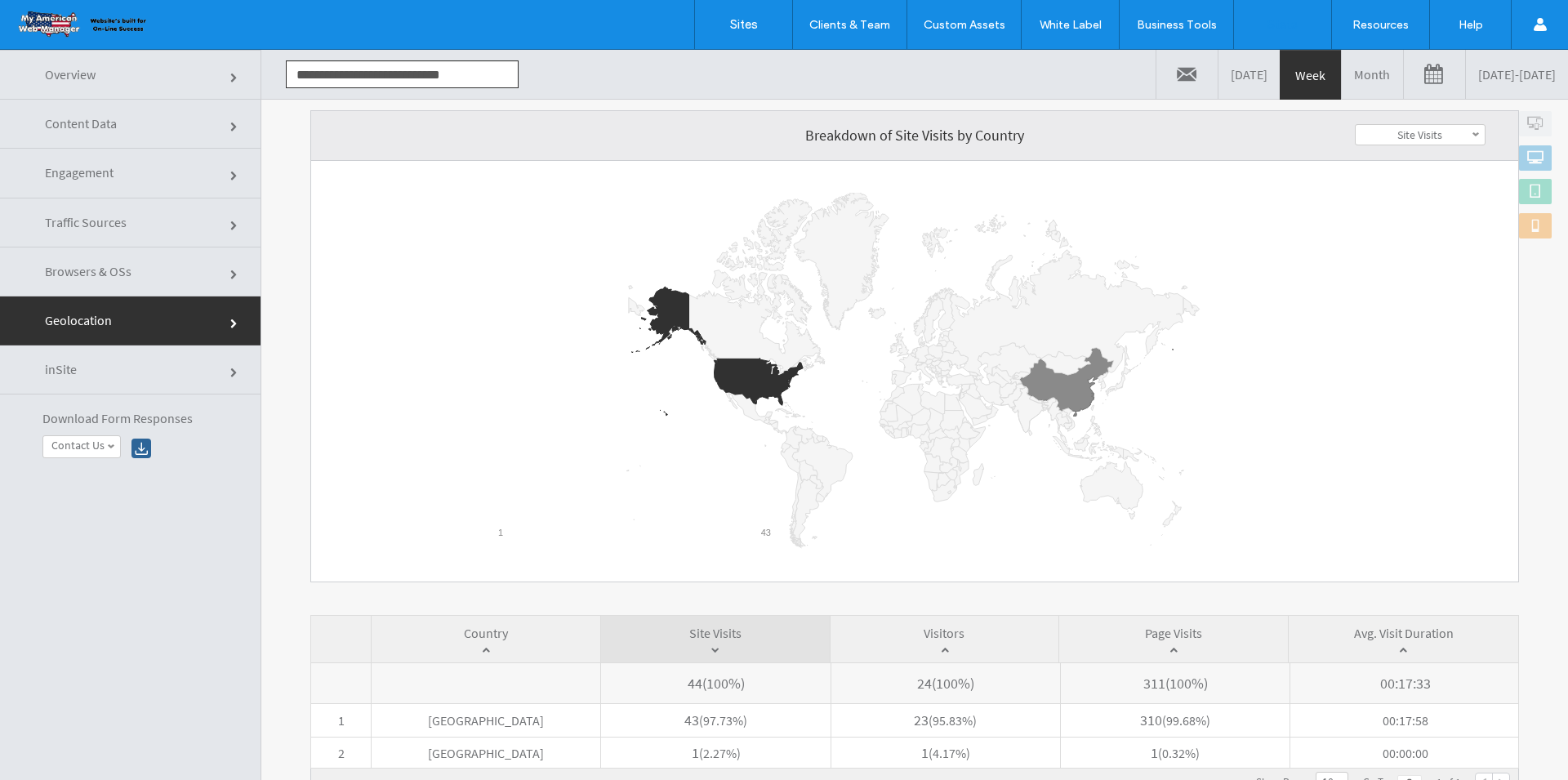
scroll to position [82, 0]
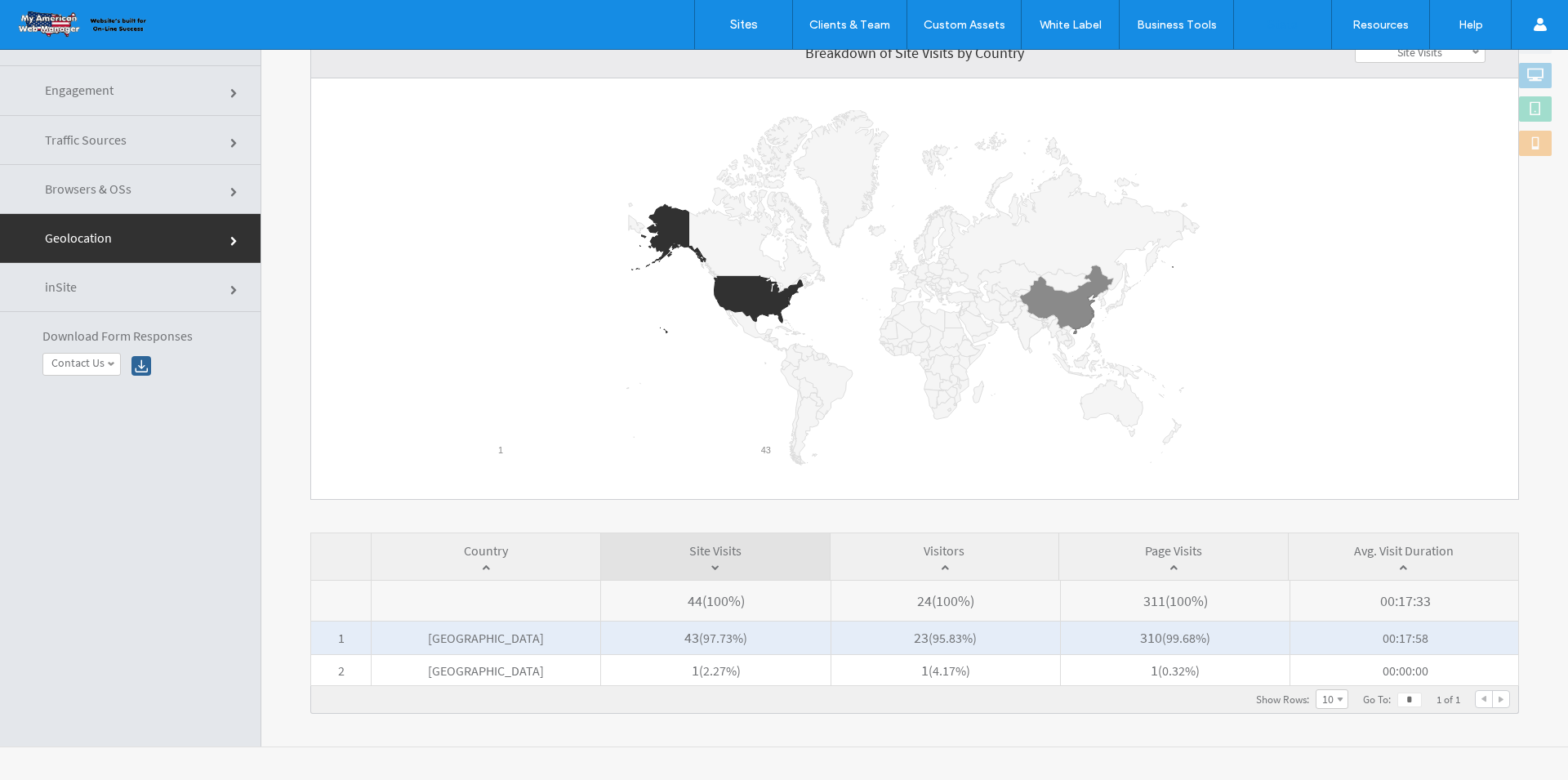
click at [485, 636] on span "[GEOGRAPHIC_DATA]" at bounding box center [486, 637] width 229 height 33
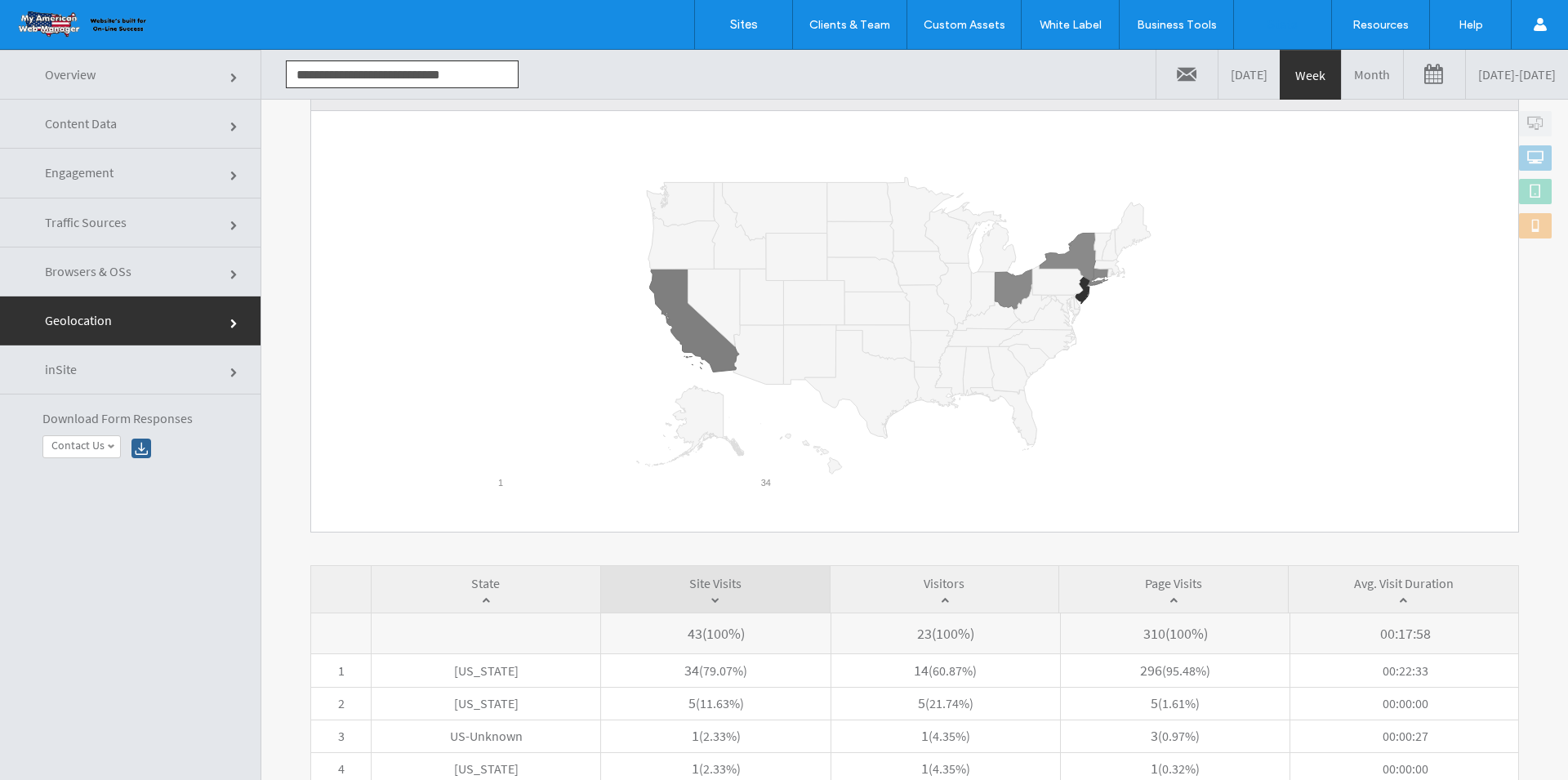
scroll to position [271, 0]
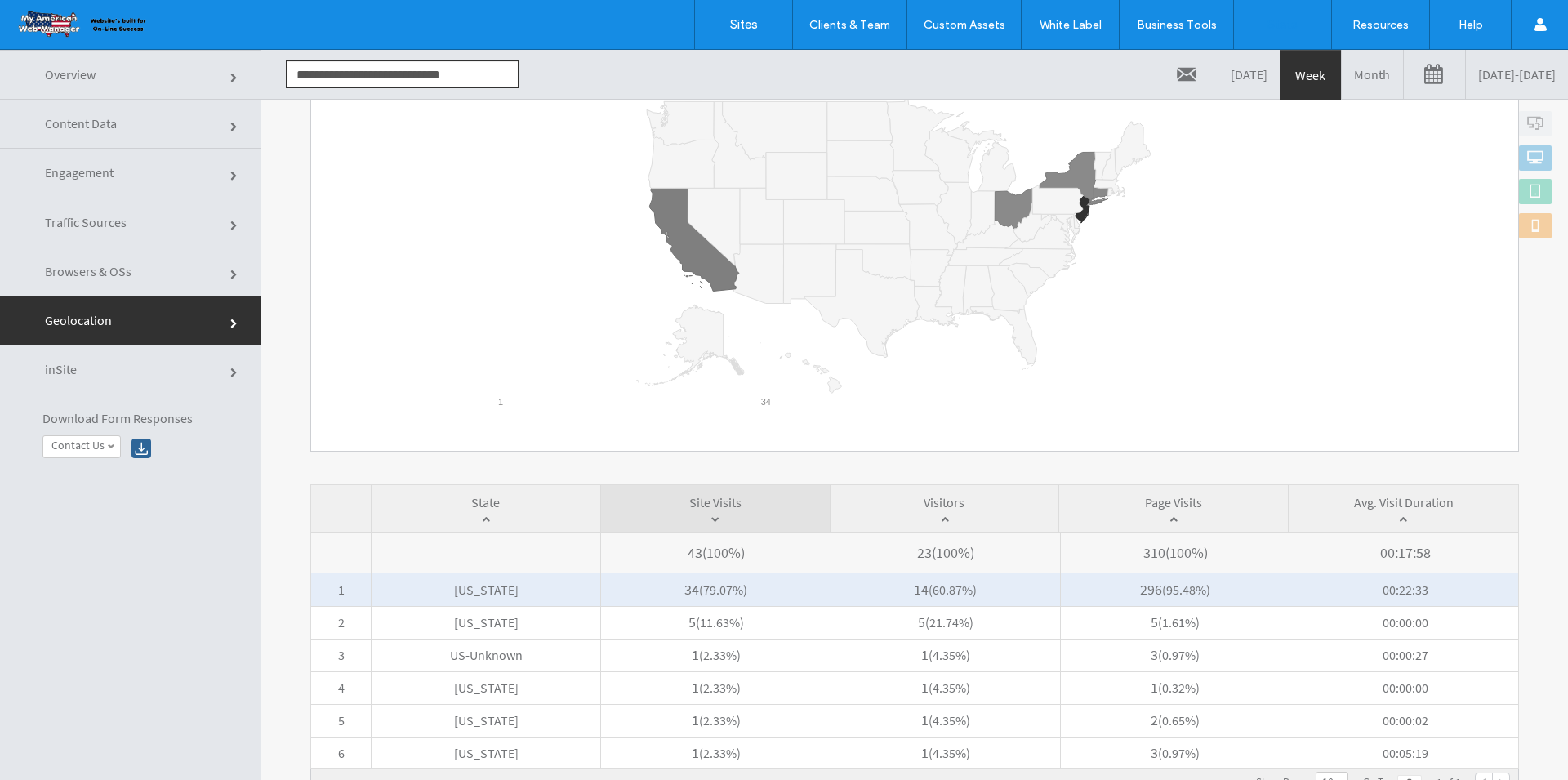
click at [526, 589] on span "[US_STATE]" at bounding box center [486, 590] width 229 height 33
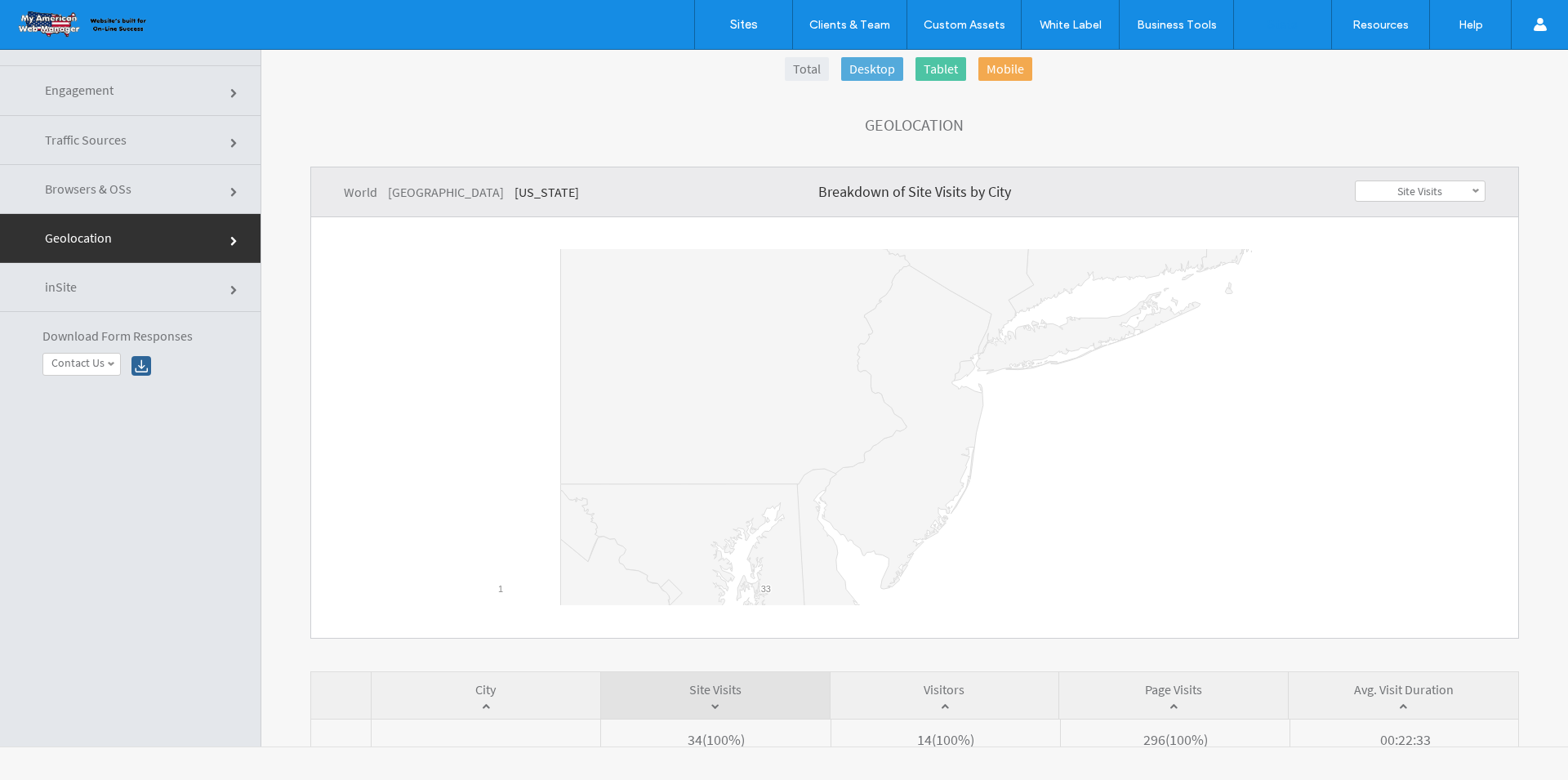
scroll to position [140, 0]
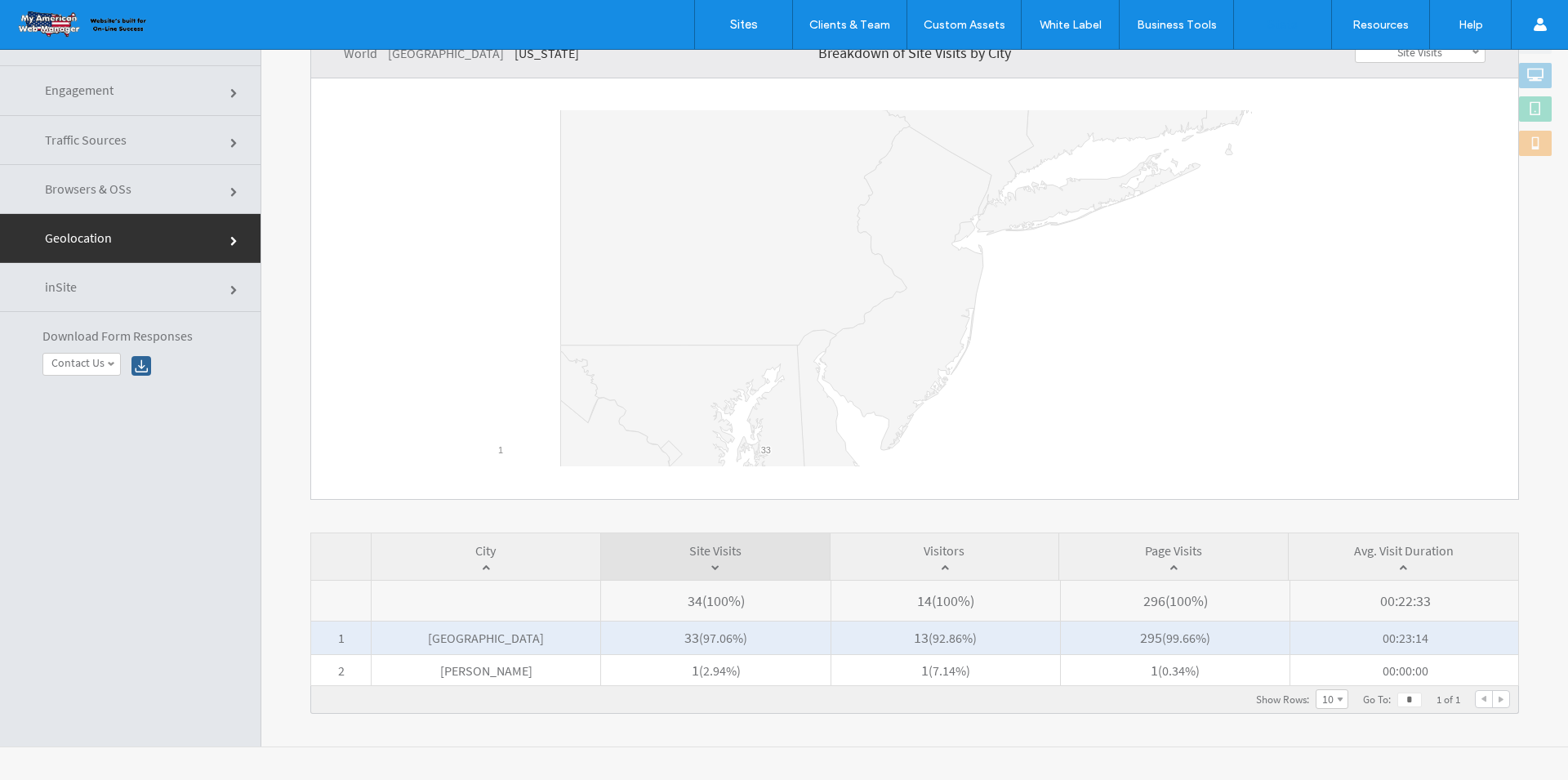
click at [467, 644] on span "[GEOGRAPHIC_DATA]" at bounding box center [486, 637] width 229 height 33
click at [398, 638] on span "[GEOGRAPHIC_DATA]" at bounding box center [486, 637] width 229 height 33
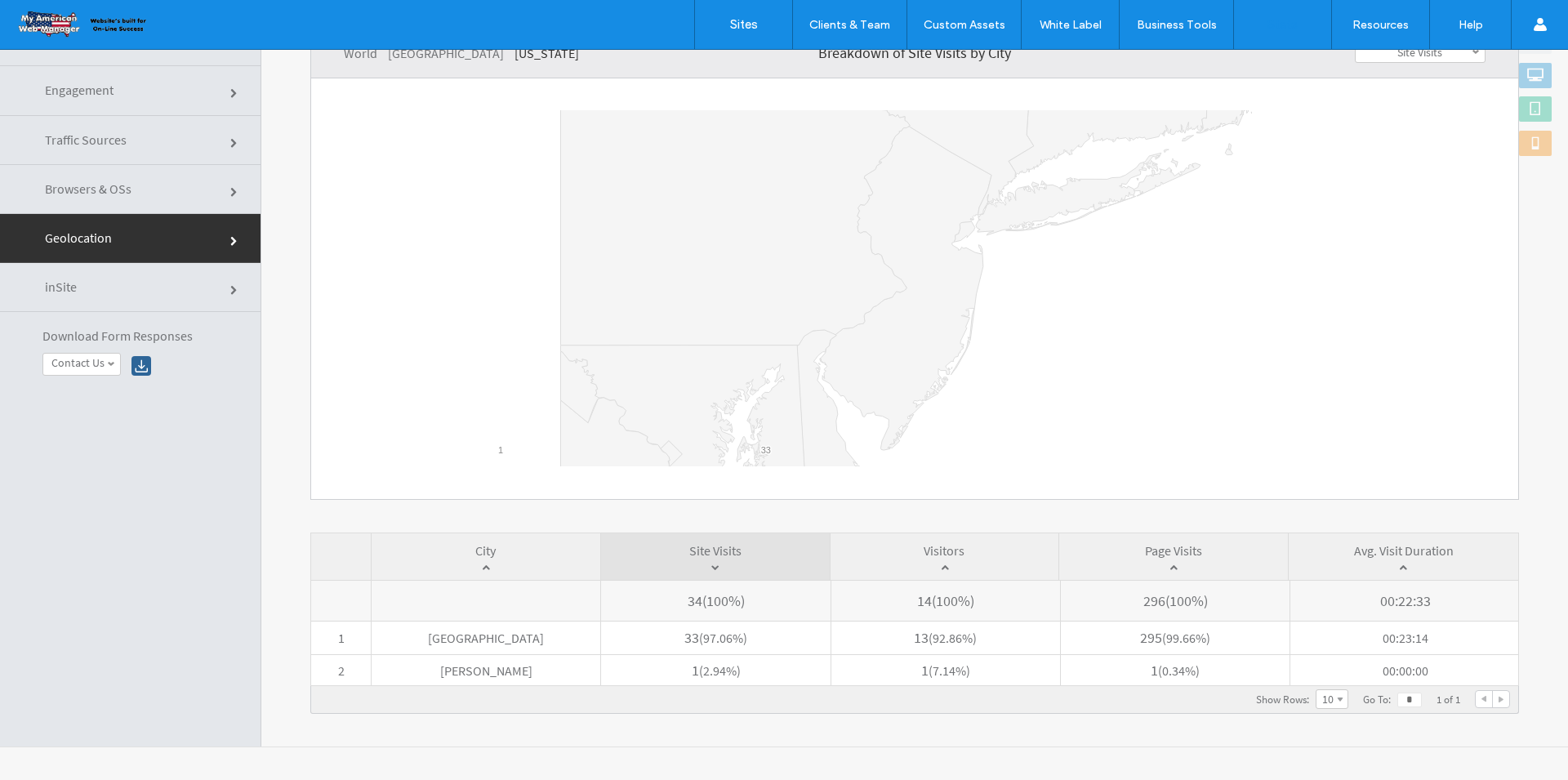
click at [113, 144] on span "Traffic Sources" at bounding box center [85, 140] width 81 height 16
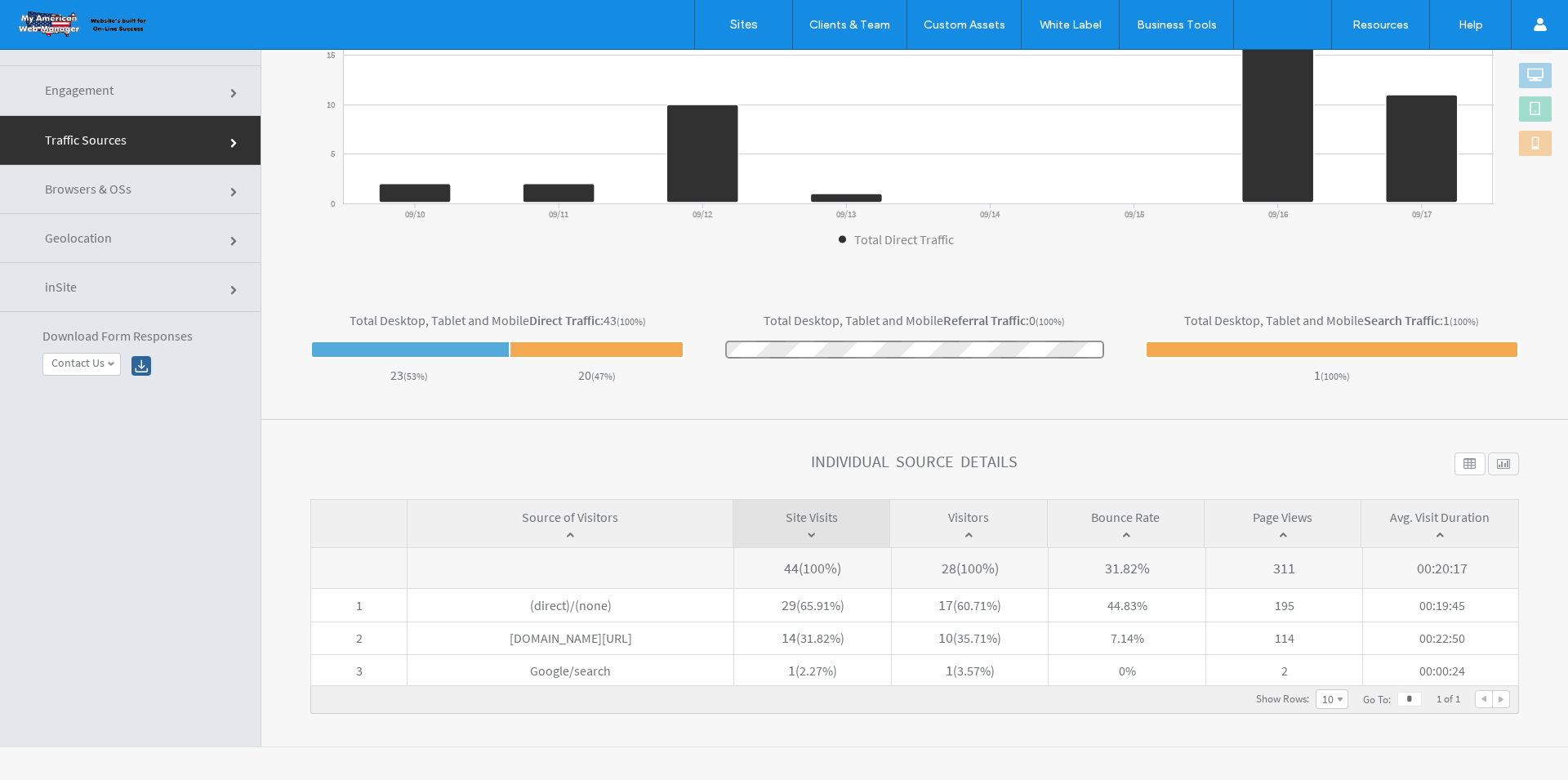
scroll to position [0, 0]
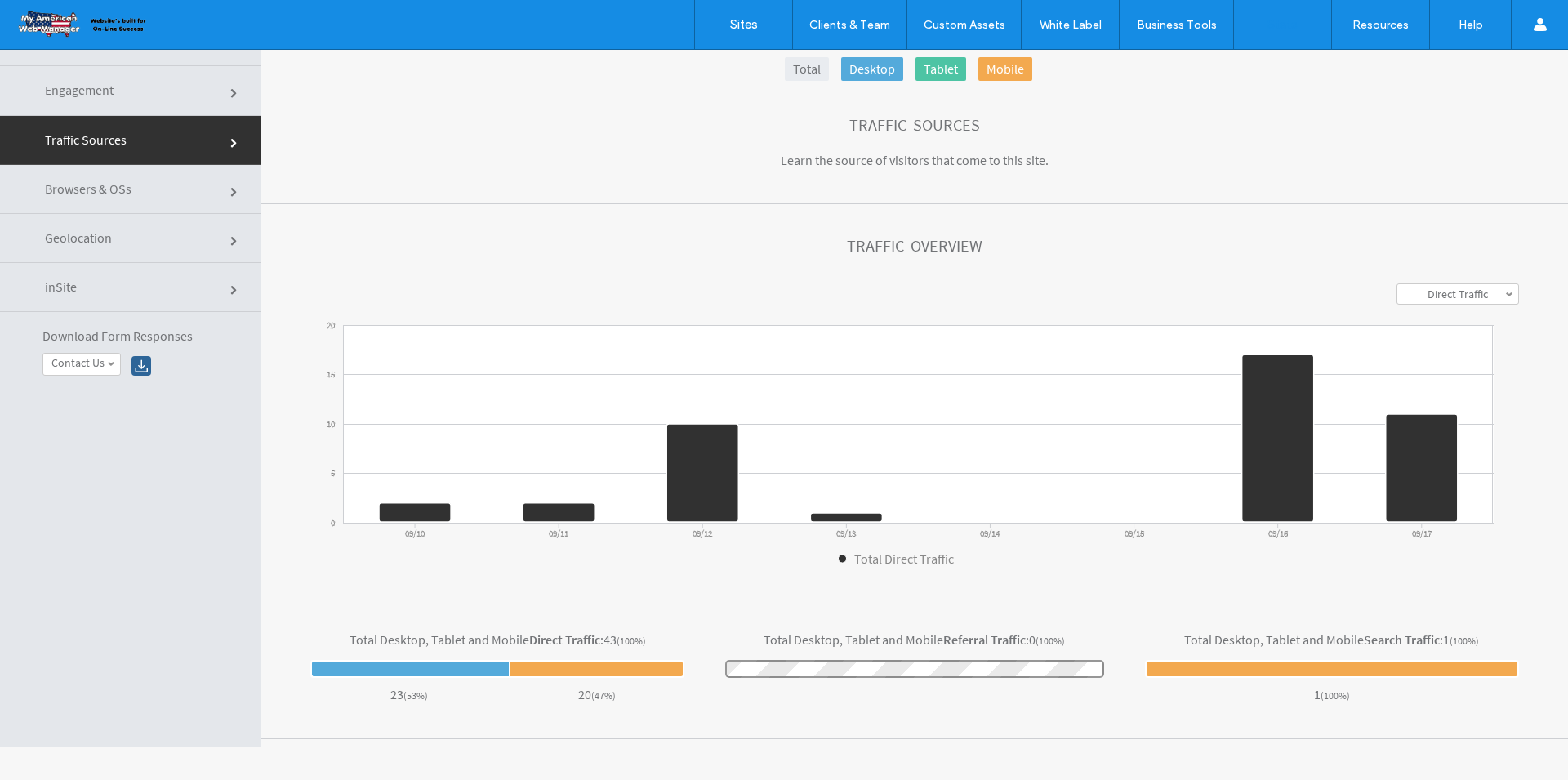
click at [79, 101] on link "Engagement" at bounding box center [130, 91] width 261 height 49
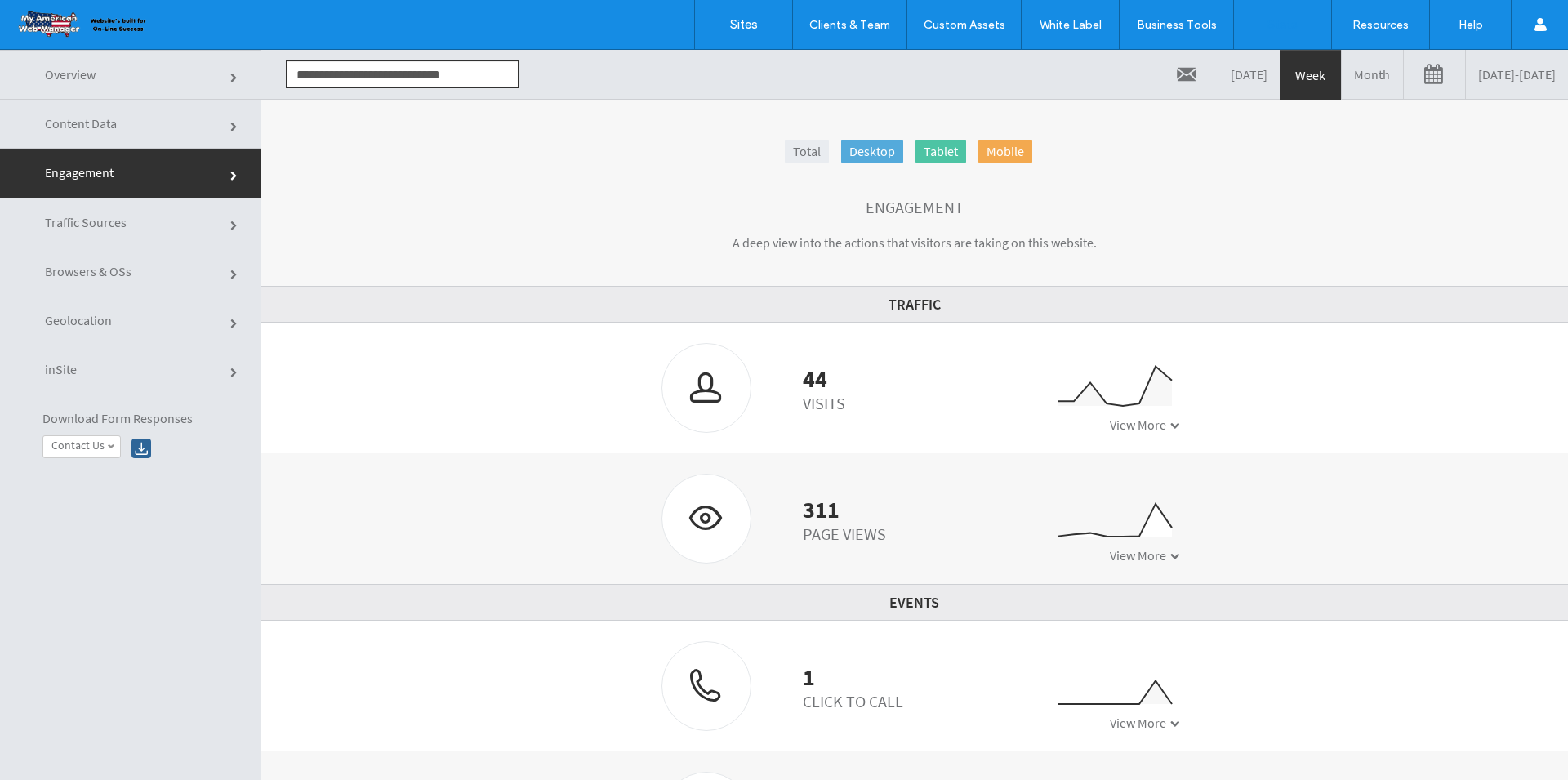
click at [1466, 83] on link "[DATE] - [DATE]" at bounding box center [1518, 74] width 102 height 49
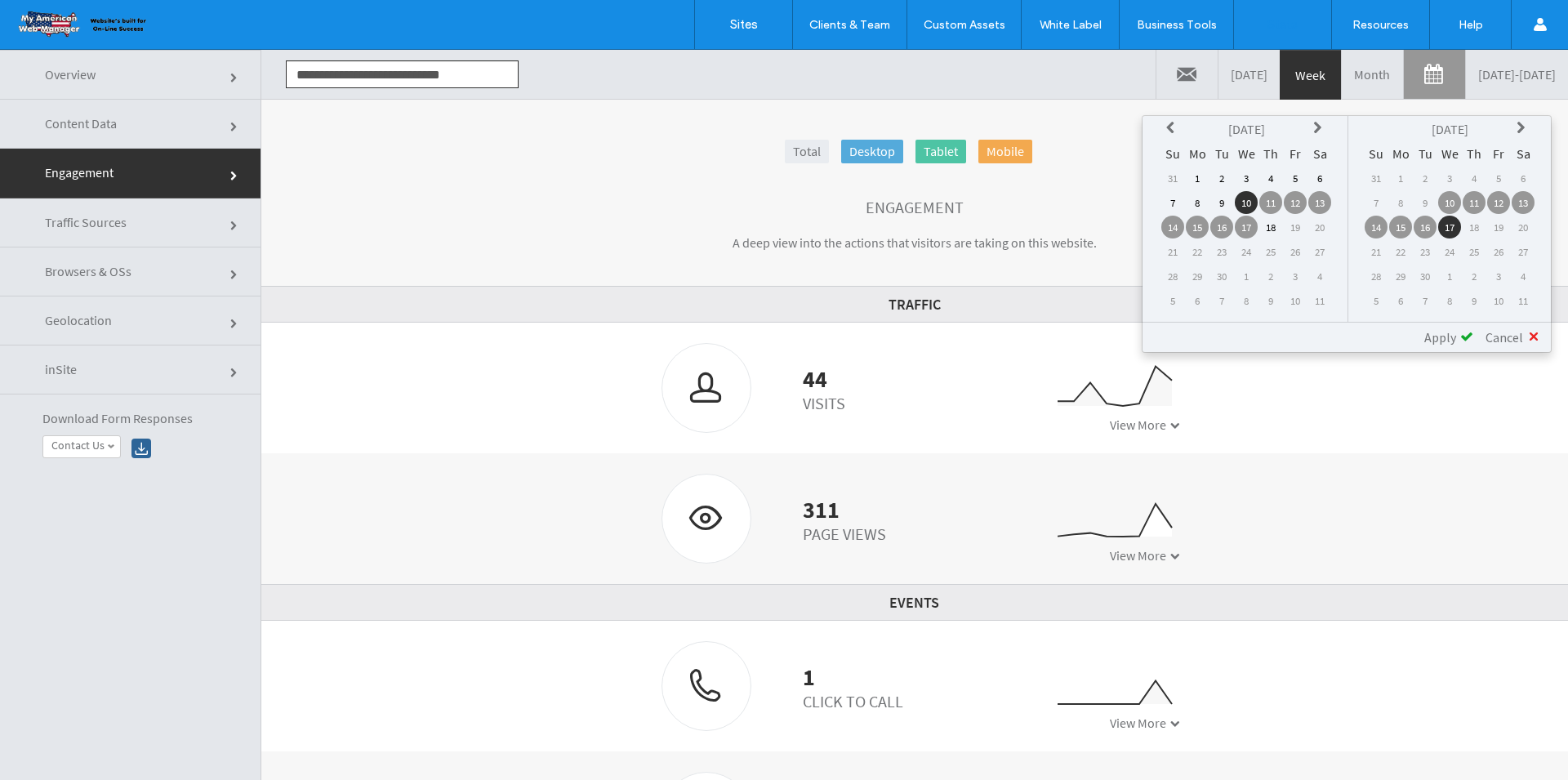
click at [1197, 178] on td "1" at bounding box center [1197, 177] width 23 height 23
click at [1455, 225] on td "17" at bounding box center [1449, 227] width 23 height 23
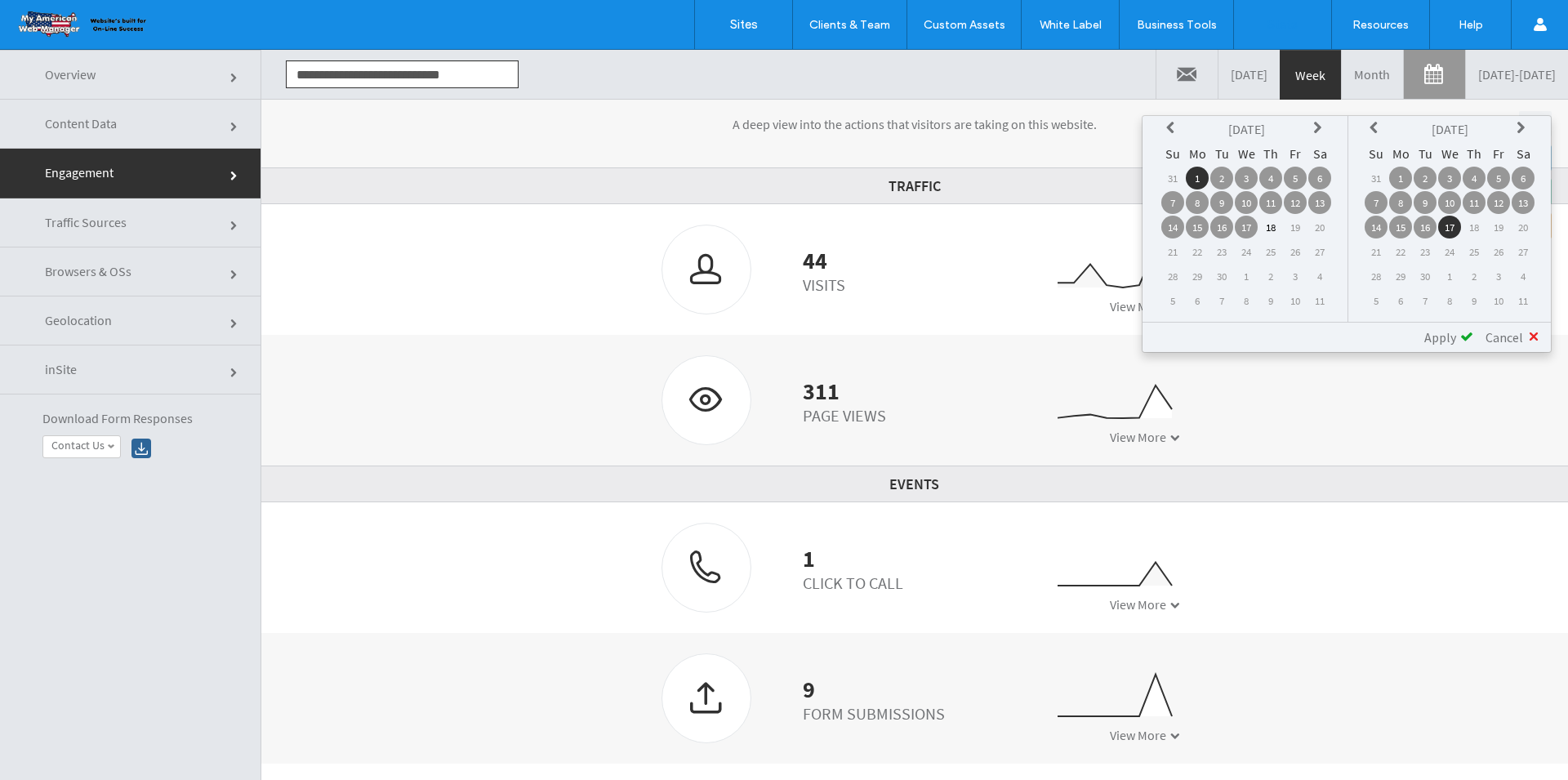
scroll to position [185, 0]
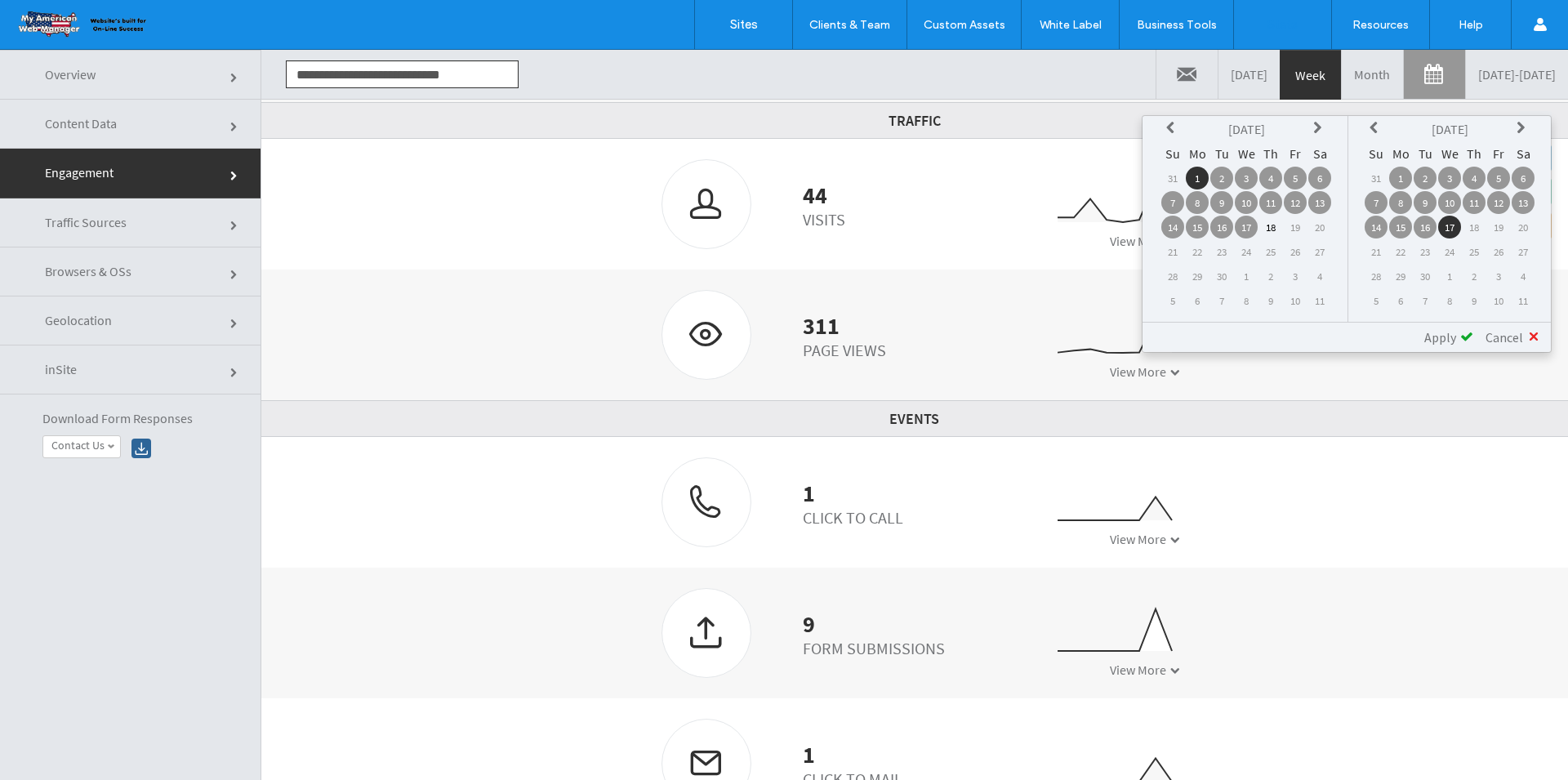
click at [1110, 674] on span "View More" at bounding box center [1138, 669] width 57 height 16
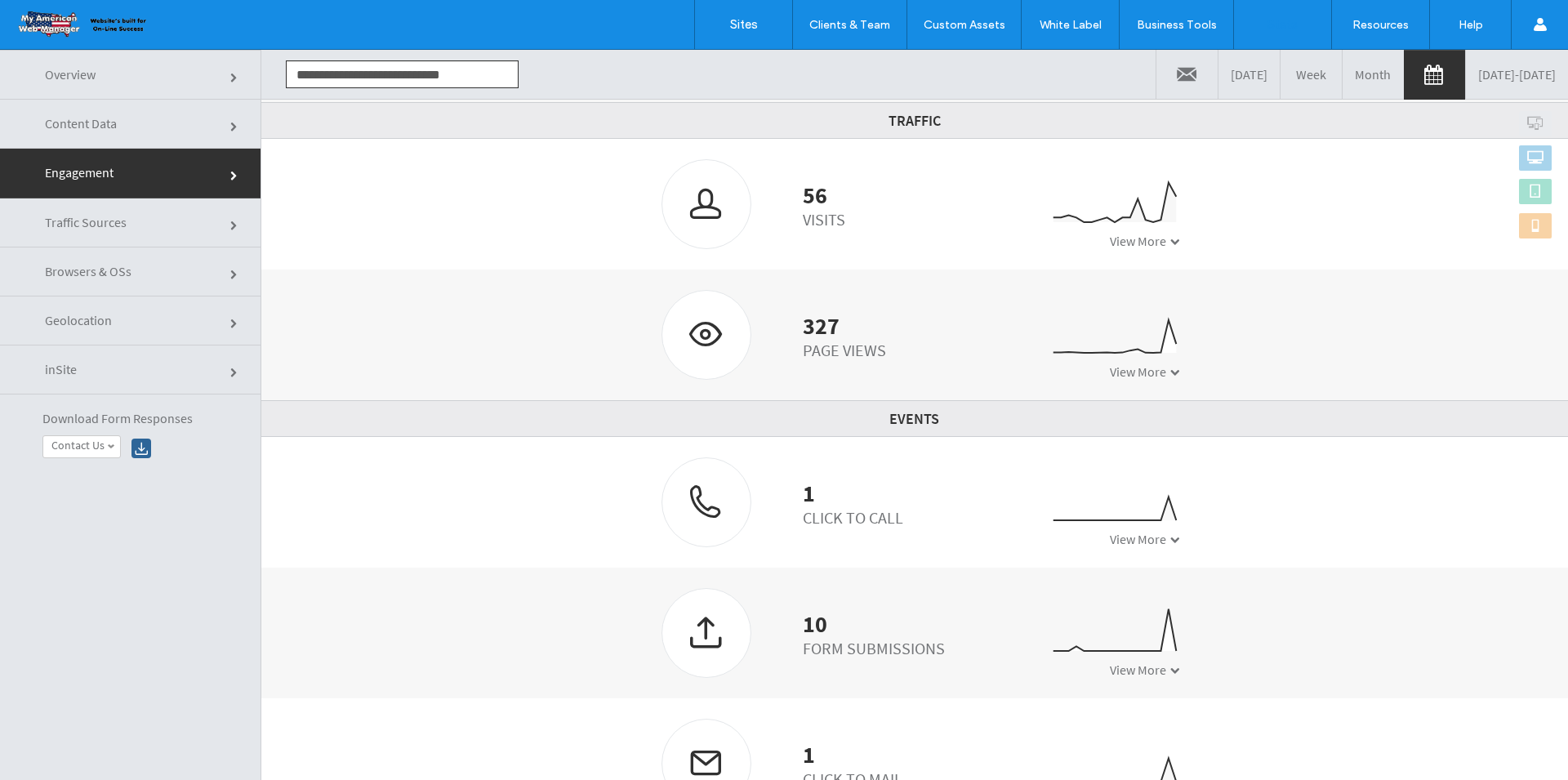
click at [827, 629] on div "10" at bounding box center [874, 624] width 142 height 16
click at [685, 645] on div at bounding box center [706, 632] width 88 height 87
click at [1110, 673] on span "View More" at bounding box center [1138, 669] width 57 height 16
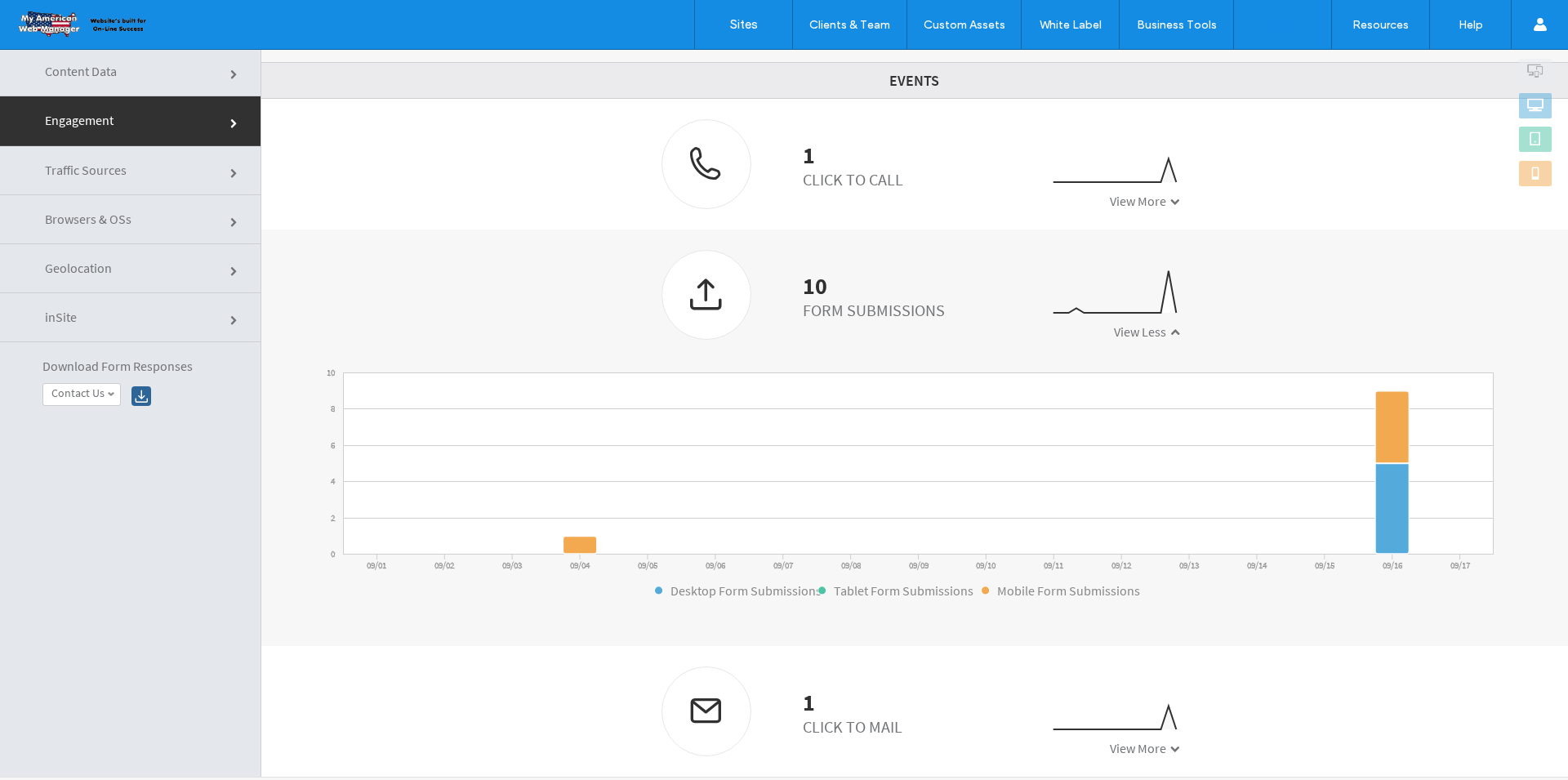
scroll to position [82, 0]
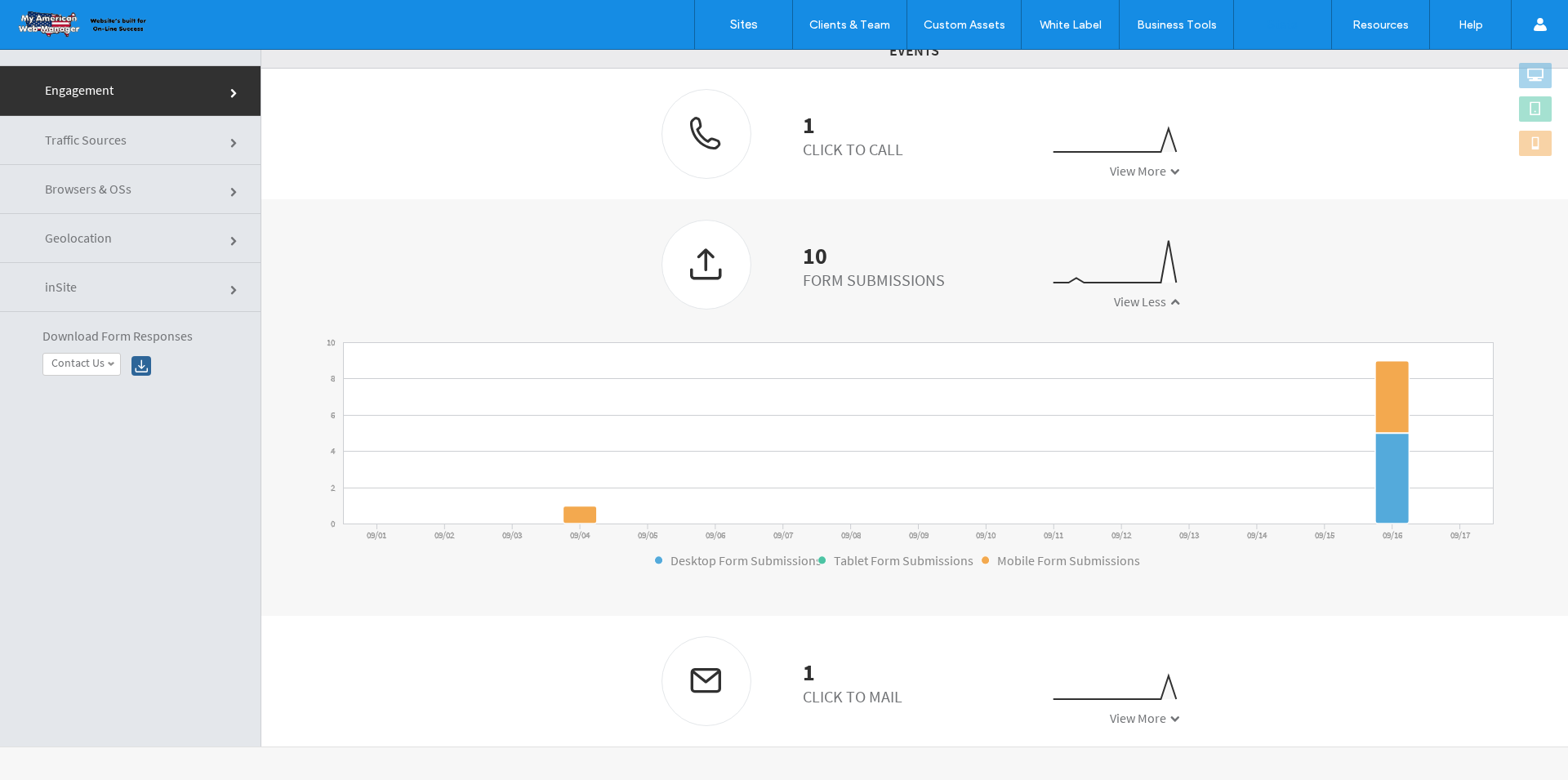
click at [137, 298] on link "inSite" at bounding box center [130, 287] width 261 height 49
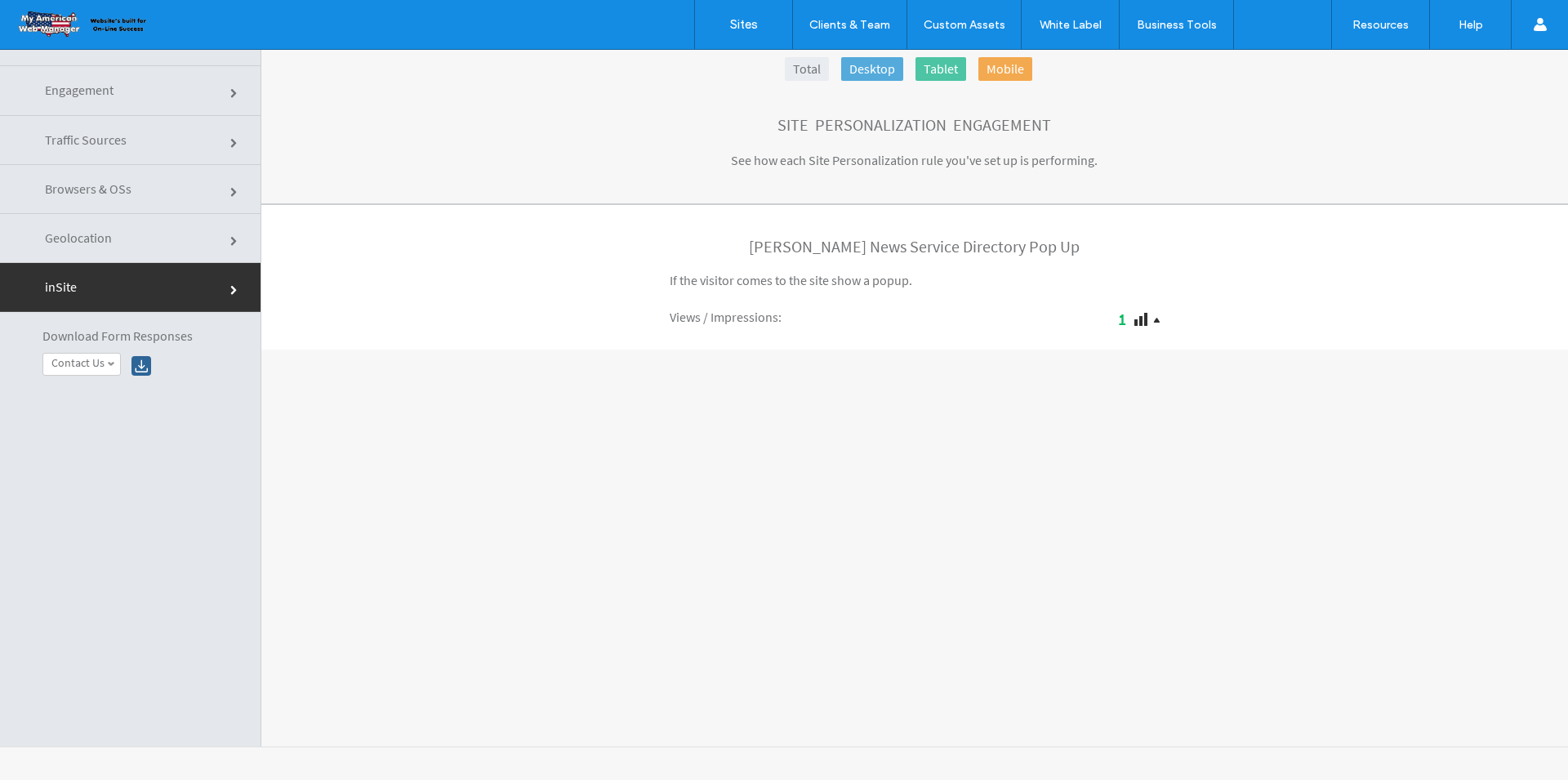
scroll to position [0, 0]
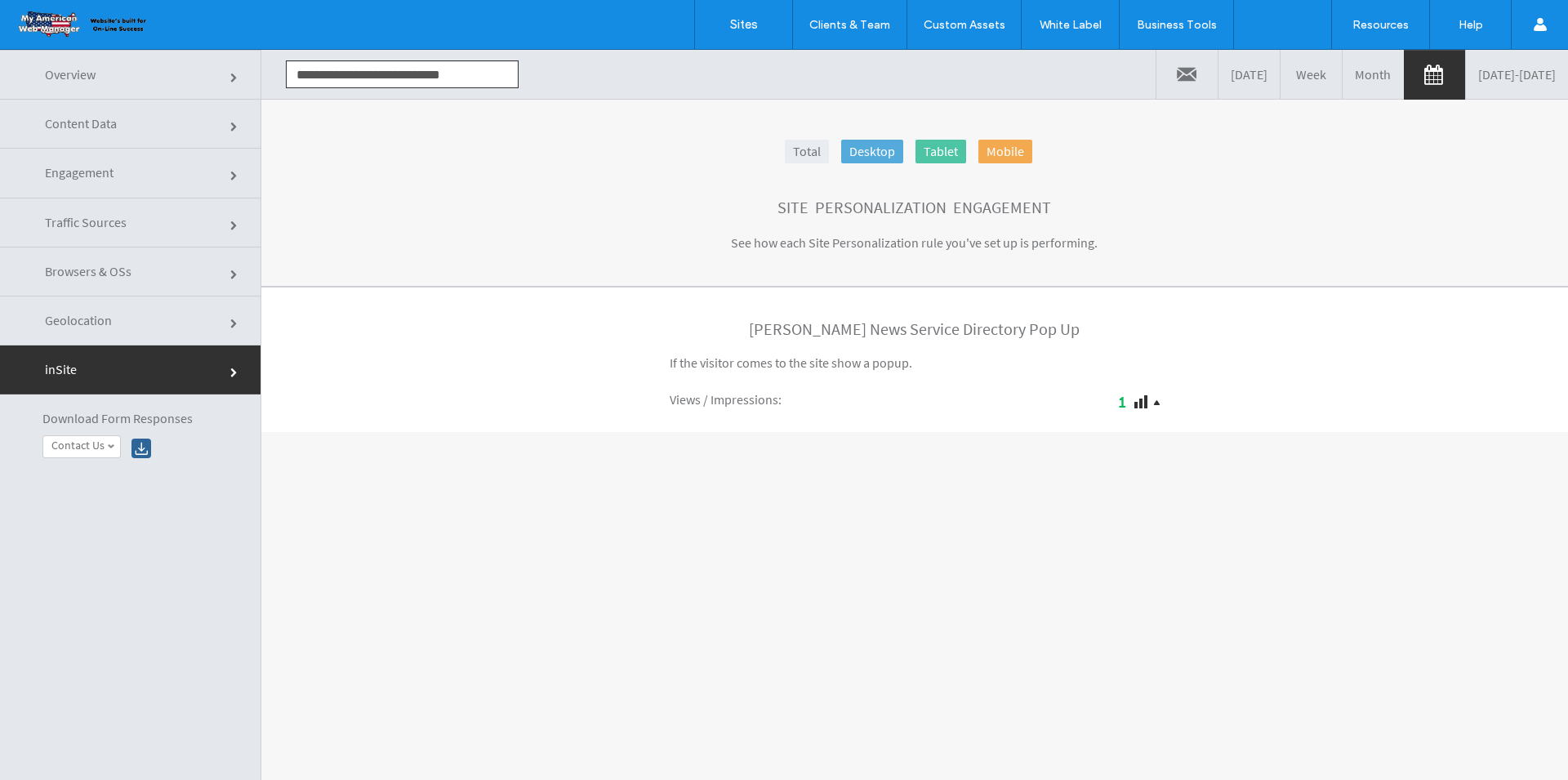
click at [820, 401] on div "Views / Impressions :" at bounding box center [792, 400] width 245 height 16
